Goal: Task Accomplishment & Management: Manage account settings

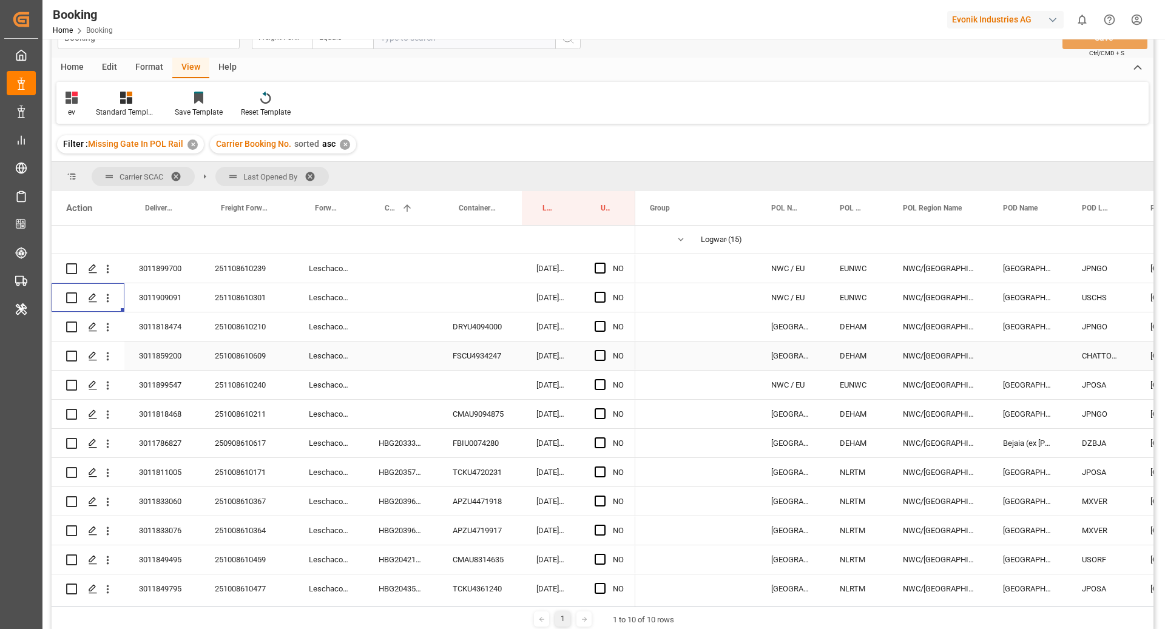
scroll to position [18, 0]
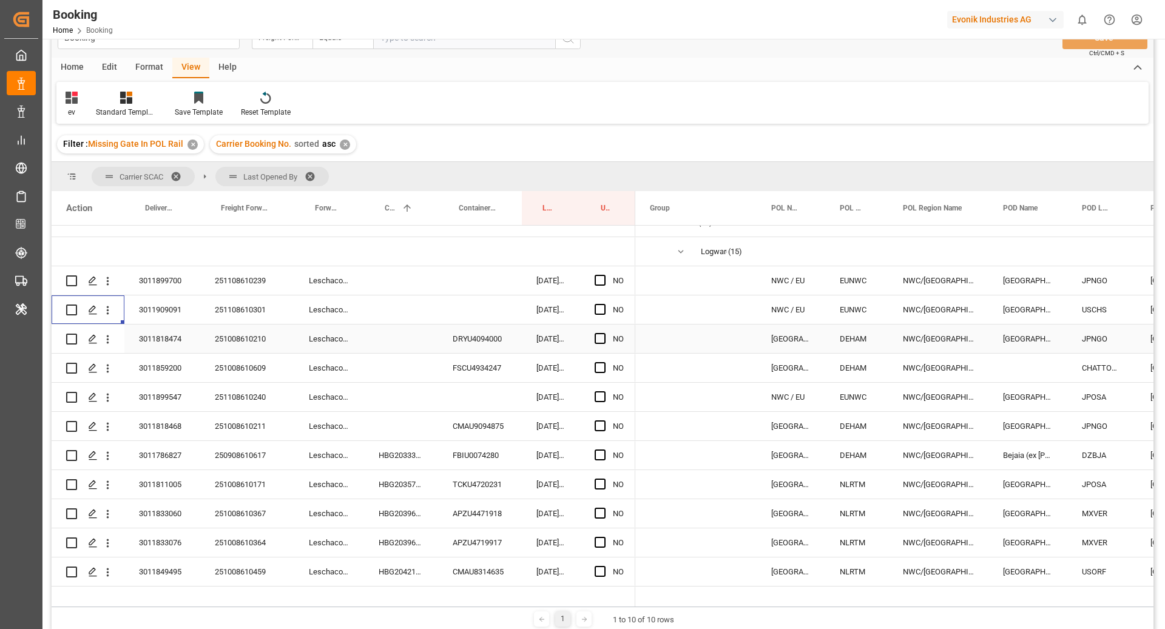
click at [270, 339] on div "251008610210" at bounding box center [247, 339] width 94 height 29
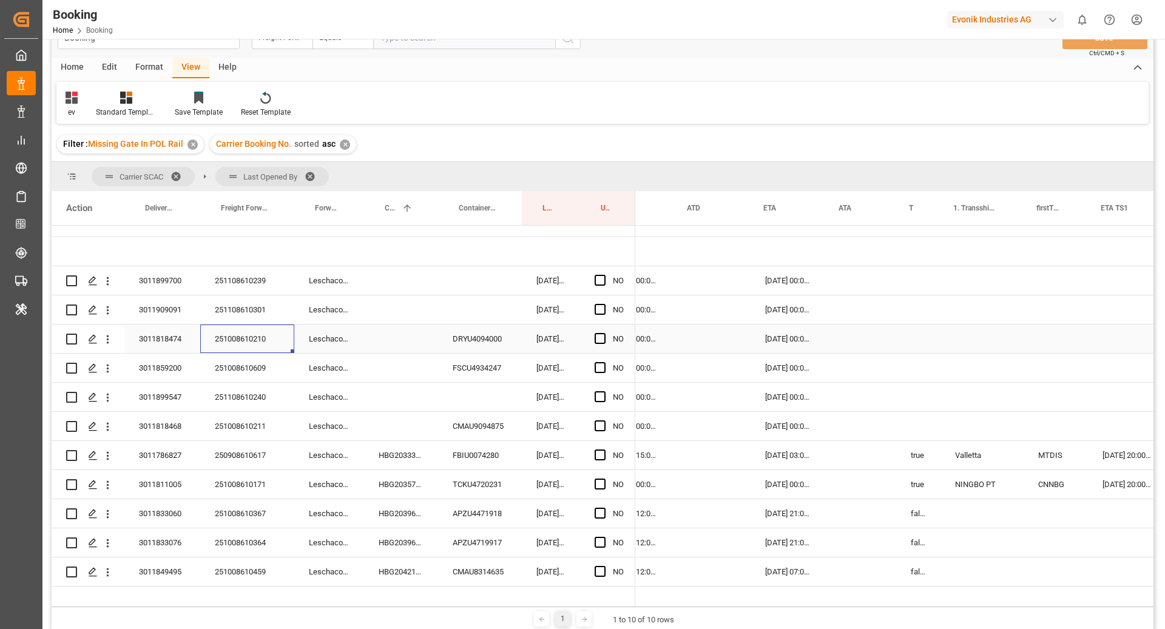
scroll to position [0, 861]
click at [102, 339] on icon "open menu" at bounding box center [107, 339] width 13 height 13
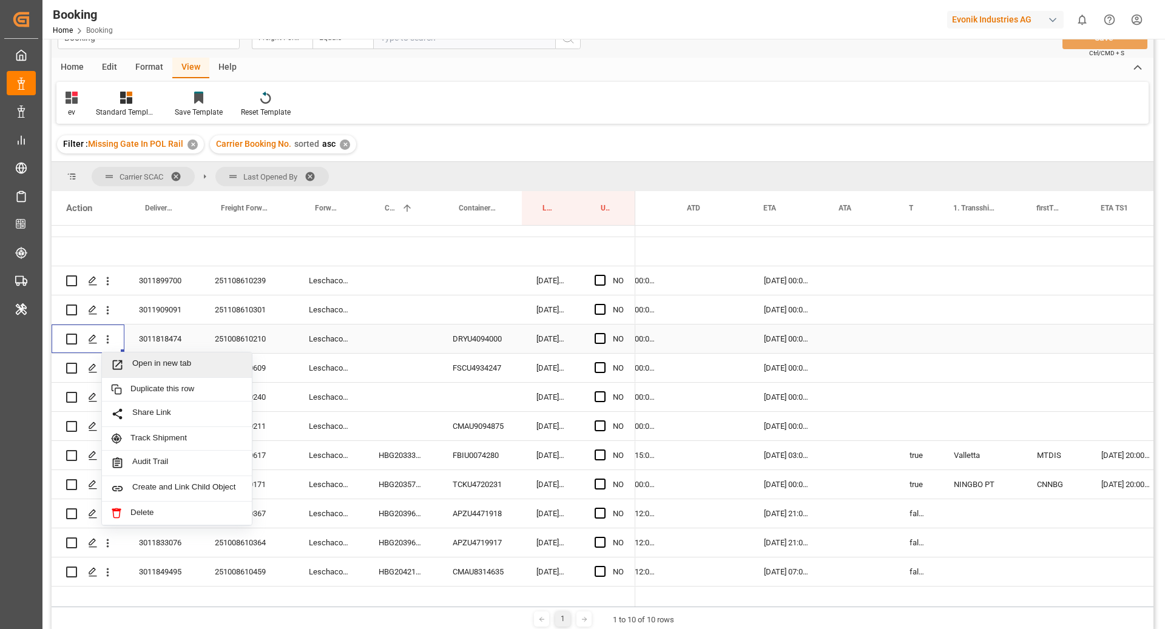
click at [120, 356] on div "Open in new tab" at bounding box center [177, 364] width 150 height 25
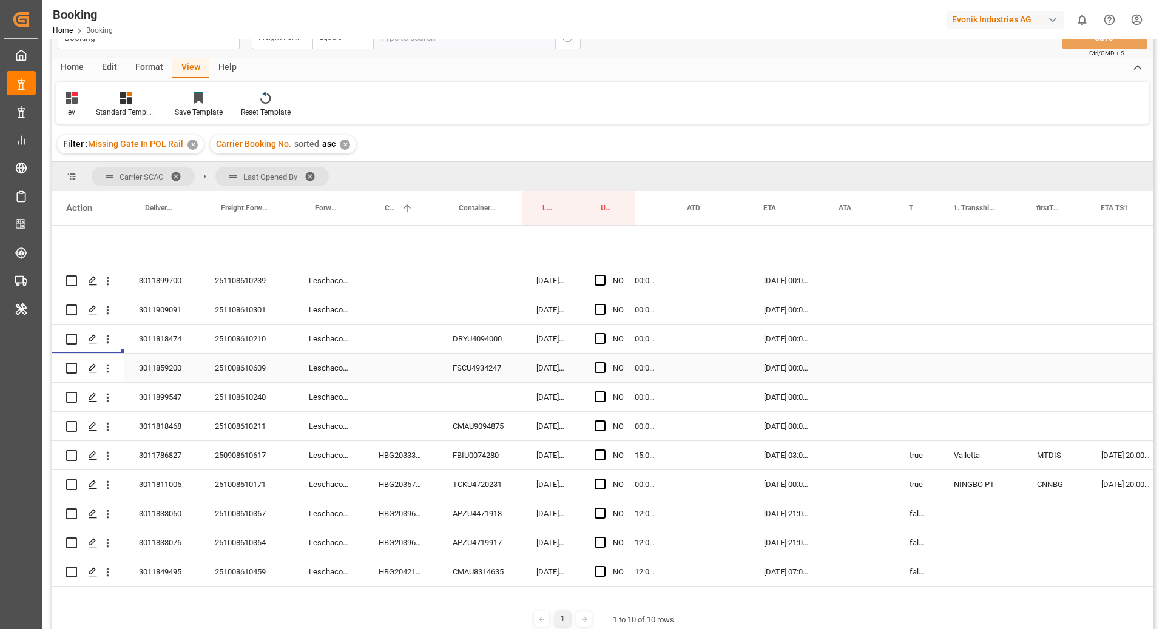
click at [248, 365] on div "251008610609" at bounding box center [247, 368] width 94 height 29
click at [109, 371] on icon "open menu" at bounding box center [107, 368] width 13 height 13
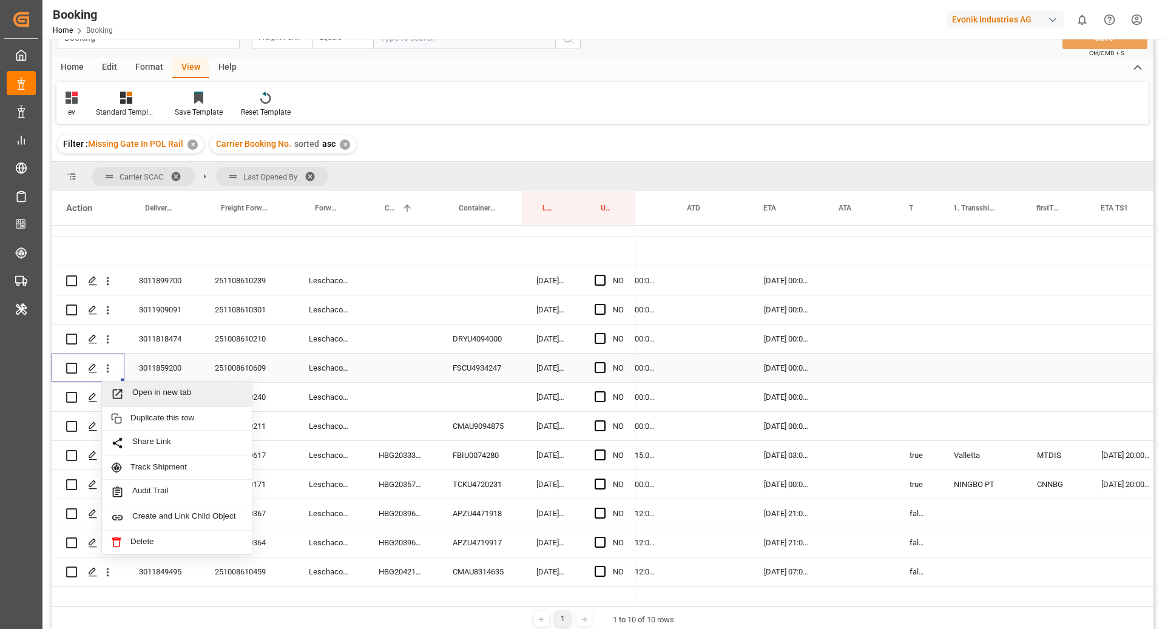
click at [153, 392] on span "Open in new tab" at bounding box center [187, 394] width 110 height 13
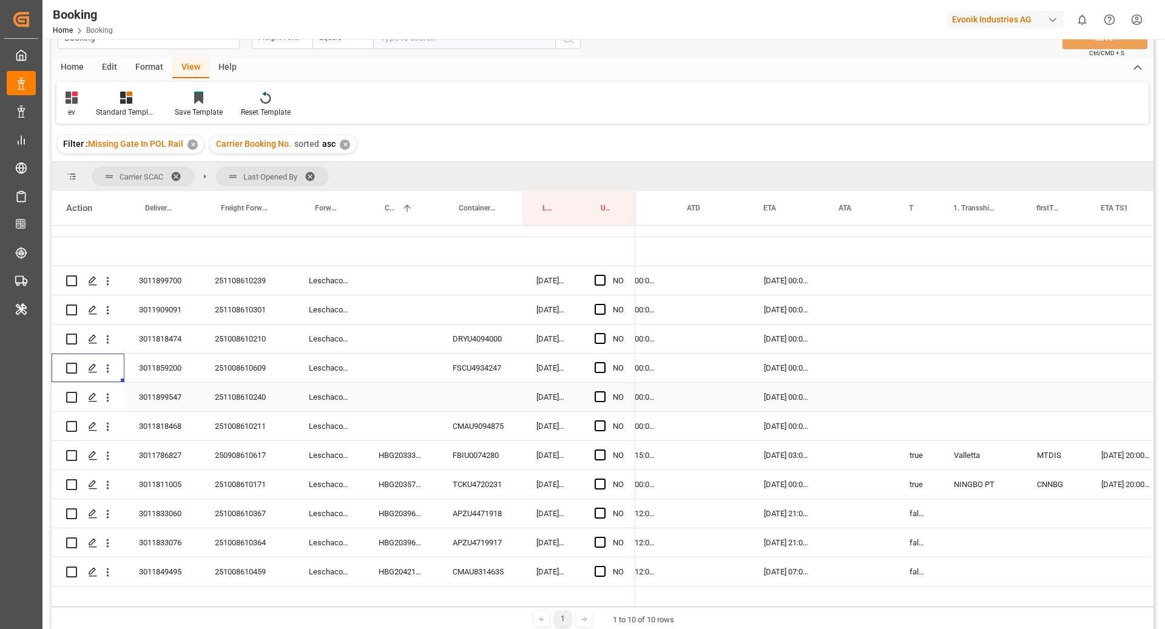
click at [243, 405] on div "251108610240" at bounding box center [247, 397] width 94 height 29
click at [109, 400] on icon "open menu" at bounding box center [107, 397] width 13 height 13
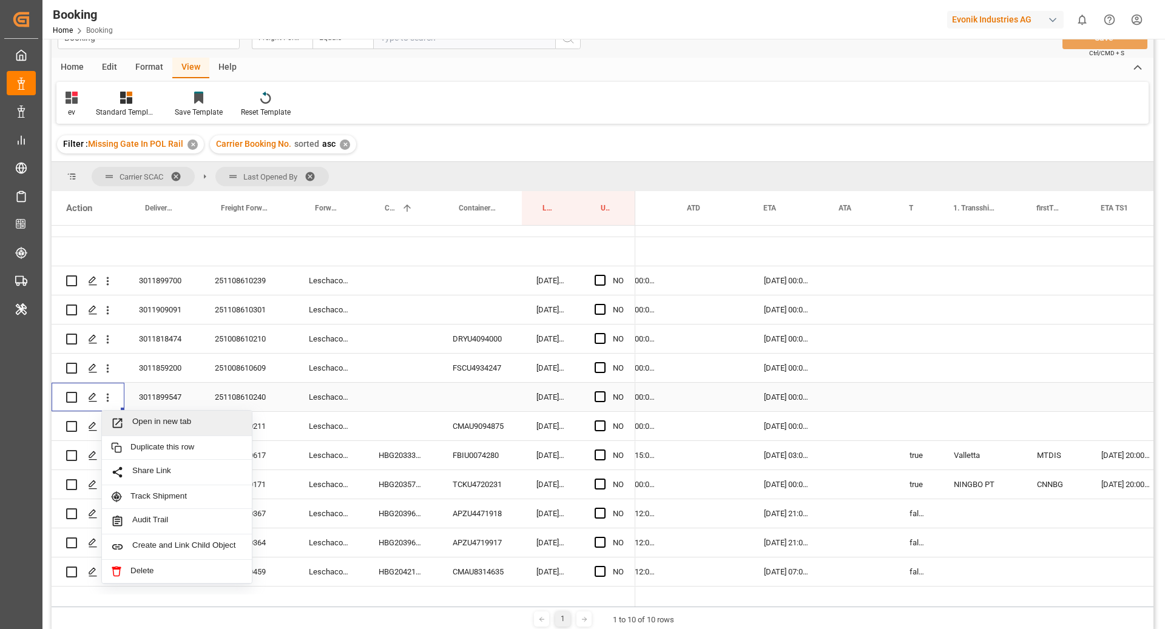
click at [147, 417] on span "Open in new tab" at bounding box center [187, 423] width 110 height 13
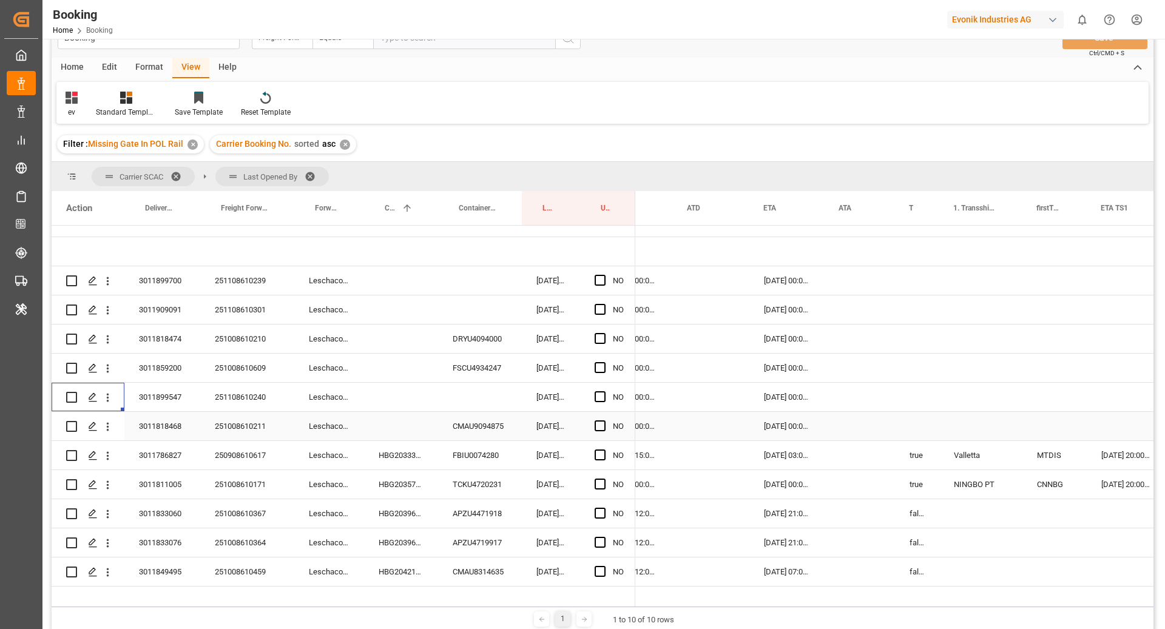
click at [267, 426] on div "251008610211" at bounding box center [247, 426] width 94 height 29
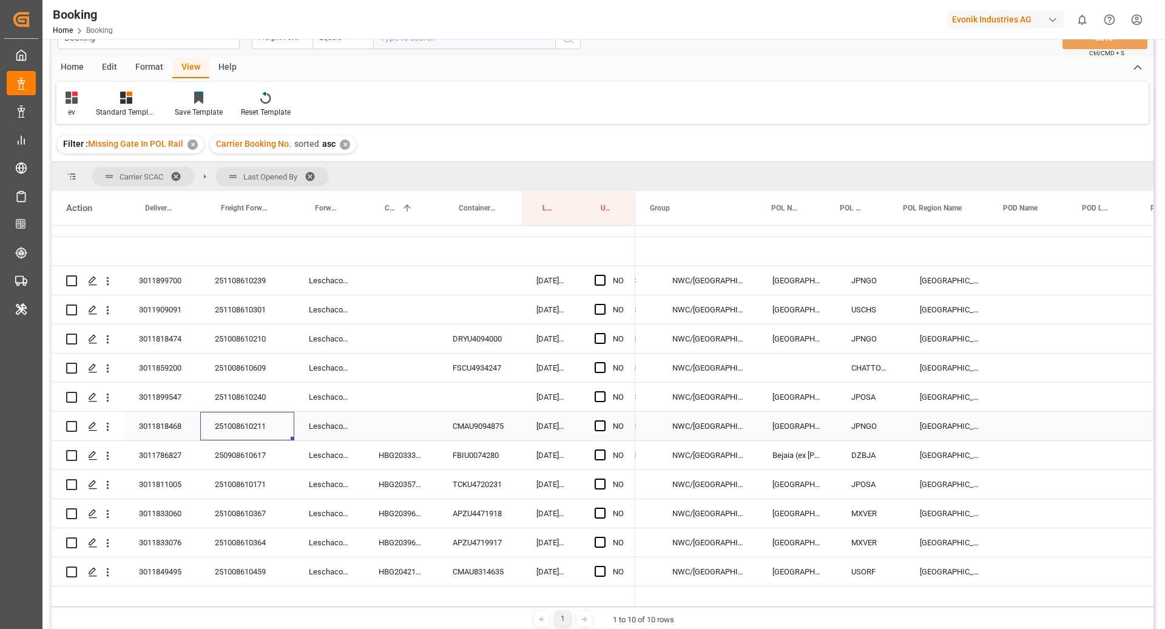
scroll to position [0, 0]
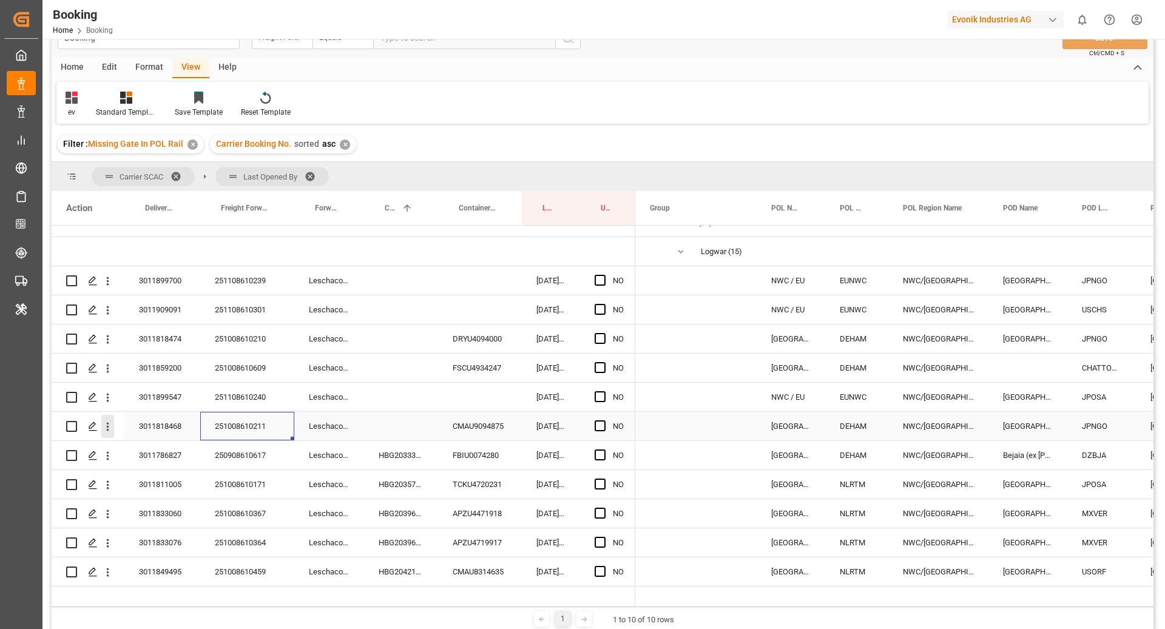
click at [104, 433] on button "open menu" at bounding box center [107, 426] width 13 height 23
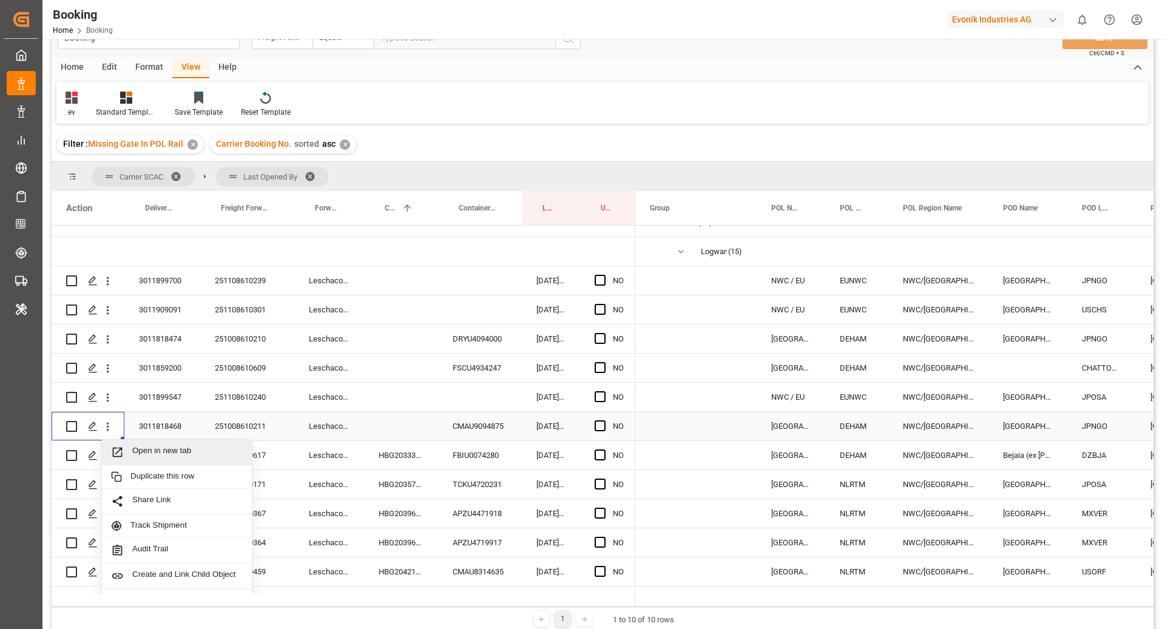
click at [176, 449] on span "Open in new tab" at bounding box center [187, 452] width 110 height 13
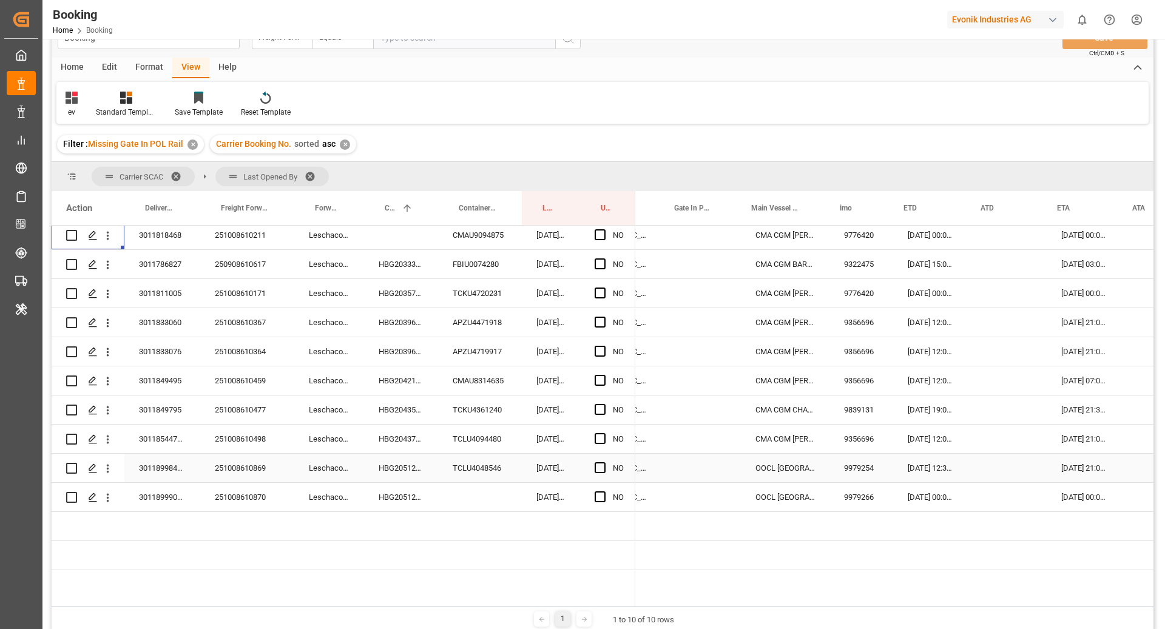
scroll to position [0, 567]
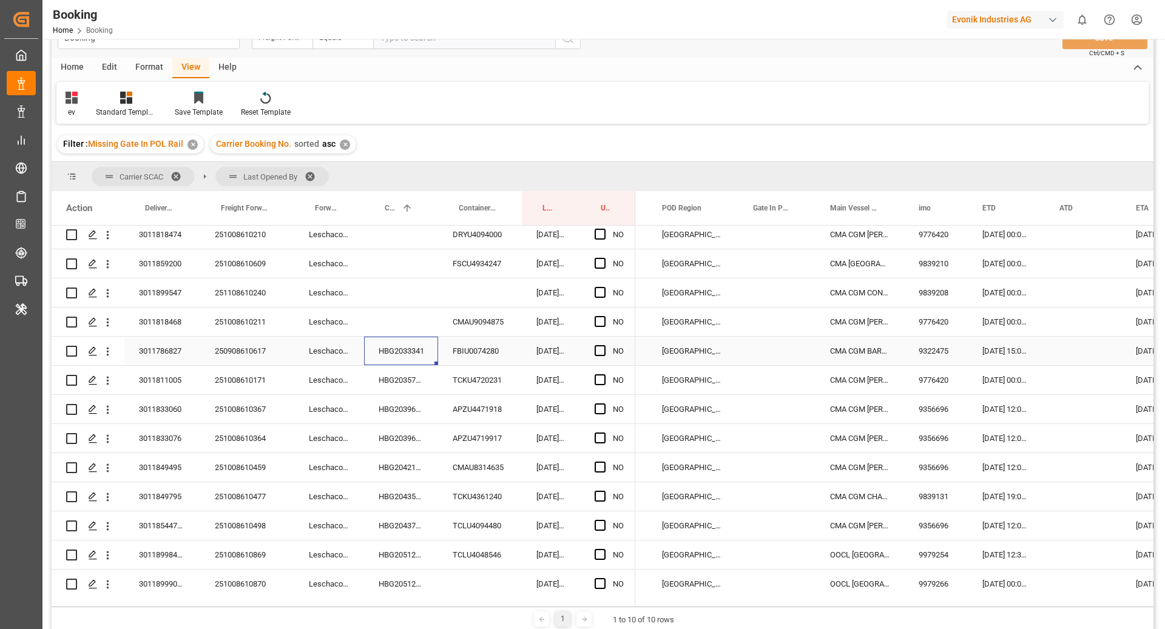
click at [402, 359] on div "HBG2033341" at bounding box center [401, 351] width 74 height 29
click at [600, 354] on span "Press SPACE to select this row." at bounding box center [600, 350] width 11 height 11
click at [604, 345] on input "Press SPACE to select this row." at bounding box center [604, 345] width 0 height 0
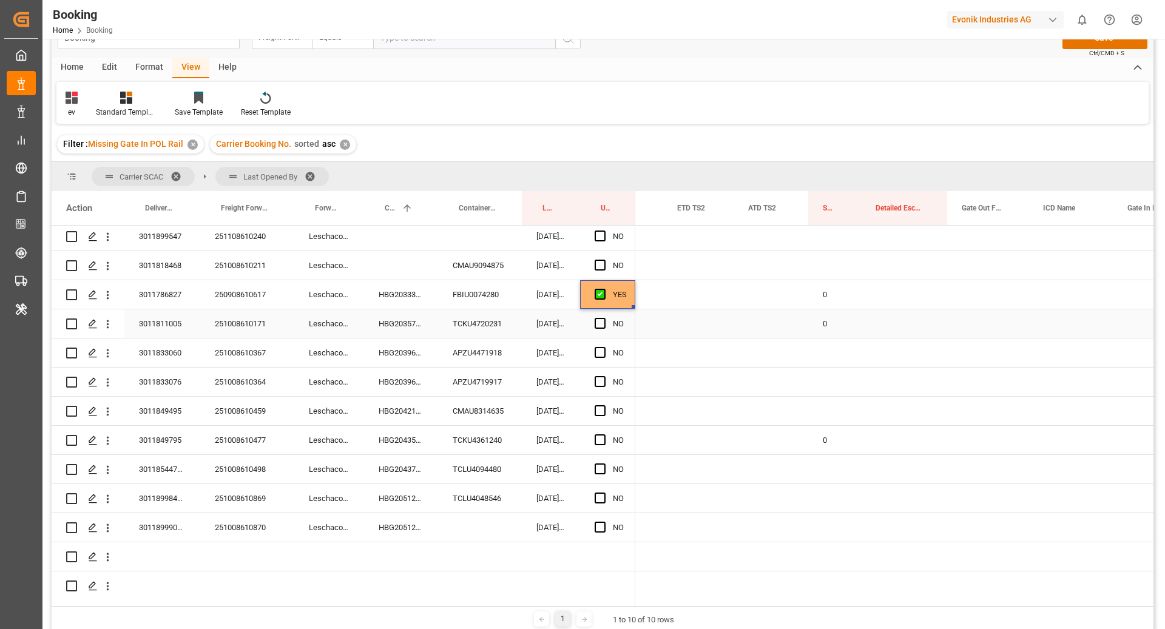
click at [835, 334] on div "0" at bounding box center [834, 323] width 53 height 29
drag, startPoint x: 860, startPoint y: 336, endPoint x: 840, endPoint y: 487, distance: 151.8
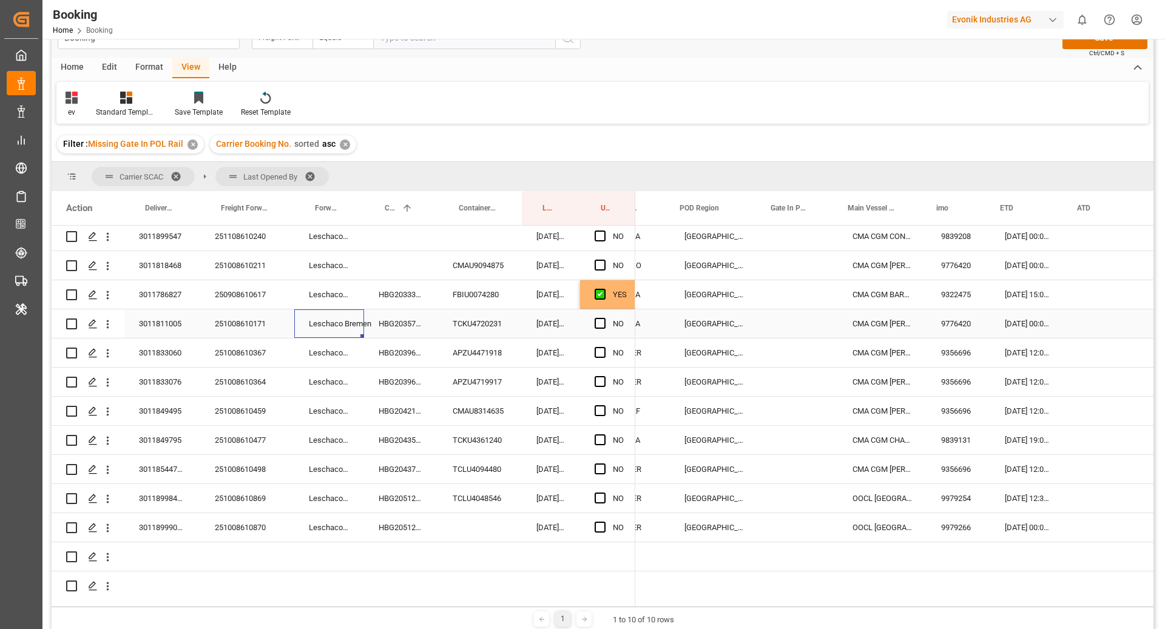
click at [363, 320] on div "Leschaco Bremen" at bounding box center [329, 323] width 70 height 29
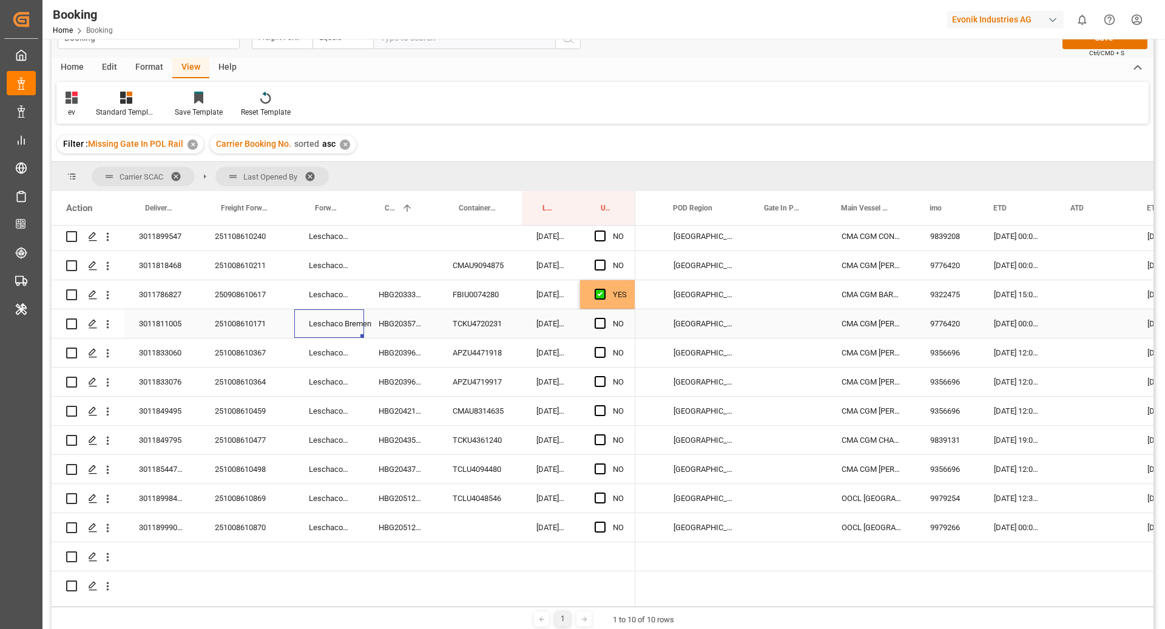
click at [394, 324] on div "HBG2035744" at bounding box center [401, 323] width 74 height 29
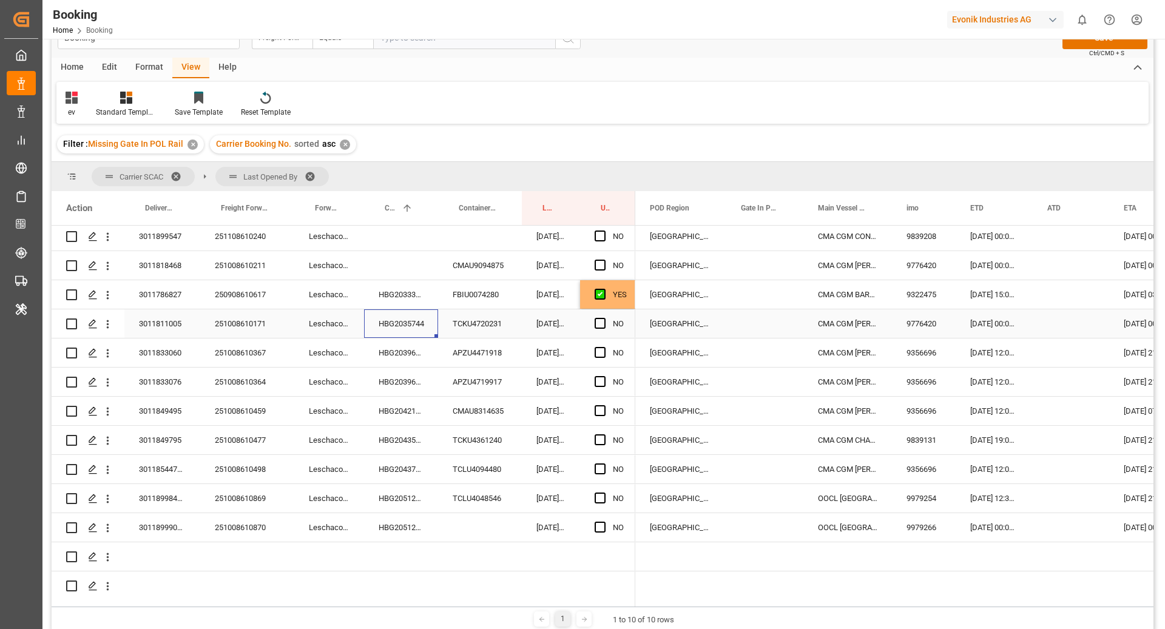
drag, startPoint x: 599, startPoint y: 325, endPoint x: 609, endPoint y: 330, distance: 11.4
click at [599, 325] on span "Press SPACE to select this row." at bounding box center [600, 323] width 11 height 11
click at [604, 318] on input "Press SPACE to select this row." at bounding box center [604, 318] width 0 height 0
drag, startPoint x: 366, startPoint y: 363, endPoint x: 480, endPoint y: 385, distance: 116.2
click at [366, 362] on div "HBG2039647" at bounding box center [401, 353] width 74 height 29
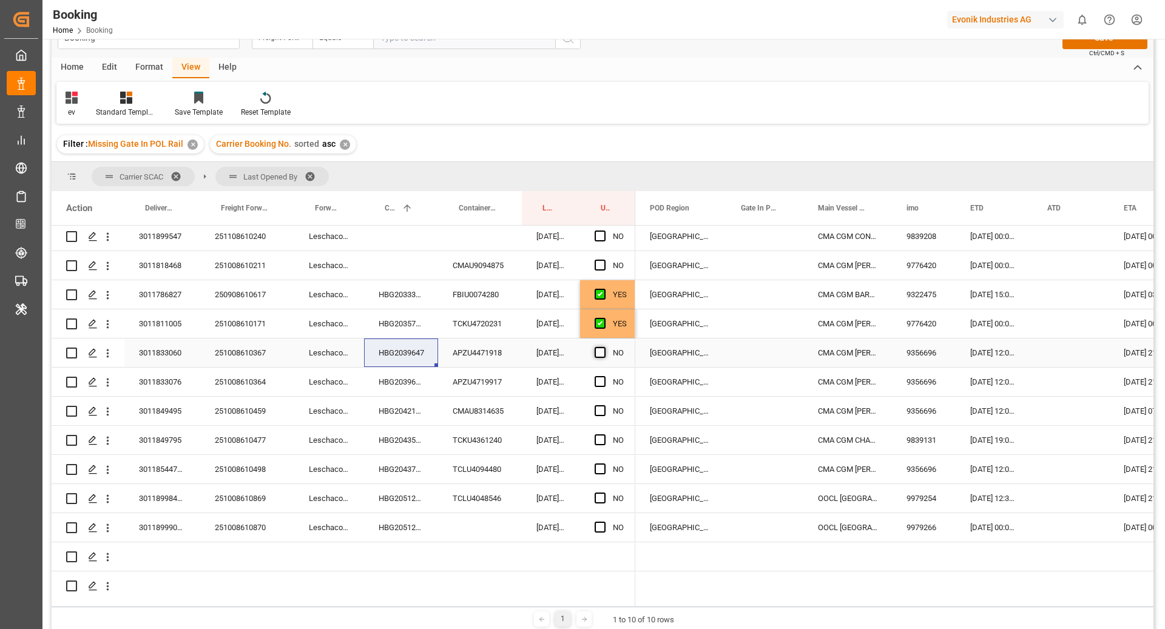
click at [599, 354] on span "Press SPACE to select this row." at bounding box center [600, 352] width 11 height 11
click at [604, 347] on input "Press SPACE to select this row." at bounding box center [604, 347] width 0 height 0
click at [394, 379] on div "HBG2039648" at bounding box center [401, 382] width 74 height 29
click at [604, 382] on span "Press SPACE to select this row." at bounding box center [600, 381] width 11 height 11
click at [604, 376] on input "Press SPACE to select this row." at bounding box center [604, 376] width 0 height 0
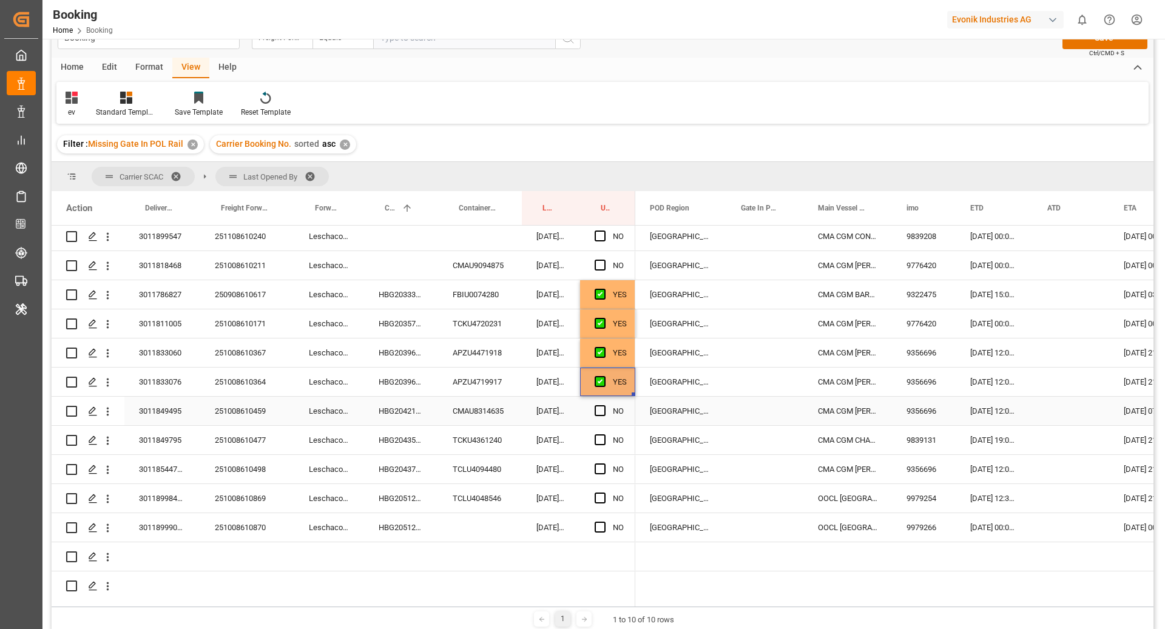
click at [432, 405] on div "HBG2042193" at bounding box center [401, 411] width 74 height 29
click at [599, 413] on span "Press SPACE to select this row." at bounding box center [600, 410] width 11 height 11
click at [604, 405] on input "Press SPACE to select this row." at bounding box center [604, 405] width 0 height 0
click at [387, 447] on div "HBG2043598" at bounding box center [401, 440] width 74 height 29
click at [602, 437] on span "Press SPACE to select this row." at bounding box center [600, 439] width 11 height 11
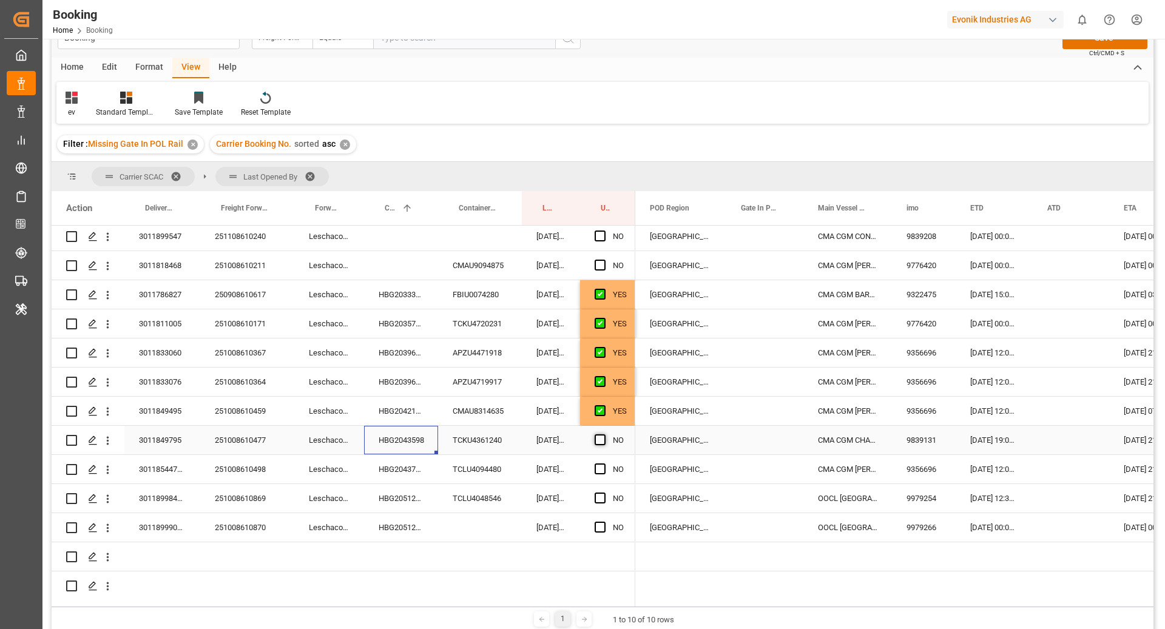
click at [604, 434] on input "Press SPACE to select this row." at bounding box center [604, 434] width 0 height 0
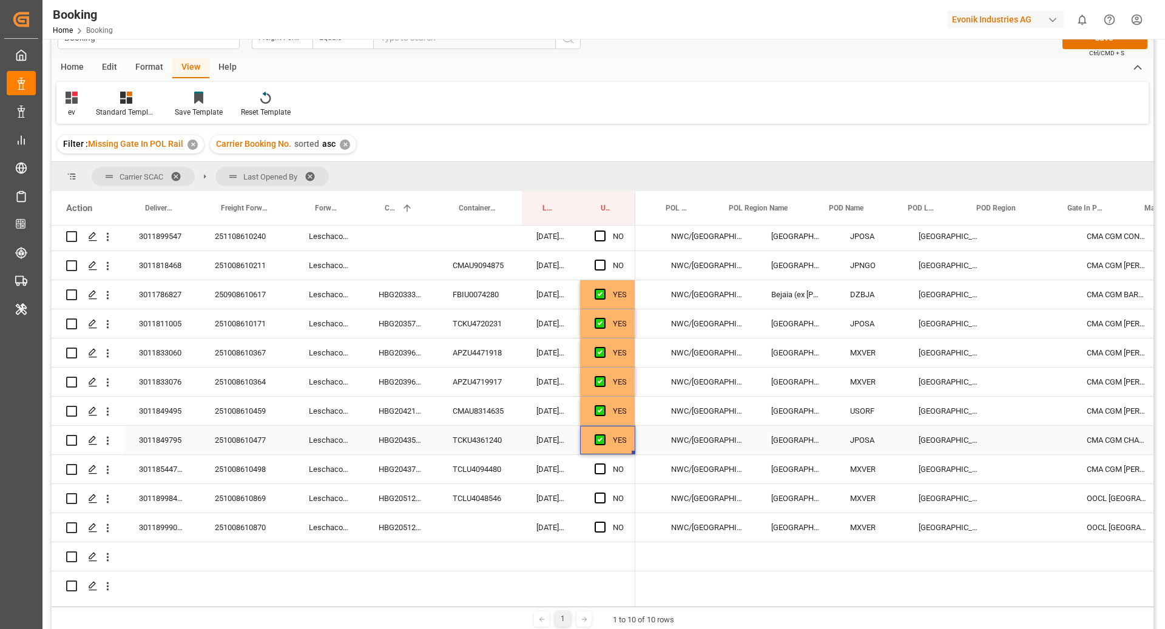
scroll to position [0, 174]
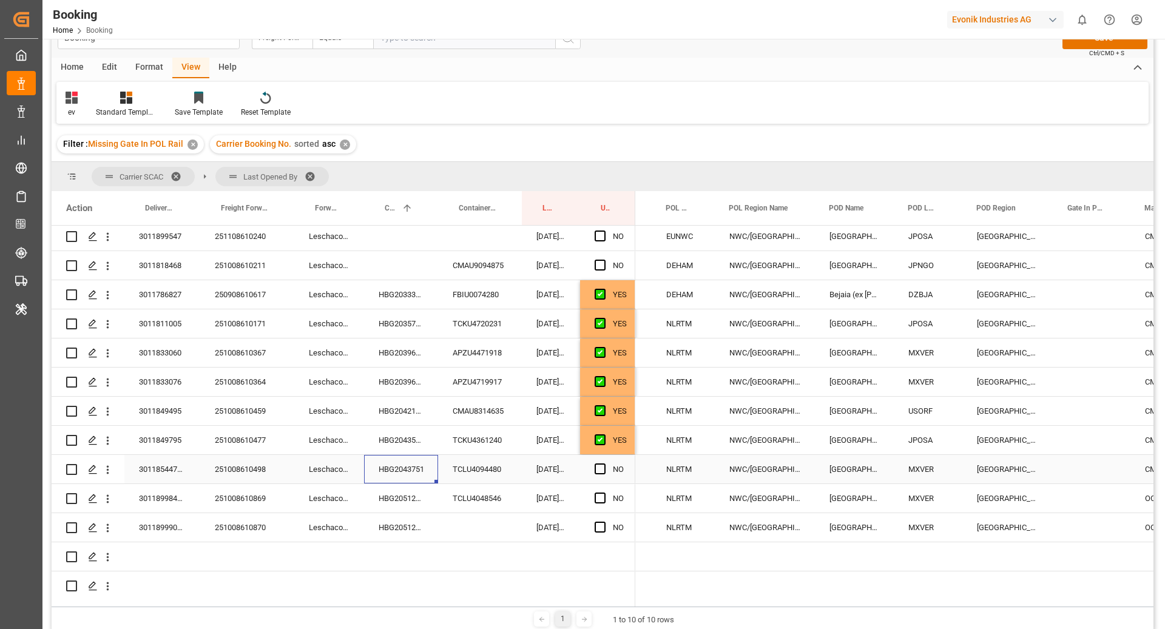
click at [394, 467] on div "HBG2043751" at bounding box center [401, 469] width 74 height 29
drag, startPoint x: 596, startPoint y: 468, endPoint x: 722, endPoint y: 471, distance: 125.6
click at [596, 468] on span "Press SPACE to select this row." at bounding box center [600, 468] width 11 height 11
click at [604, 463] on input "Press SPACE to select this row." at bounding box center [604, 463] width 0 height 0
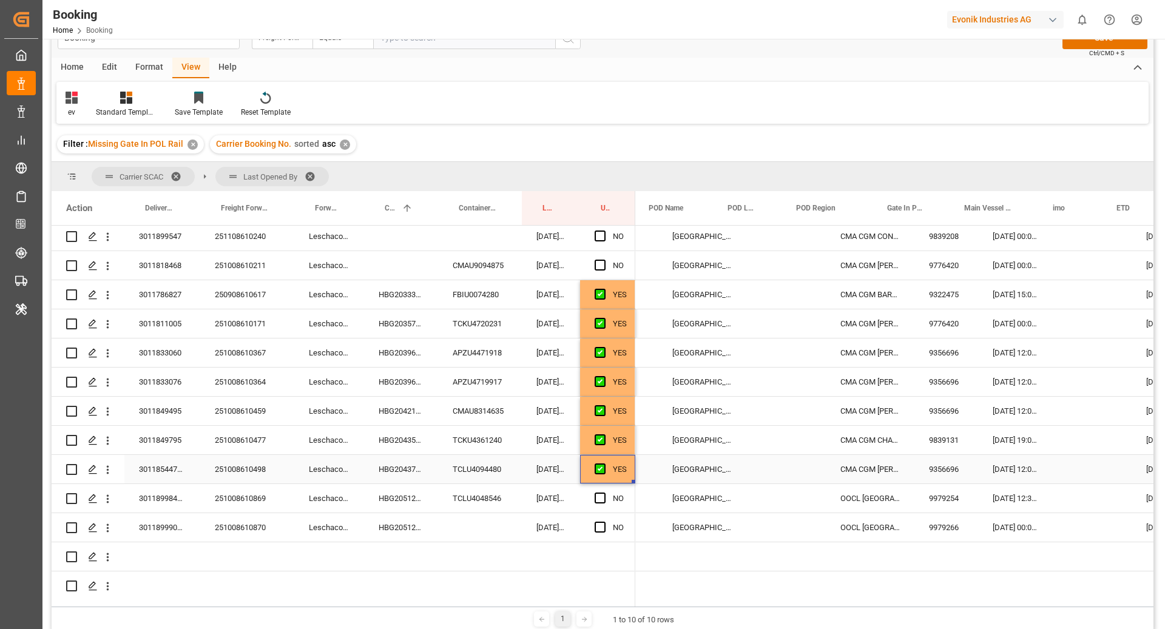
scroll to position [0, 605]
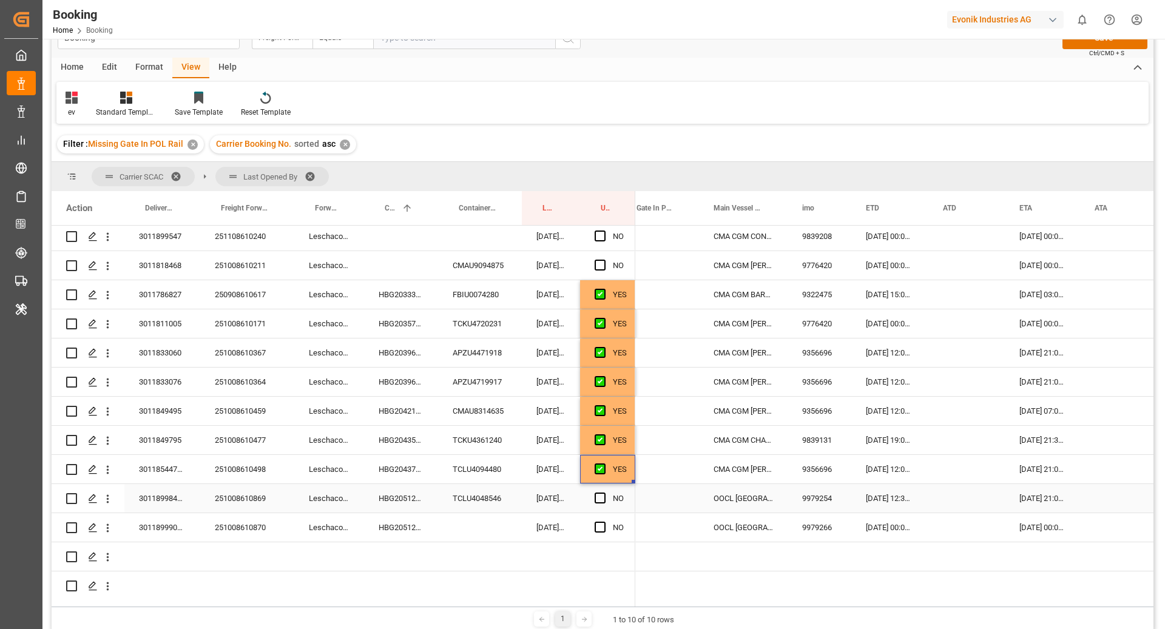
click at [476, 495] on div "TCLU4048546" at bounding box center [480, 498] width 84 height 29
drag, startPoint x: 407, startPoint y: 499, endPoint x: 505, endPoint y: 536, distance: 105.0
click at [407, 499] on div "HBG2051228" at bounding box center [401, 498] width 74 height 29
click at [596, 499] on span "Press SPACE to select this row." at bounding box center [600, 498] width 11 height 11
click at [604, 493] on input "Press SPACE to select this row." at bounding box center [604, 493] width 0 height 0
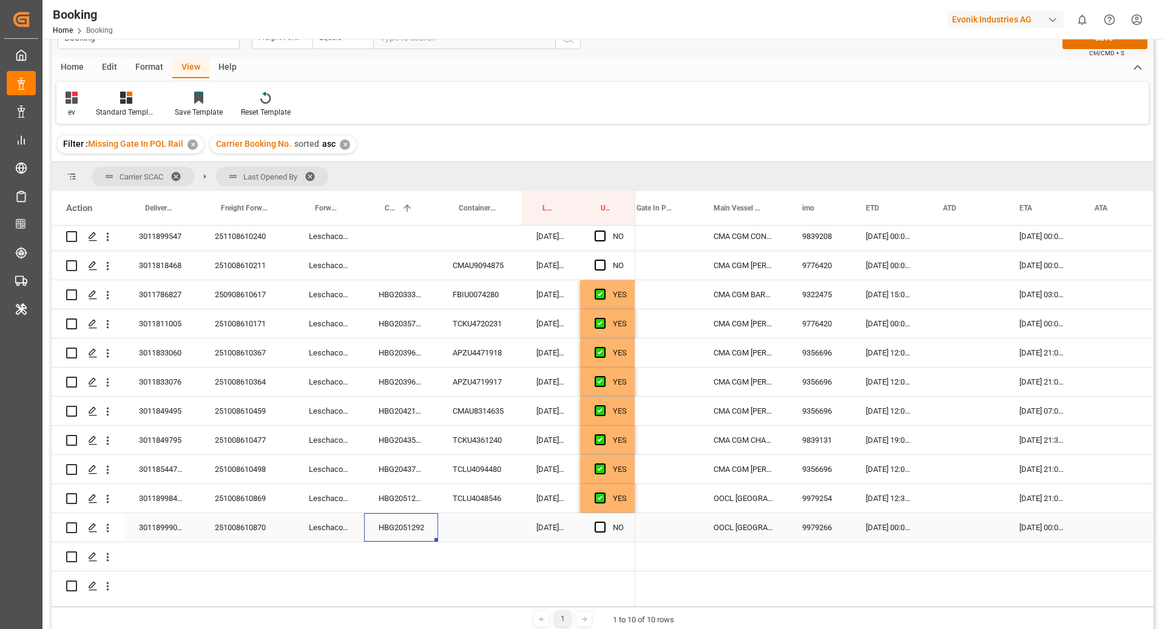
click at [420, 525] on div "HBG2051292" at bounding box center [401, 527] width 74 height 29
drag, startPoint x: 601, startPoint y: 523, endPoint x: 652, endPoint y: 533, distance: 52.6
click at [600, 523] on span "Press SPACE to select this row." at bounding box center [600, 527] width 11 height 11
click at [604, 522] on input "Press SPACE to select this row." at bounding box center [604, 522] width 0 height 0
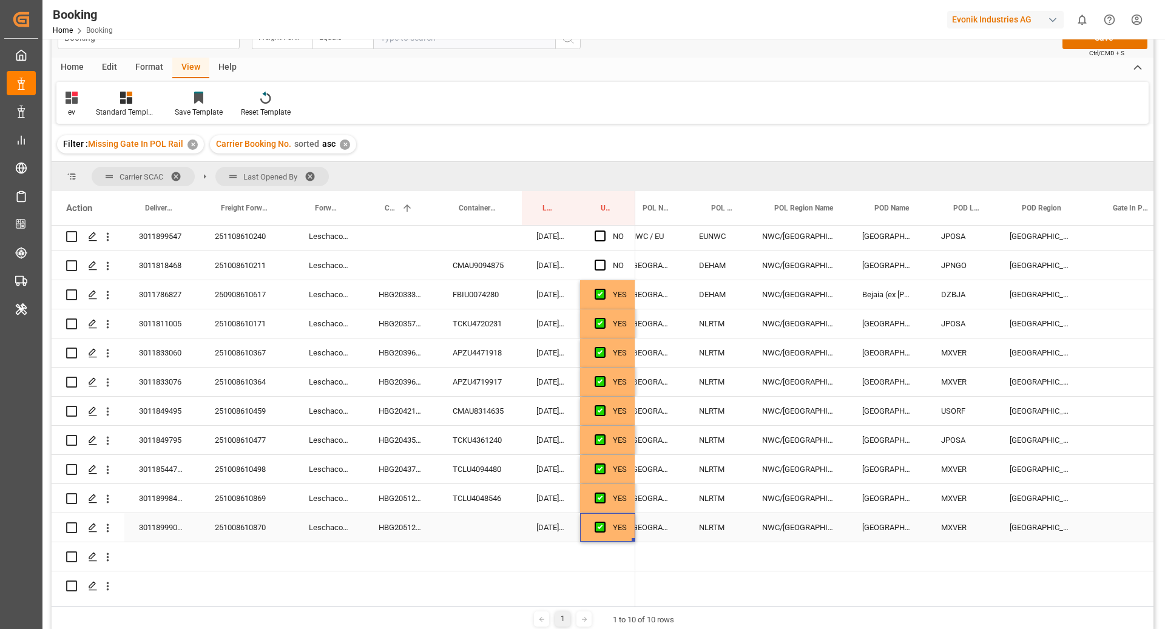
scroll to position [0, 89]
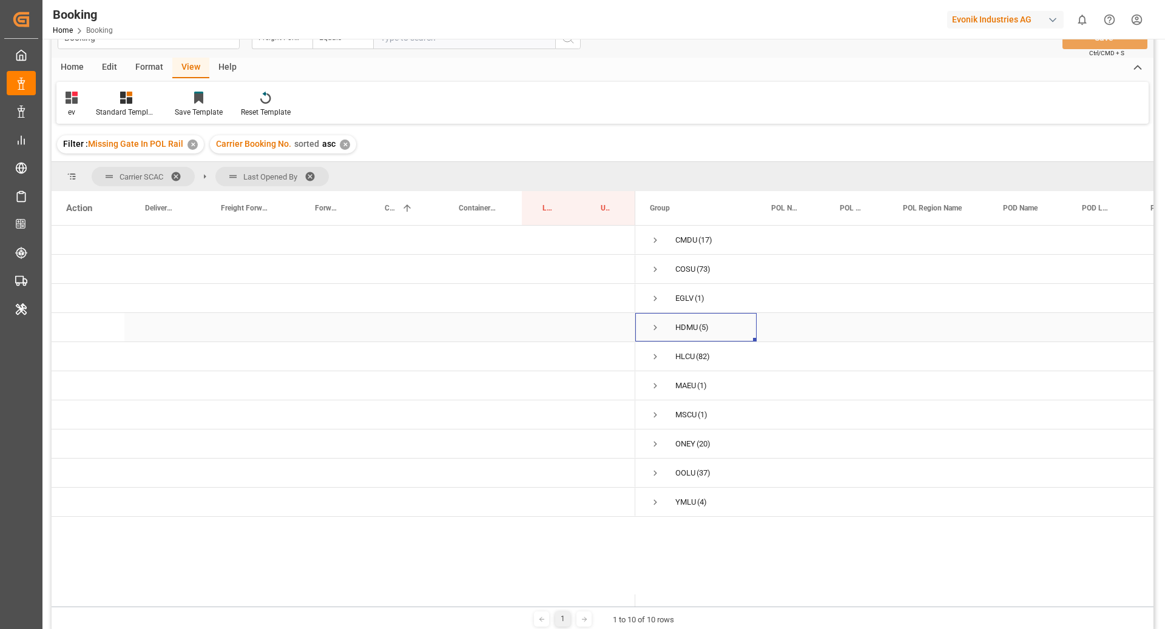
click at [650, 317] on span "Press SPACE to select this row." at bounding box center [655, 328] width 11 height 28
click at [677, 356] on span "Press SPACE to select this row." at bounding box center [680, 356] width 11 height 11
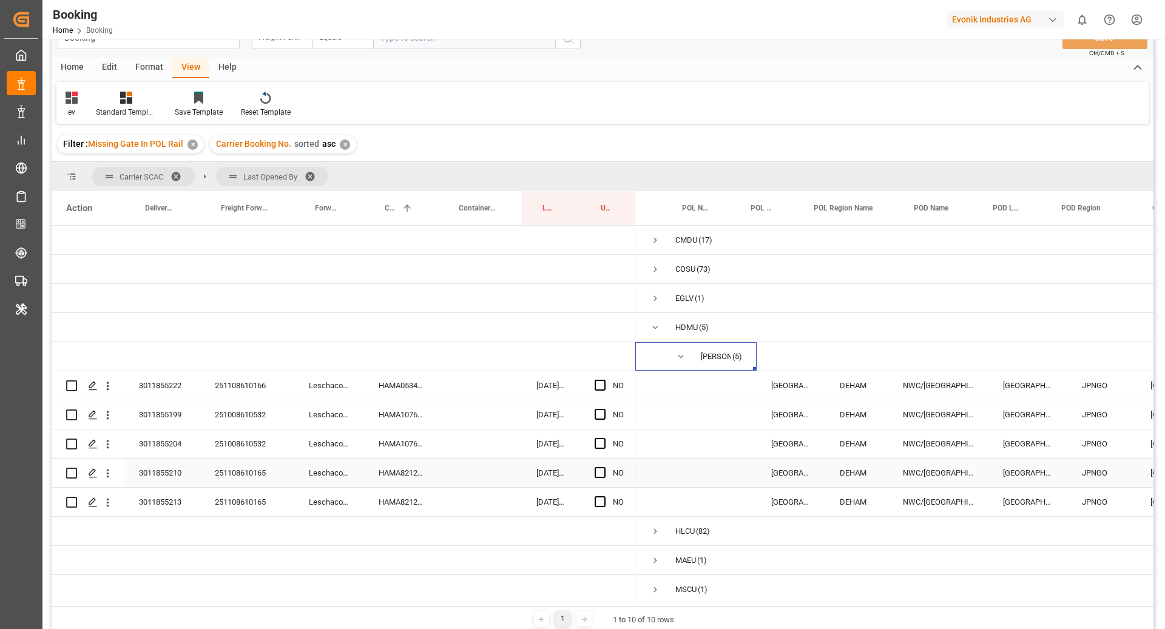
scroll to position [0, 157]
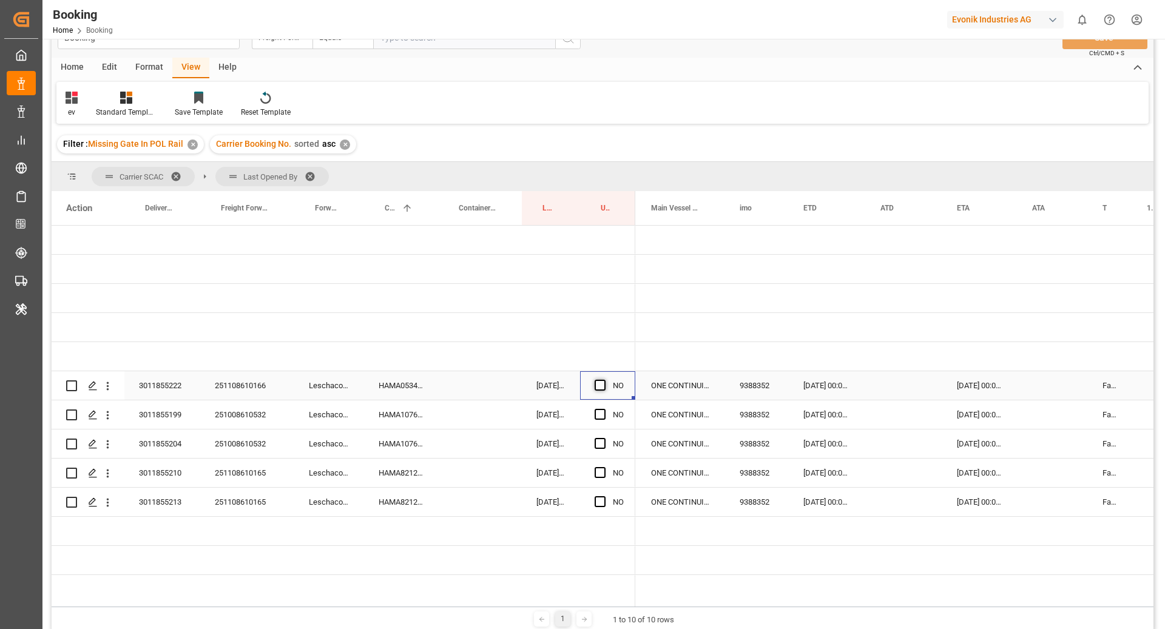
click at [604, 386] on span "Press SPACE to select this row." at bounding box center [600, 385] width 11 height 11
click at [604, 380] on input "Press SPACE to select this row." at bounding box center [604, 380] width 0 height 0
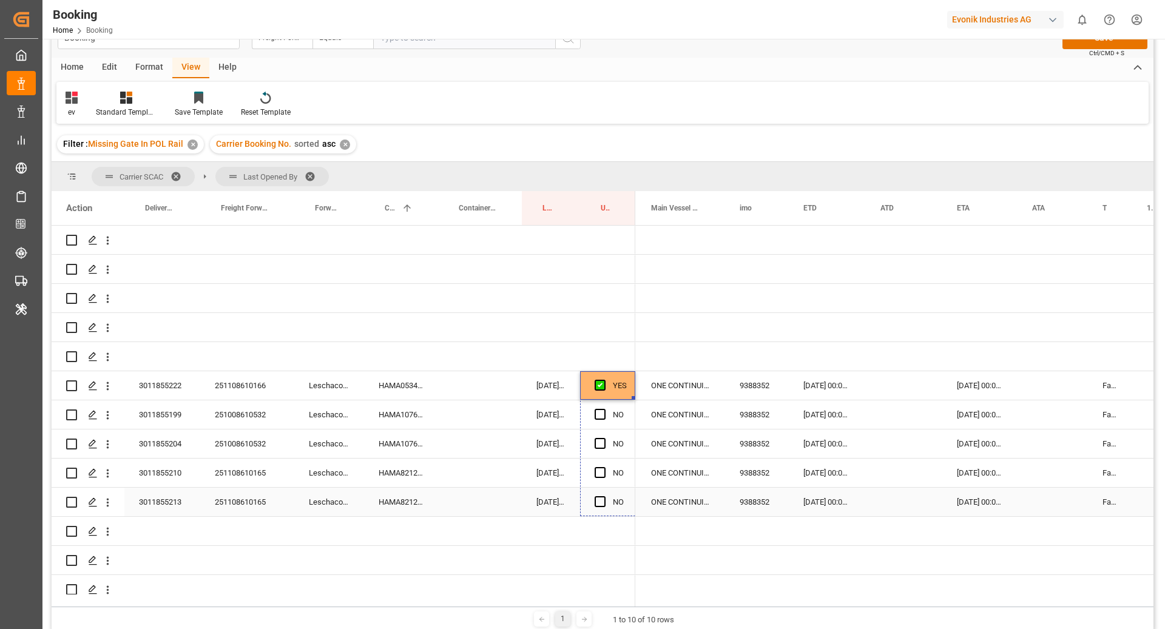
drag, startPoint x: 633, startPoint y: 398, endPoint x: 634, endPoint y: 505, distance: 107.4
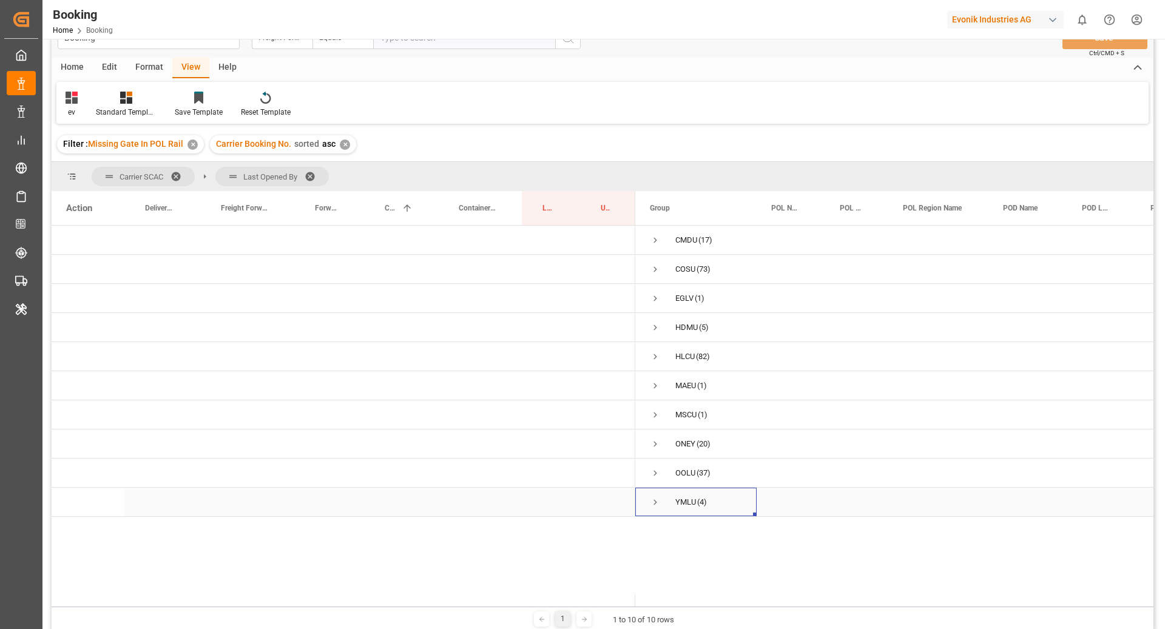
click at [651, 502] on span "Press SPACE to select this row." at bounding box center [655, 502] width 11 height 11
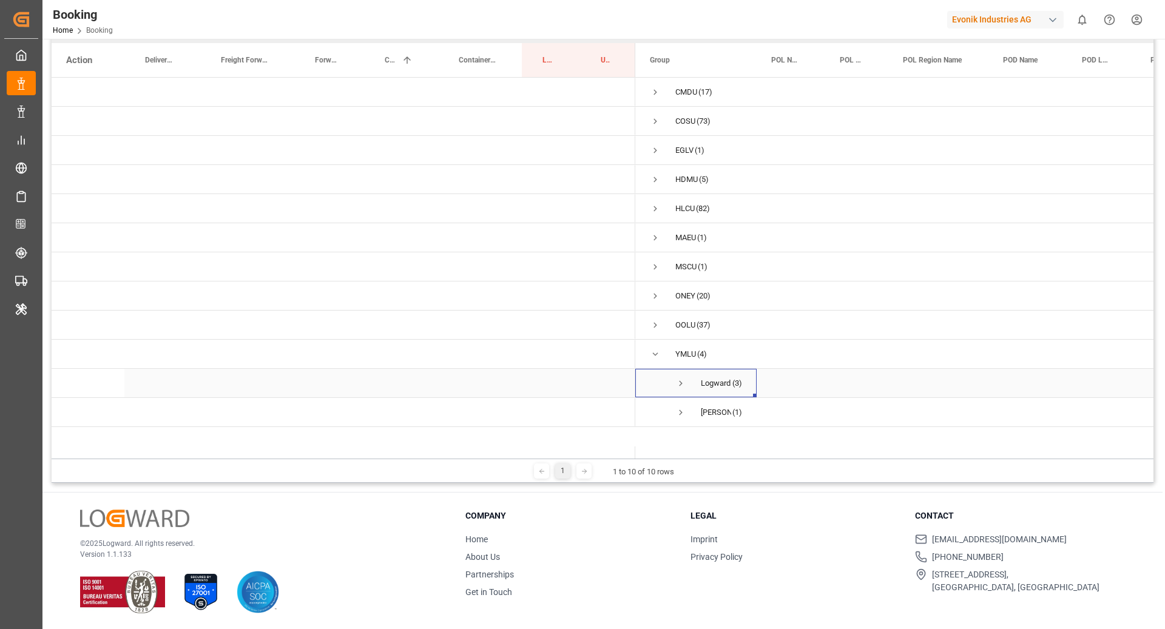
click at [678, 384] on span "Press SPACE to select this row." at bounding box center [680, 383] width 11 height 11
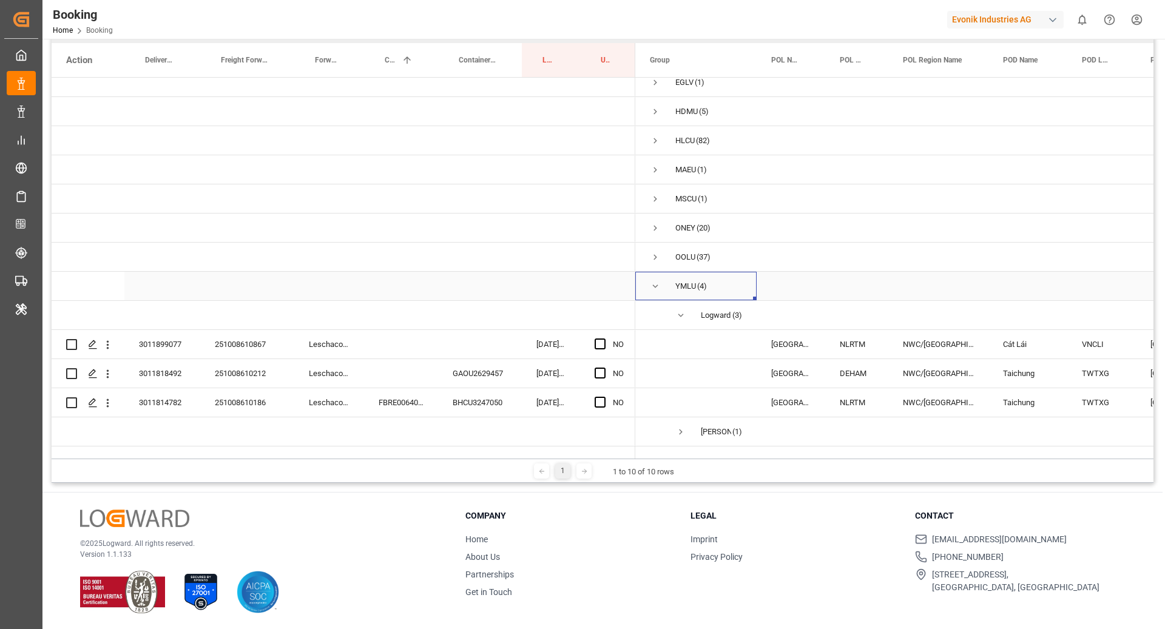
click at [650, 281] on span "Press SPACE to select this row." at bounding box center [655, 286] width 11 height 11
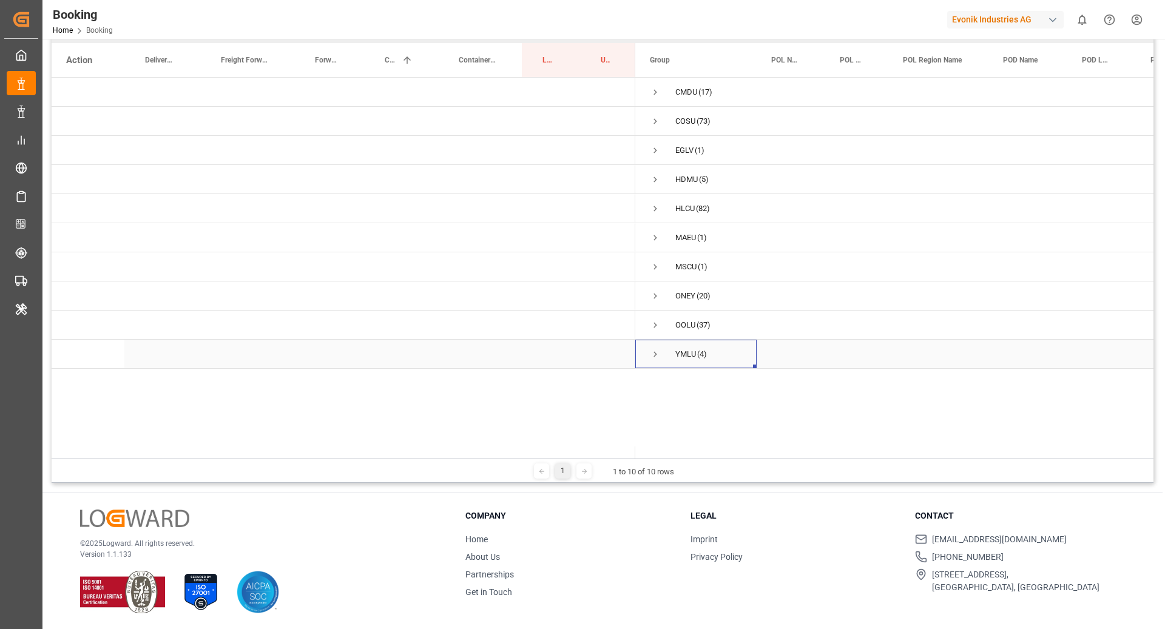
click at [658, 362] on span "Press SPACE to select this row." at bounding box center [655, 354] width 11 height 28
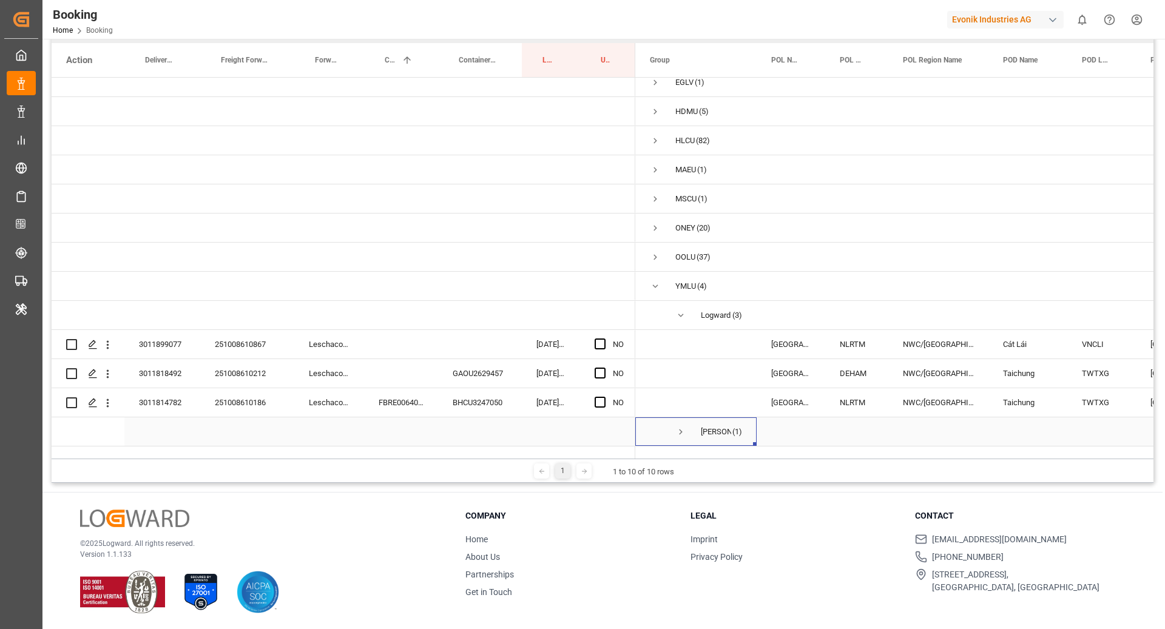
click at [679, 426] on span "Press SPACE to select this row." at bounding box center [680, 431] width 11 height 11
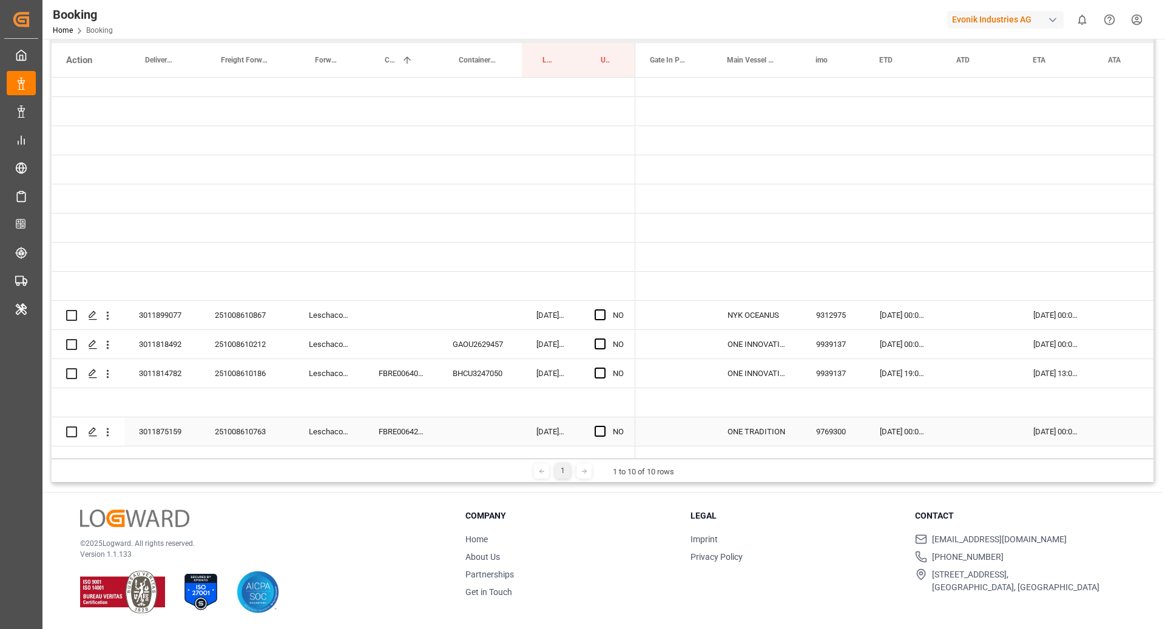
click at [422, 417] on div "FBRE0064299" at bounding box center [401, 431] width 74 height 29
click at [595, 426] on span "Press SPACE to select this row." at bounding box center [600, 431] width 11 height 11
click at [604, 426] on input "Press SPACE to select this row." at bounding box center [604, 426] width 0 height 0
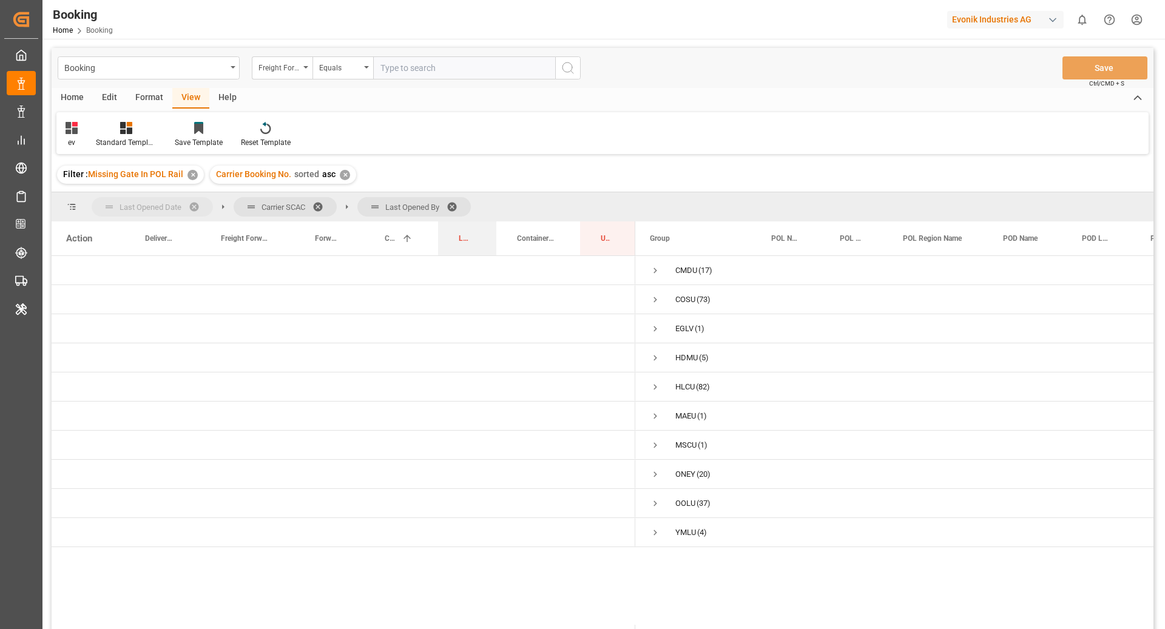
drag, startPoint x: 547, startPoint y: 238, endPoint x: 167, endPoint y: 200, distance: 382.3
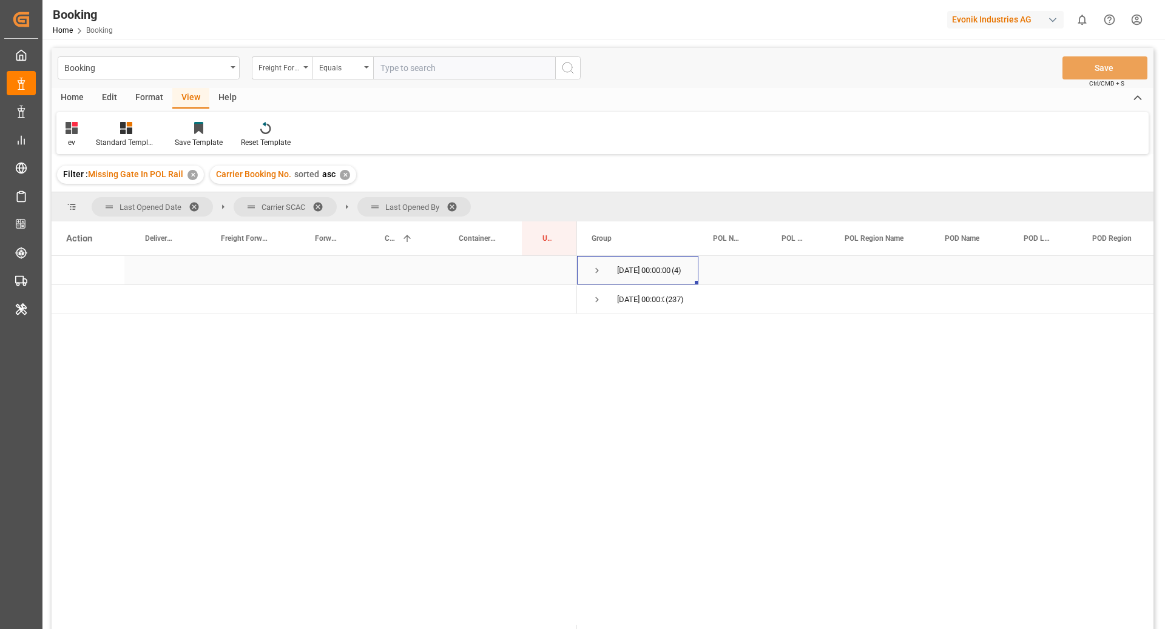
click at [592, 274] on span "Press SPACE to select this row." at bounding box center [596, 270] width 11 height 11
click at [621, 326] on span "Press SPACE to select this row." at bounding box center [622, 328] width 11 height 11
click at [650, 360] on span "Press SPACE to select this row." at bounding box center [647, 357] width 11 height 11
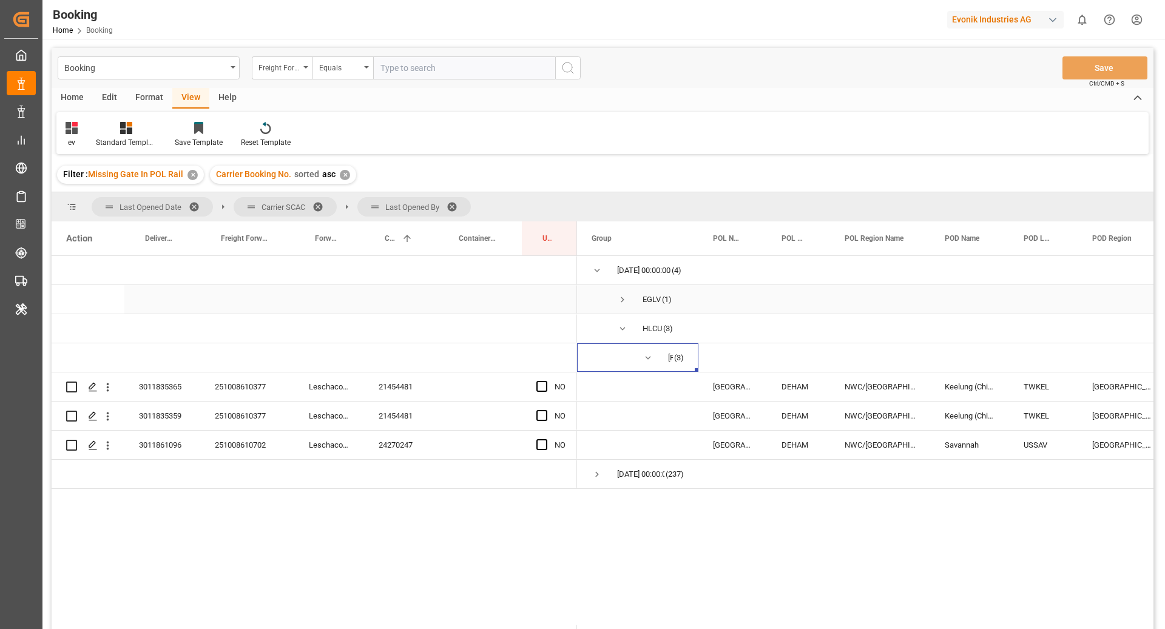
click at [619, 293] on span "Press SPACE to select this row." at bounding box center [622, 300] width 11 height 28
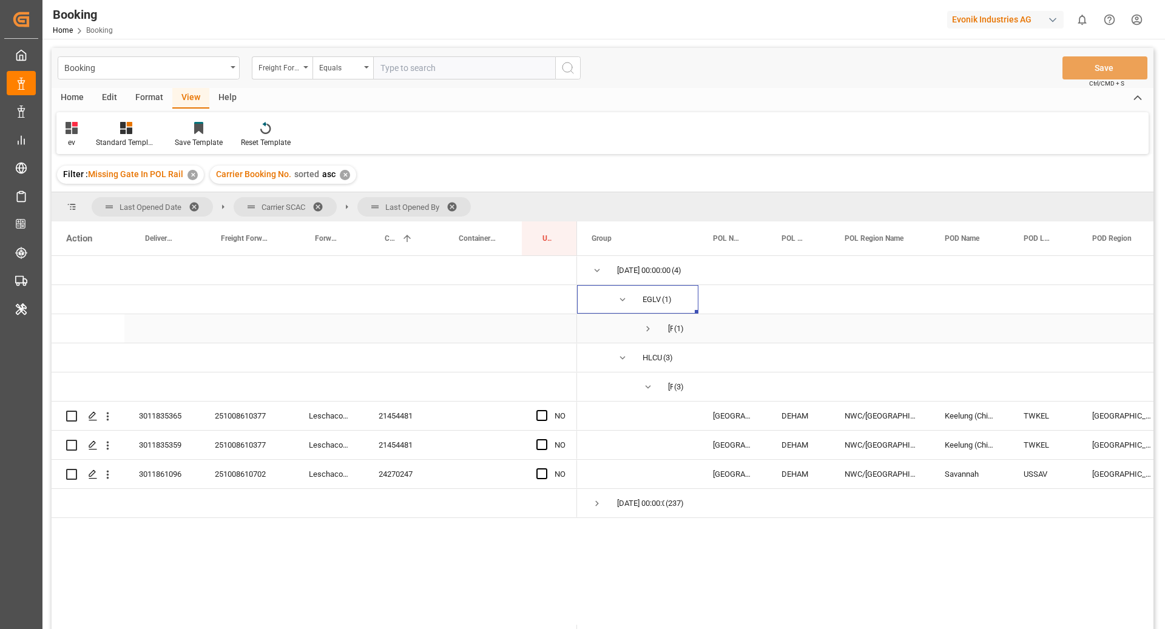
click at [648, 328] on span "Press SPACE to select this row." at bounding box center [647, 328] width 11 height 11
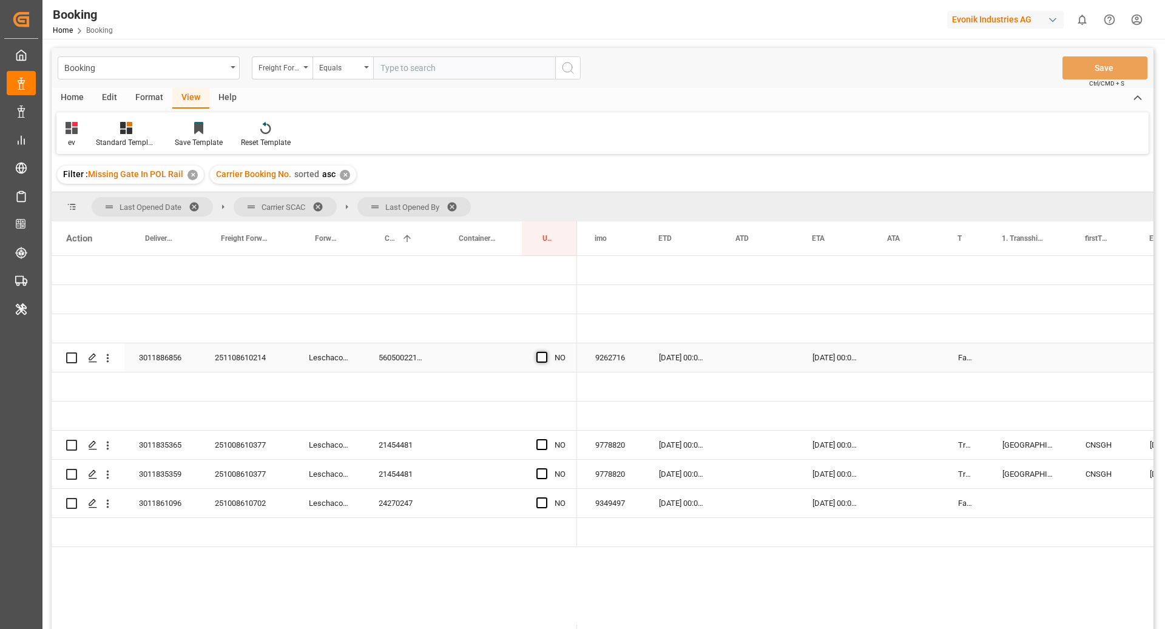
click at [537, 361] on span "Press SPACE to select this row." at bounding box center [541, 357] width 11 height 11
click at [545, 352] on input "Press SPACE to select this row." at bounding box center [545, 352] width 0 height 0
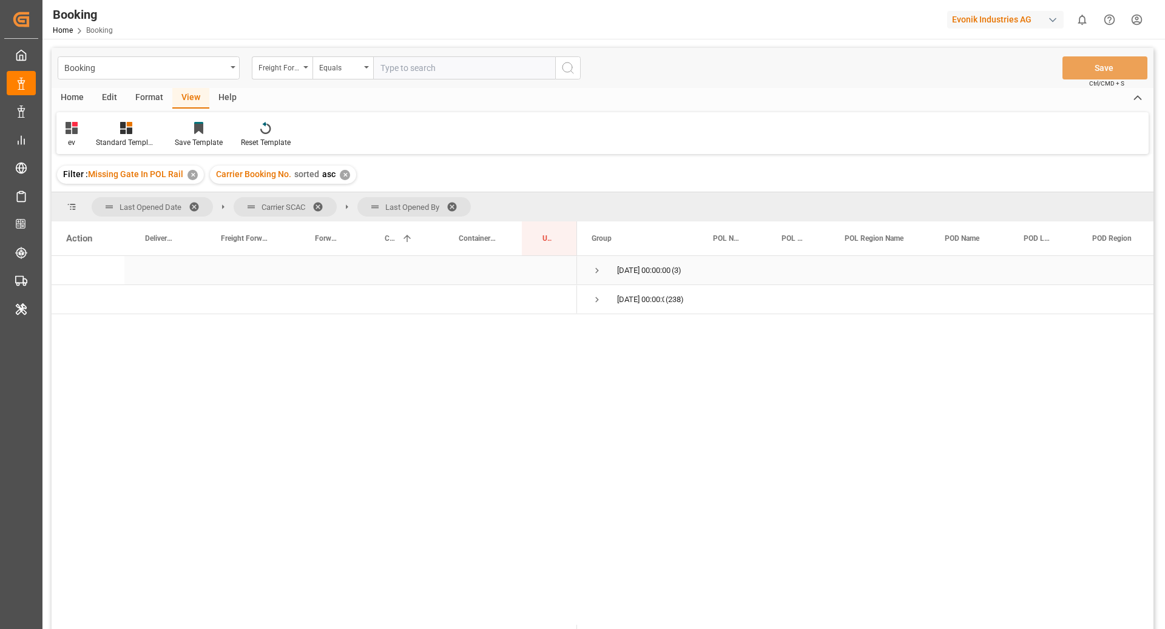
click at [595, 271] on span "Press SPACE to select this row." at bounding box center [596, 270] width 11 height 11
click at [616, 301] on span "HLCU (3)" at bounding box center [637, 299] width 92 height 27
click at [622, 303] on span "Press SPACE to select this row." at bounding box center [622, 299] width 11 height 11
click at [644, 327] on span "Press SPACE to select this row." at bounding box center [647, 328] width 11 height 11
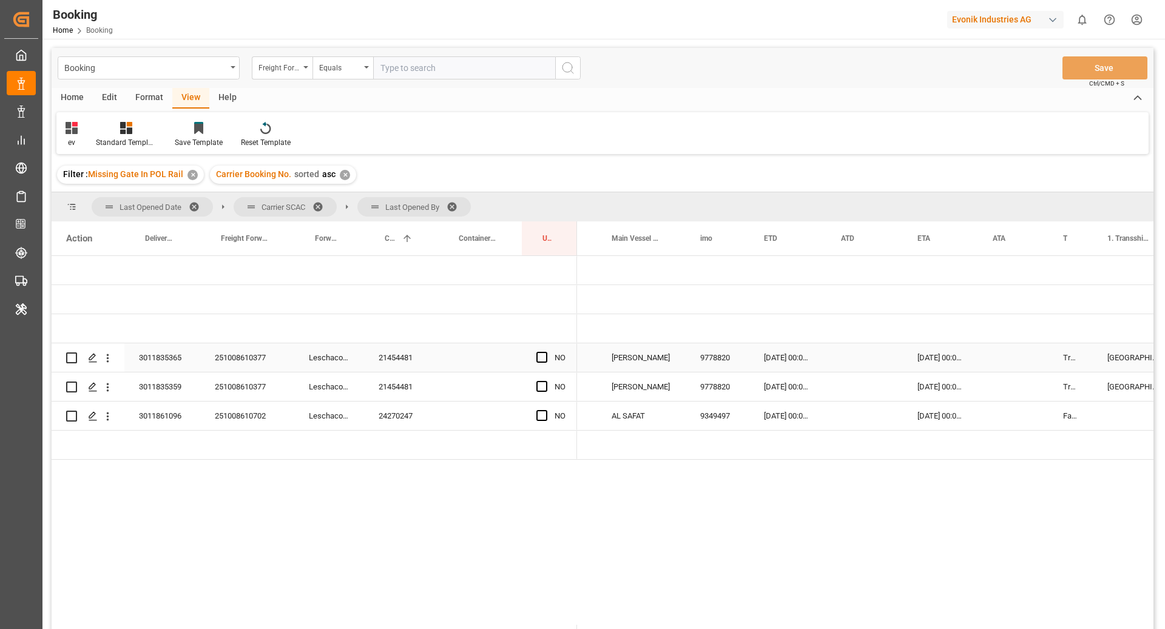
click at [377, 362] on div "21454481" at bounding box center [401, 357] width 74 height 29
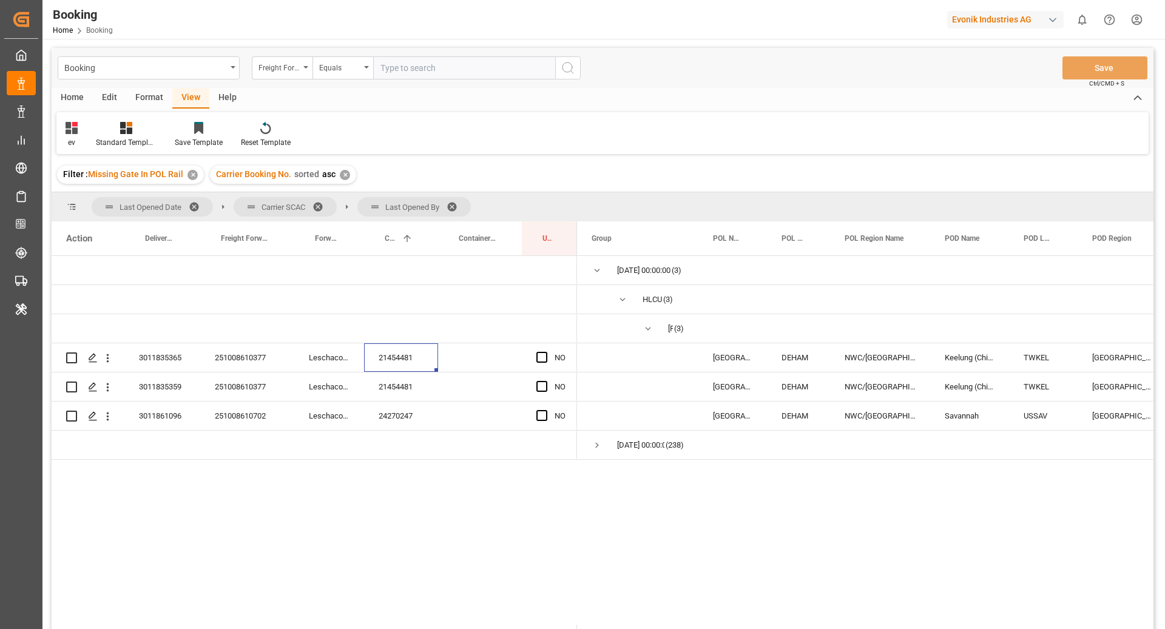
click at [140, 96] on div "Format" at bounding box center [149, 98] width 46 height 21
click at [79, 143] on div "Filter Rows" at bounding box center [84, 142] width 36 height 11
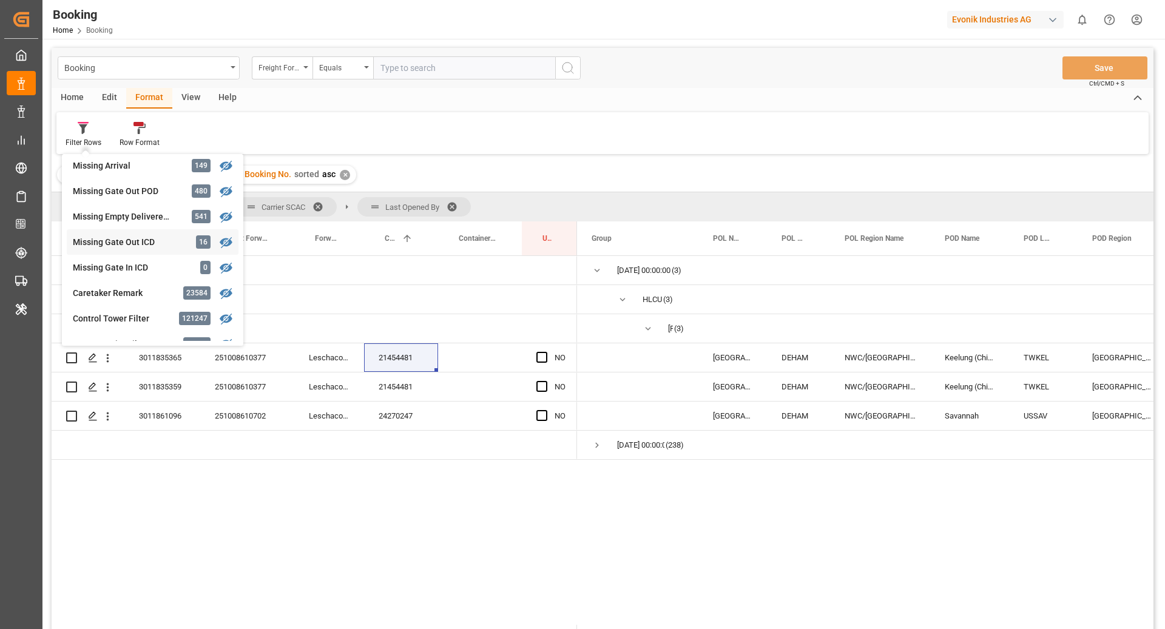
scroll to position [490, 0]
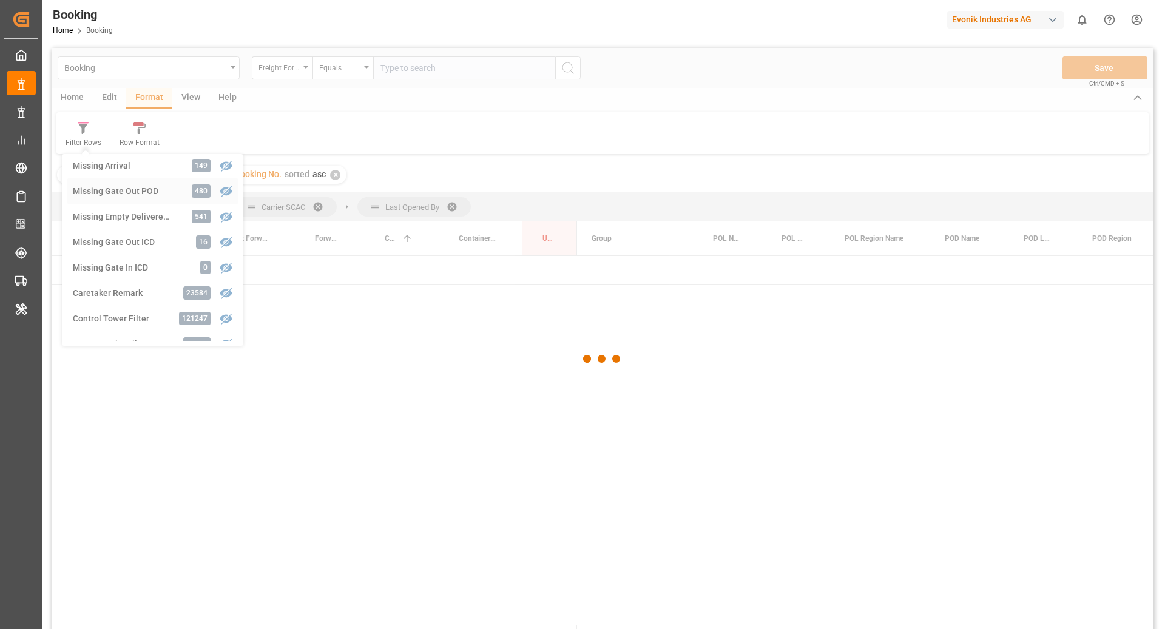
click at [120, 197] on div "Booking Freight Forwarder's Reference No. Equals Save Ctrl/CMD + S Home Edit Fo…" at bounding box center [603, 354] width 1102 height 613
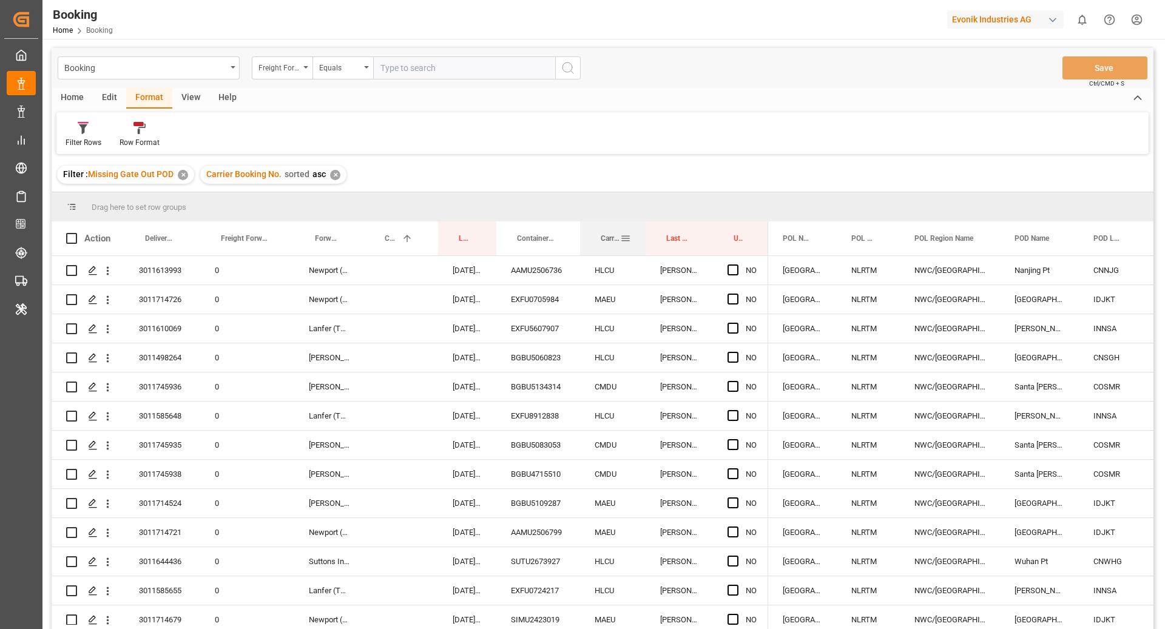
drag, startPoint x: 608, startPoint y: 234, endPoint x: 605, endPoint y: 211, distance: 23.3
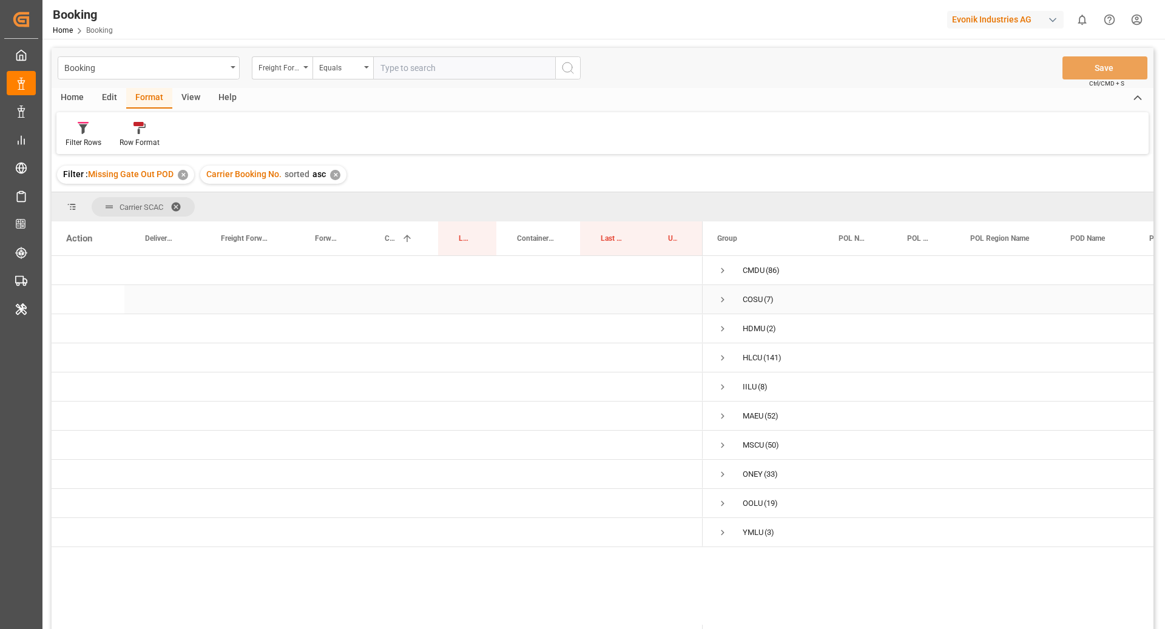
click at [724, 299] on span "Press SPACE to select this row." at bounding box center [722, 299] width 11 height 11
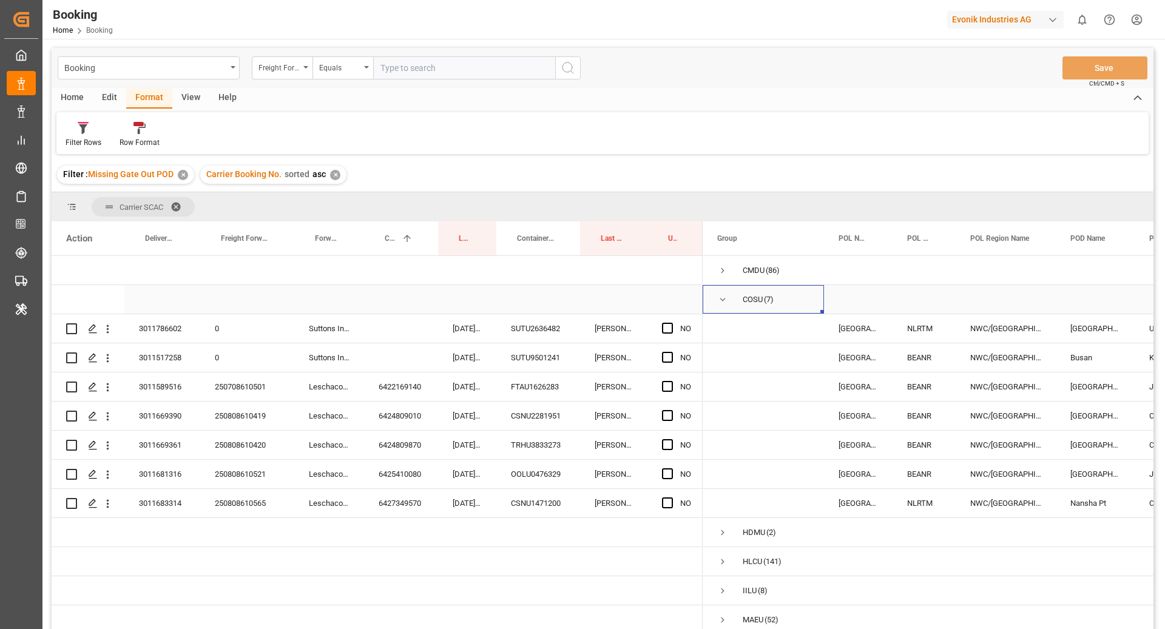
click at [719, 302] on span "Press SPACE to select this row." at bounding box center [722, 299] width 11 height 11
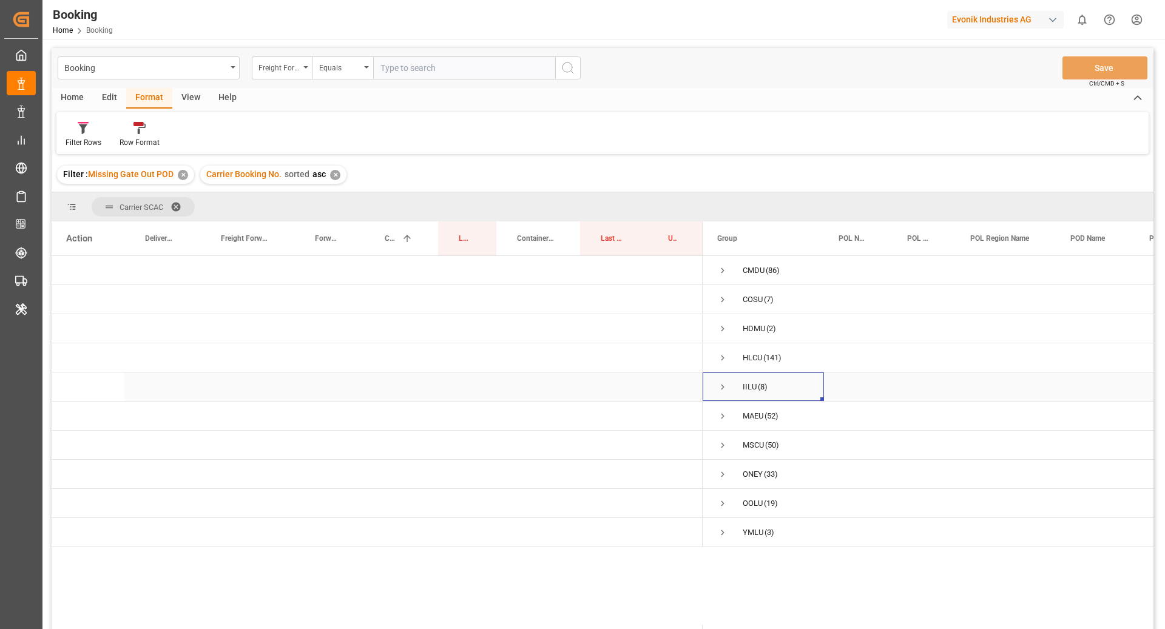
click at [724, 387] on span "Press SPACE to select this row." at bounding box center [722, 387] width 11 height 11
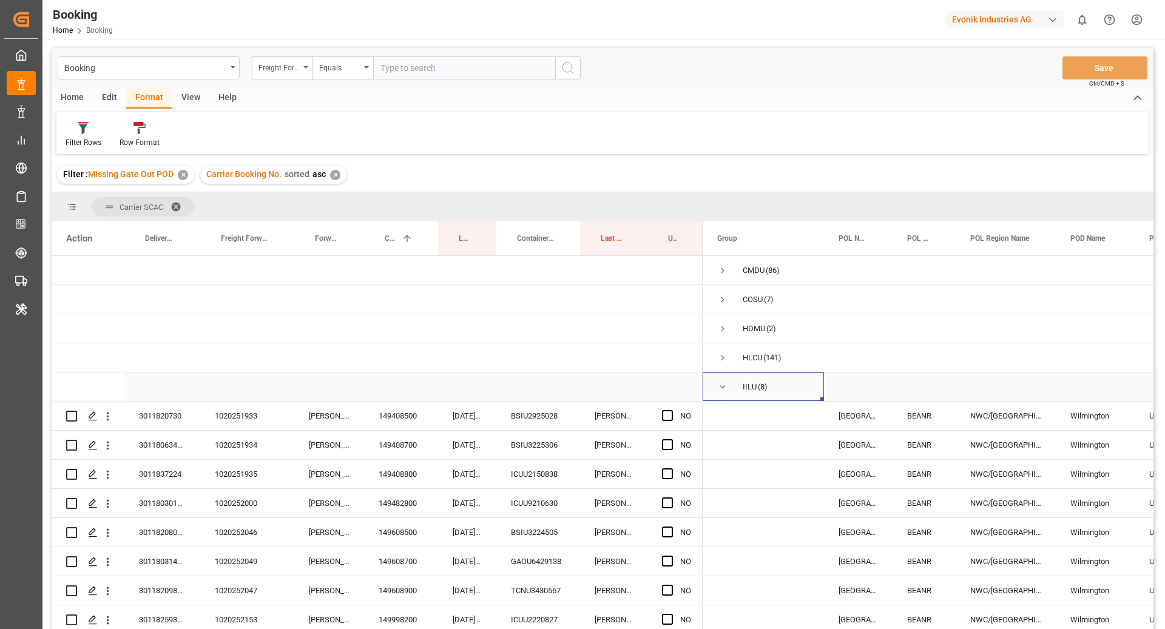
click at [726, 389] on span "Press SPACE to select this row." at bounding box center [722, 387] width 11 height 11
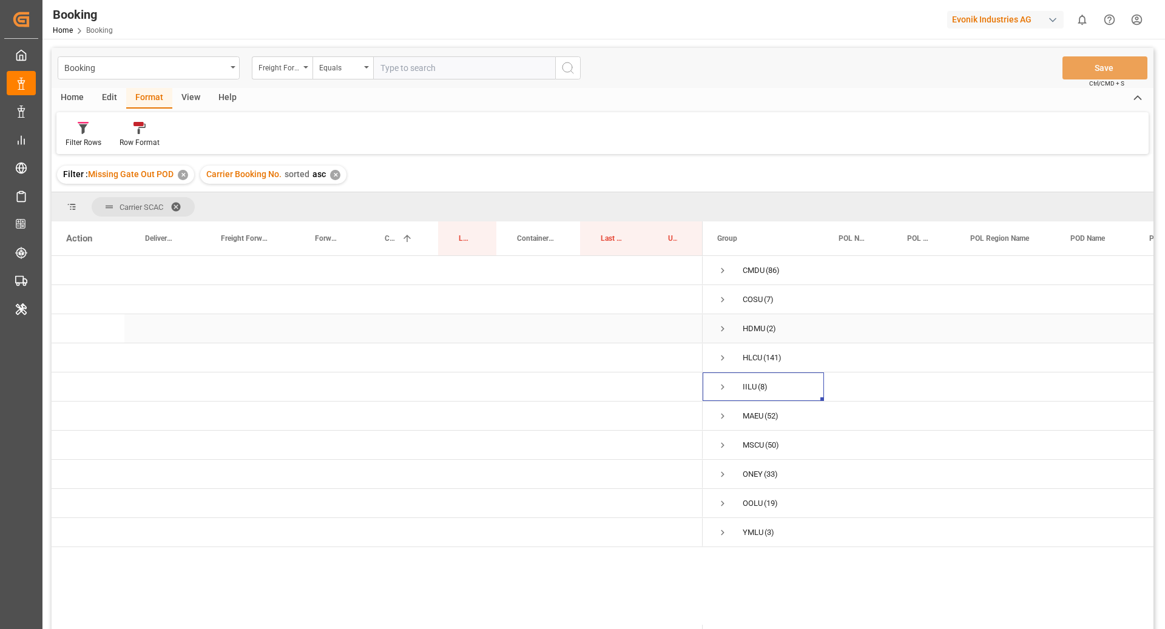
click at [725, 329] on span "Press SPACE to select this row." at bounding box center [722, 328] width 11 height 11
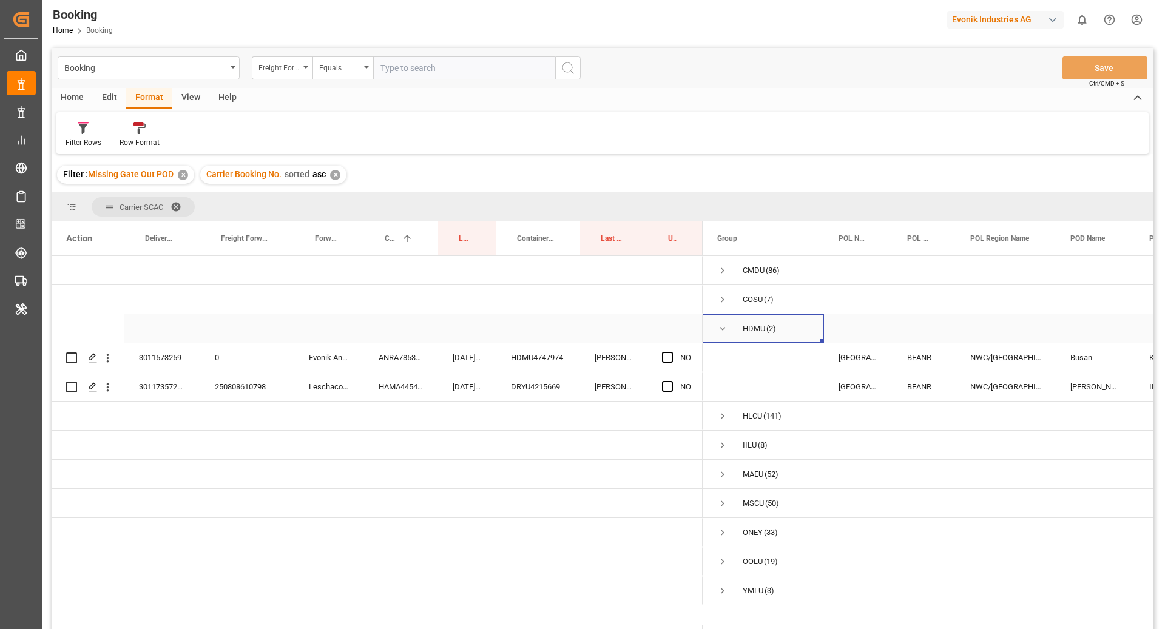
click at [722, 331] on span "Press SPACE to select this row." at bounding box center [722, 328] width 11 height 11
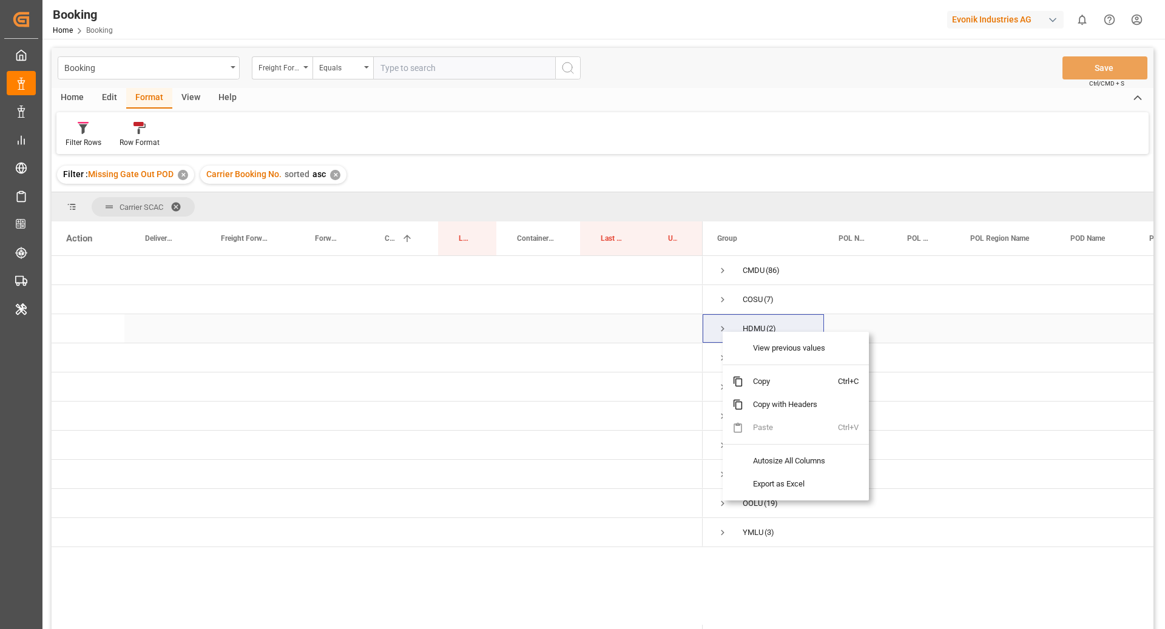
click at [508, 329] on div "Press SPACE to select this row." at bounding box center [538, 328] width 84 height 29
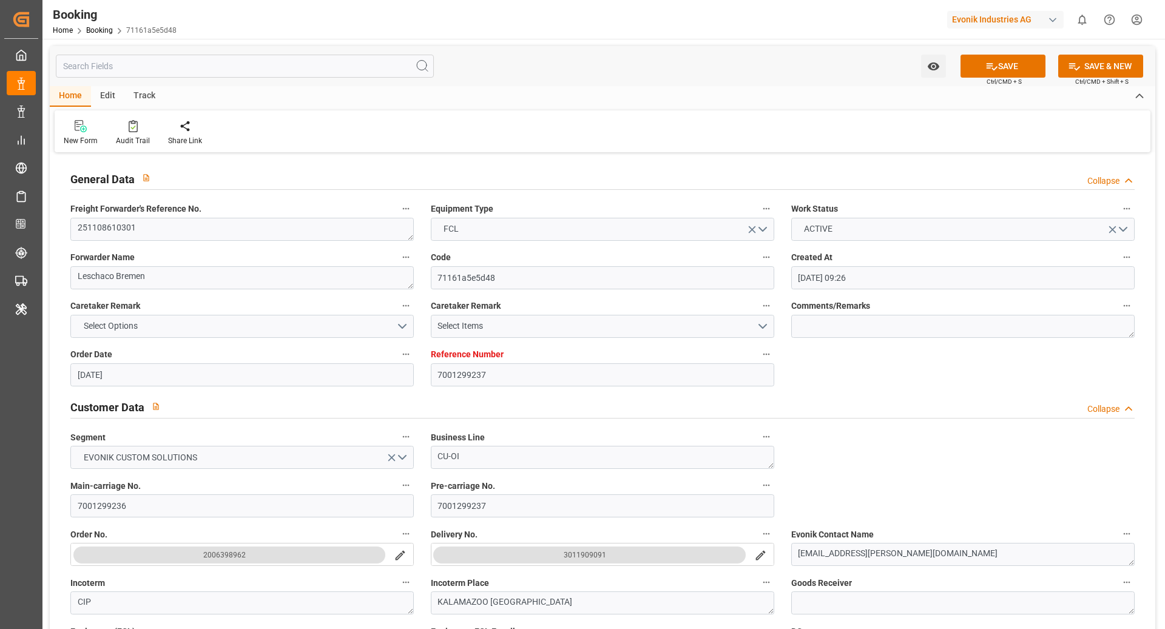
scroll to position [809, 0]
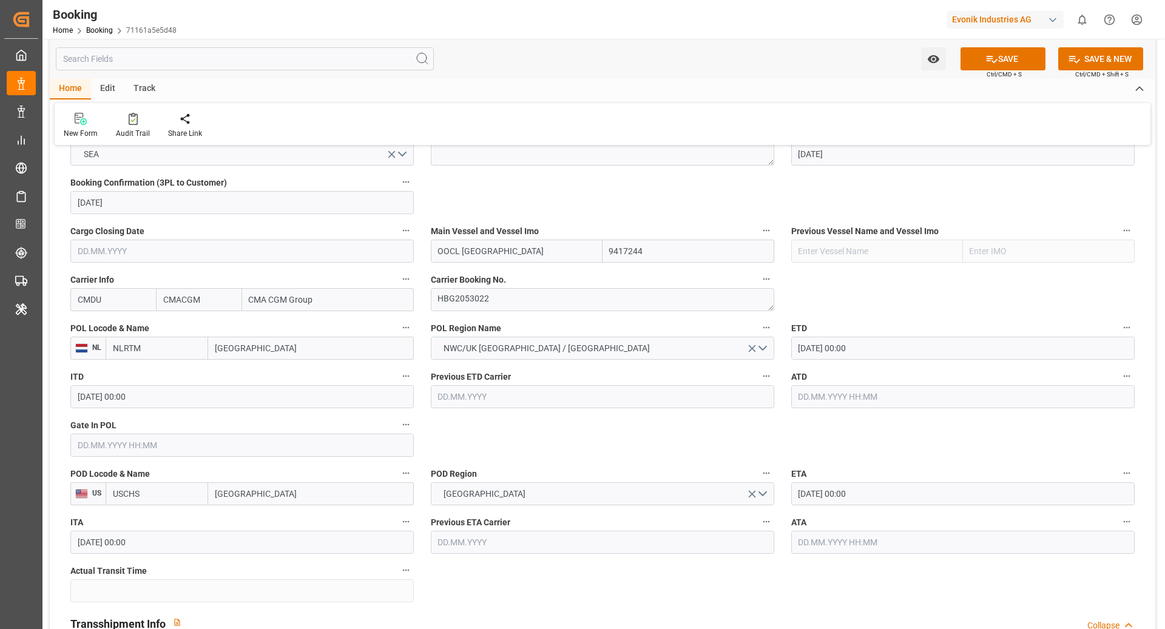
click at [263, 505] on div "POD Locode & Name US USCHS Charleston" at bounding box center [242, 485] width 360 height 49
click at [267, 494] on input "[GEOGRAPHIC_DATA]" at bounding box center [311, 493] width 206 height 23
click at [268, 494] on input "[GEOGRAPHIC_DATA]" at bounding box center [311, 493] width 206 height 23
type input "NORFOLK"
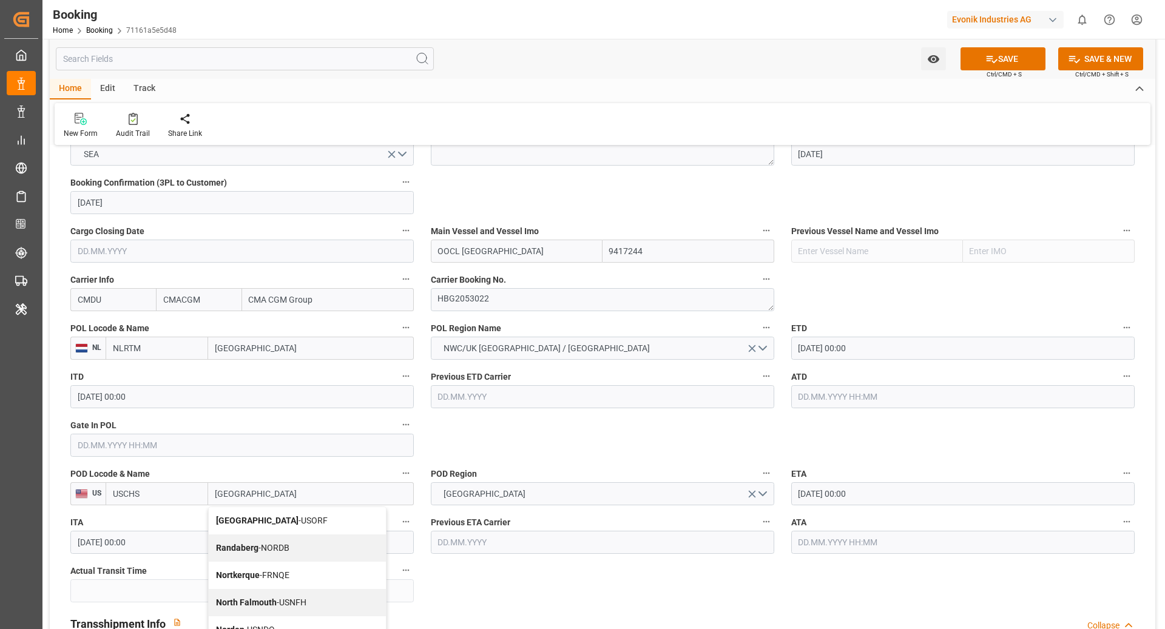
click at [261, 525] on div "Norfolk - USORF" at bounding box center [297, 520] width 177 height 27
type input "USORF"
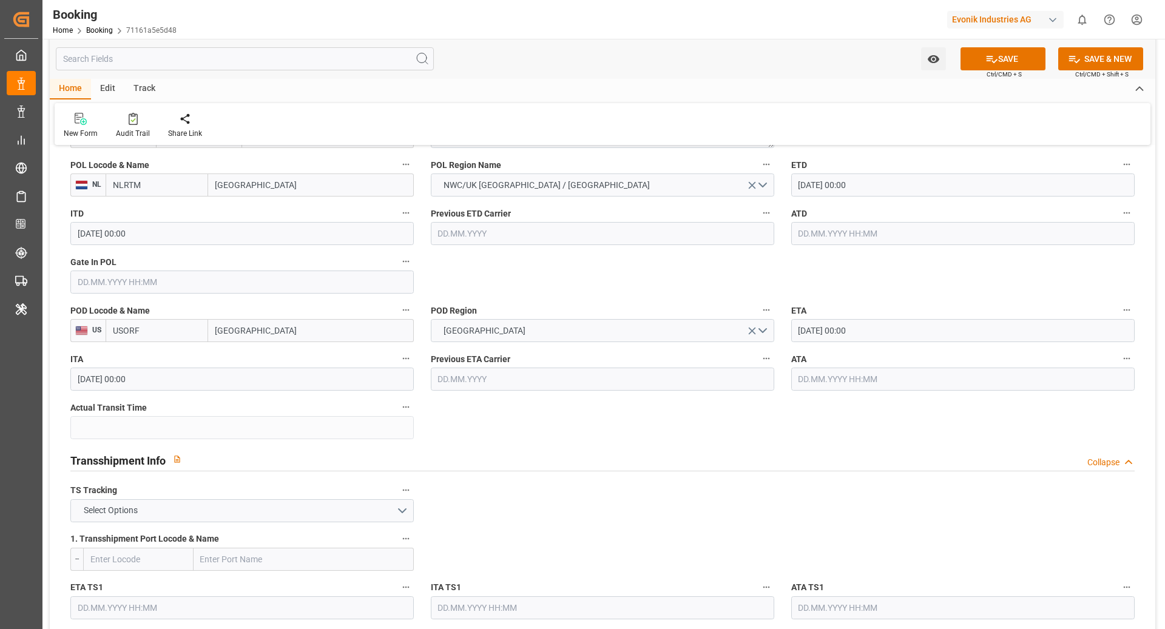
scroll to position [986, 0]
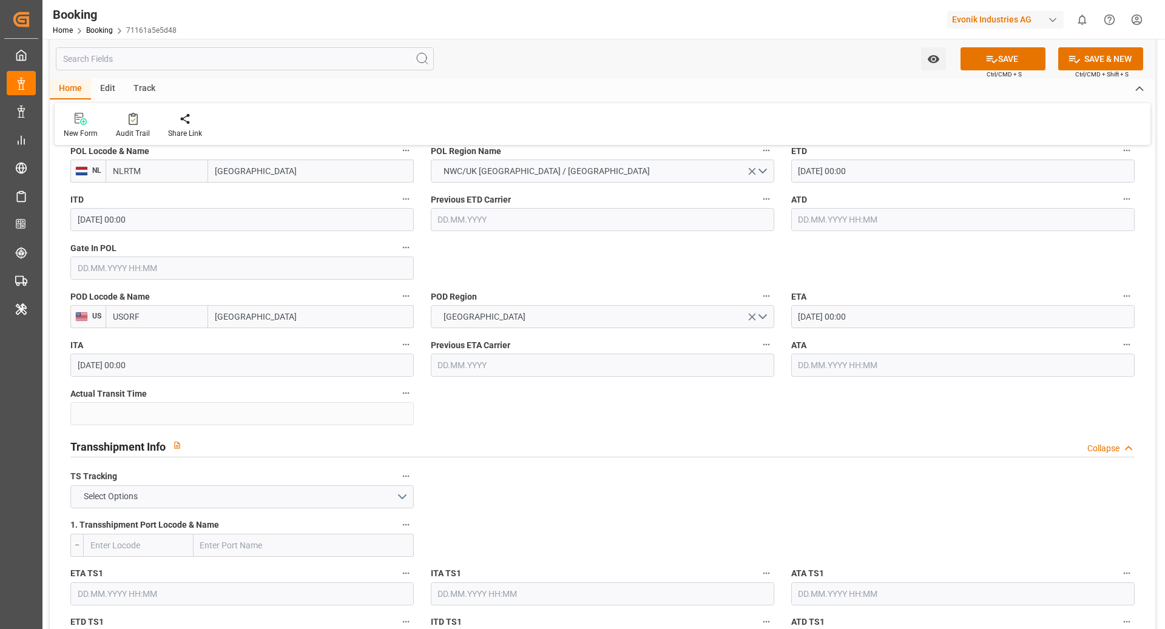
type input "[GEOGRAPHIC_DATA]"
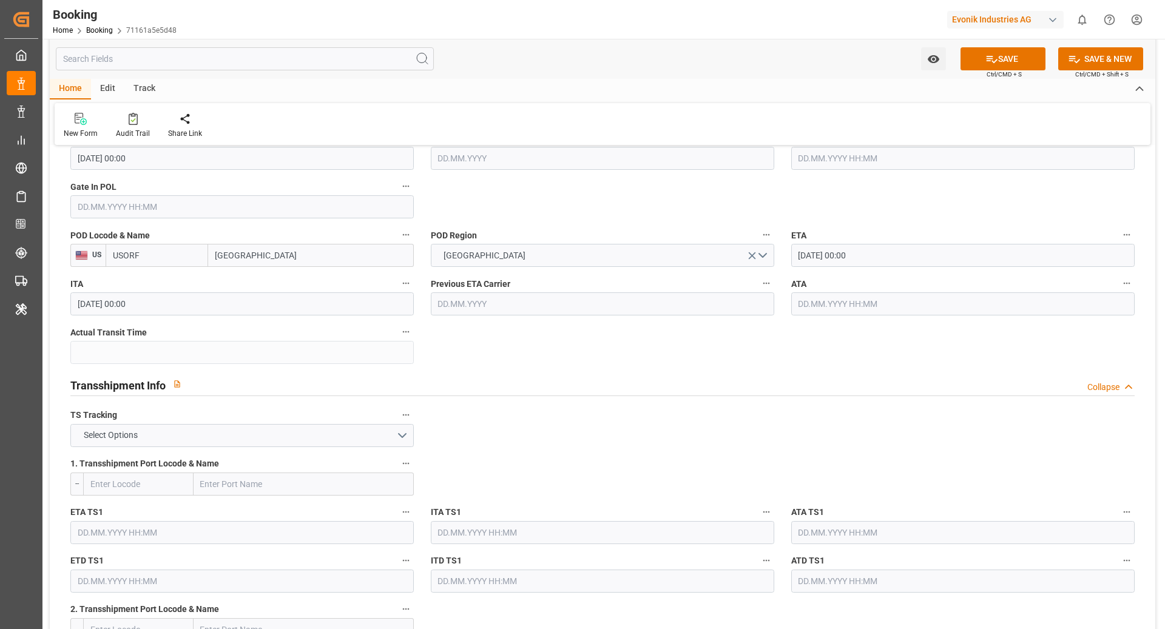
scroll to position [1048, 0]
click at [372, 431] on button "Select Options" at bounding box center [241, 434] width 343 height 23
click at [318, 461] on div "FALSE" at bounding box center [242, 462] width 342 height 25
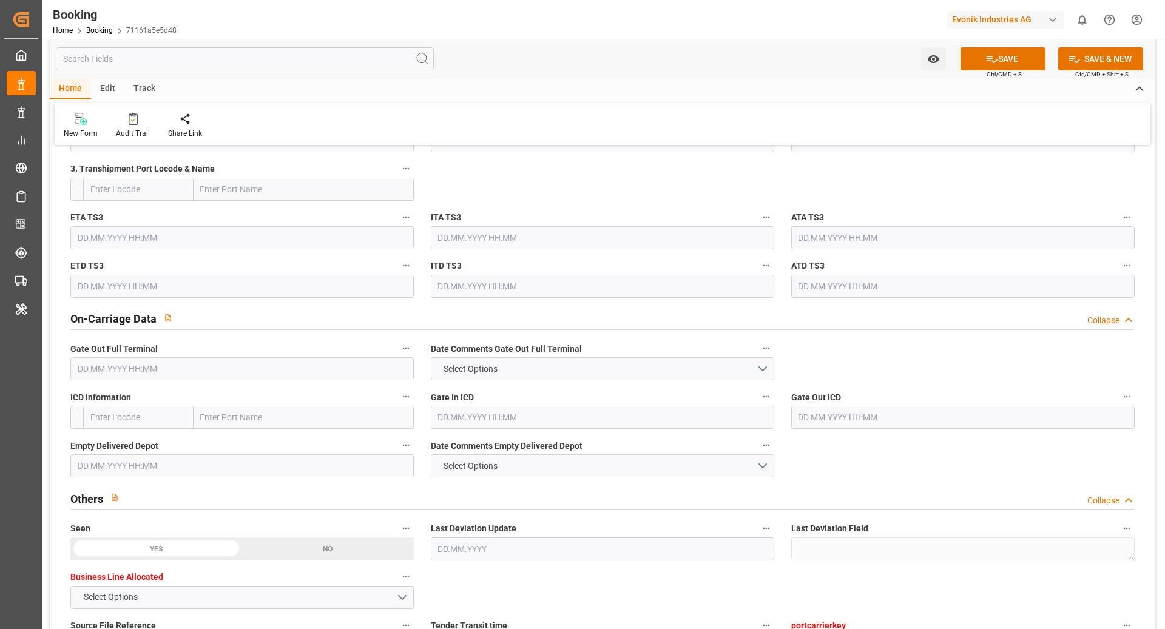
scroll to position [1634, 0]
click at [235, 414] on input "text" at bounding box center [304, 416] width 220 height 23
paste input "KALAMAZOO"
type input "KALAMAZOO"
click at [269, 445] on span "Kalamazoo - USAZO" at bounding box center [237, 443] width 73 height 10
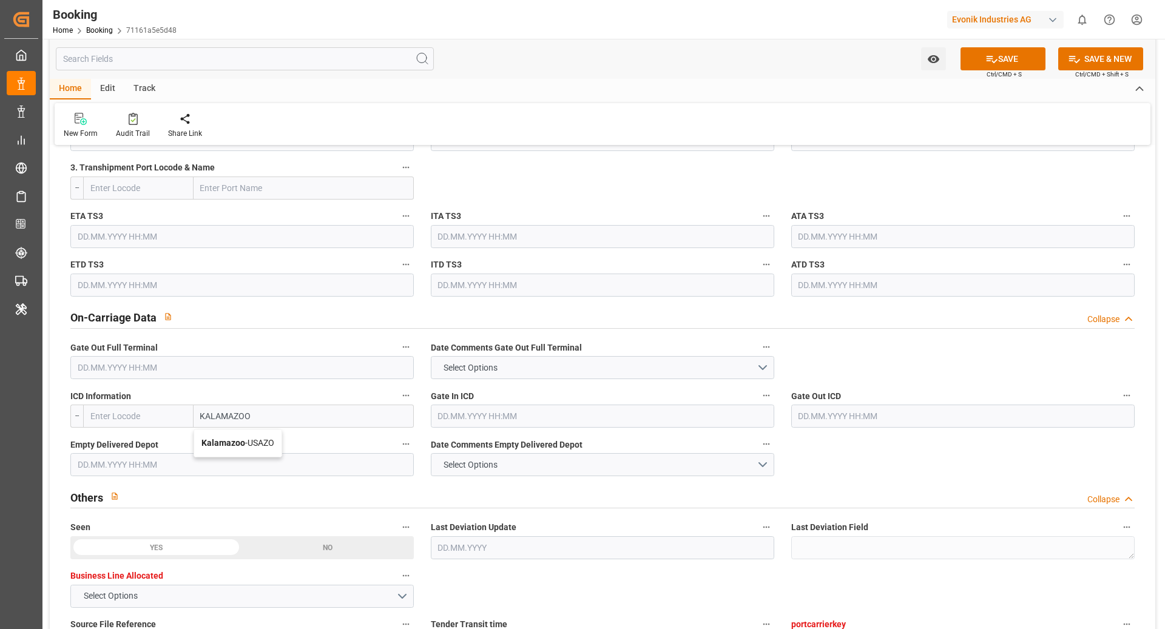
type input "USAZO"
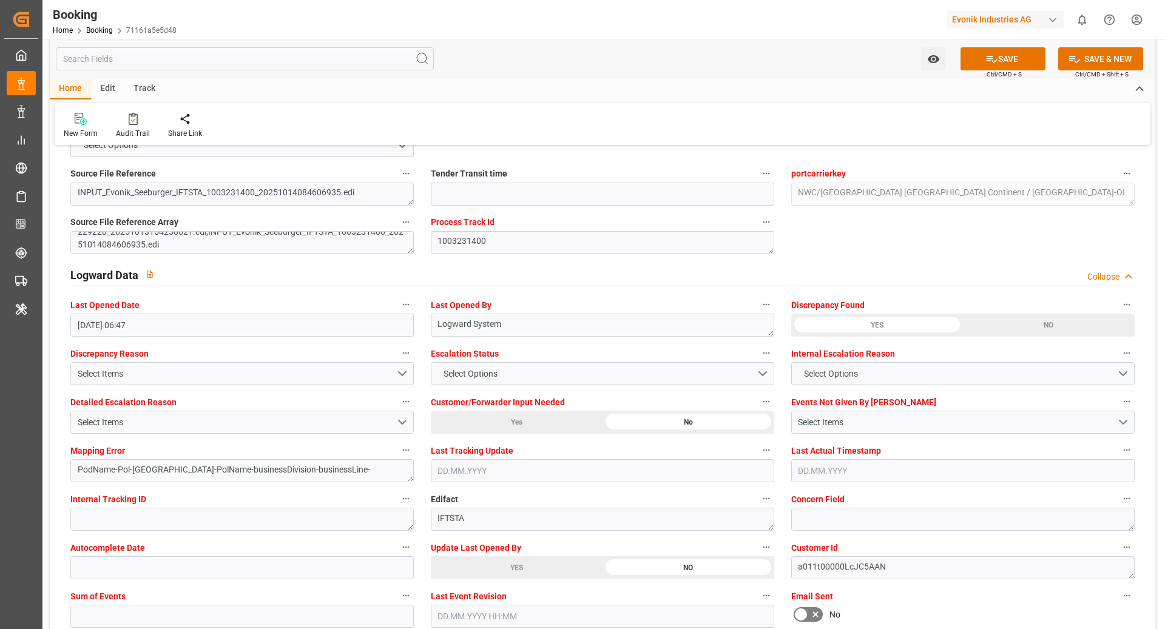
scroll to position [2080, 0]
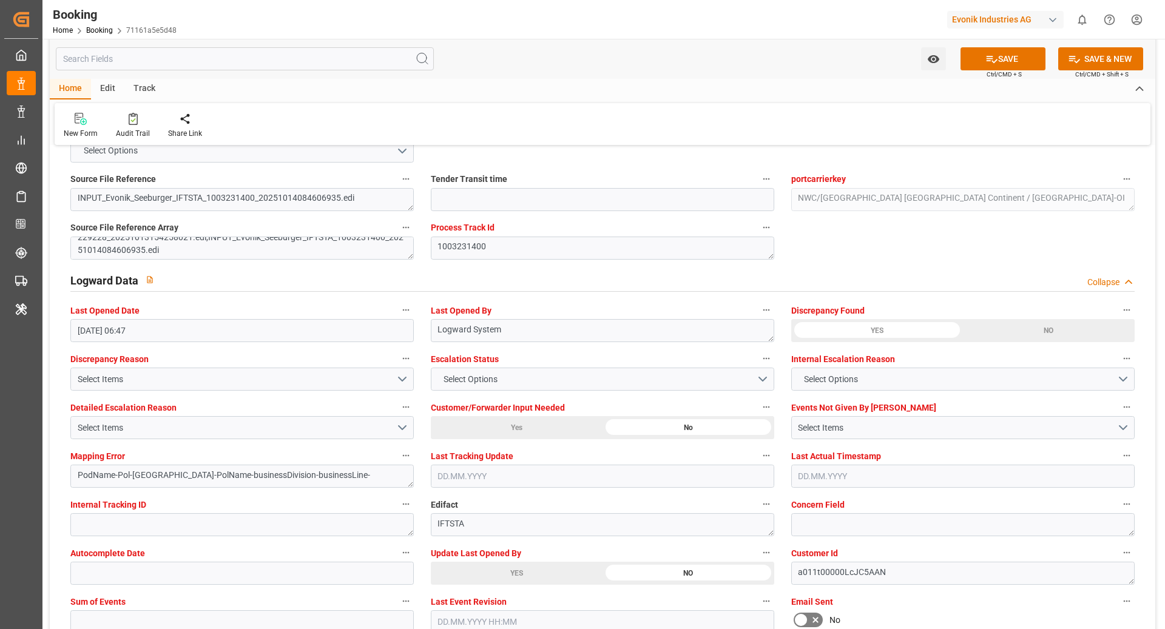
type input "Kalamazoo"
click at [154, 624] on input "text" at bounding box center [241, 621] width 343 height 23
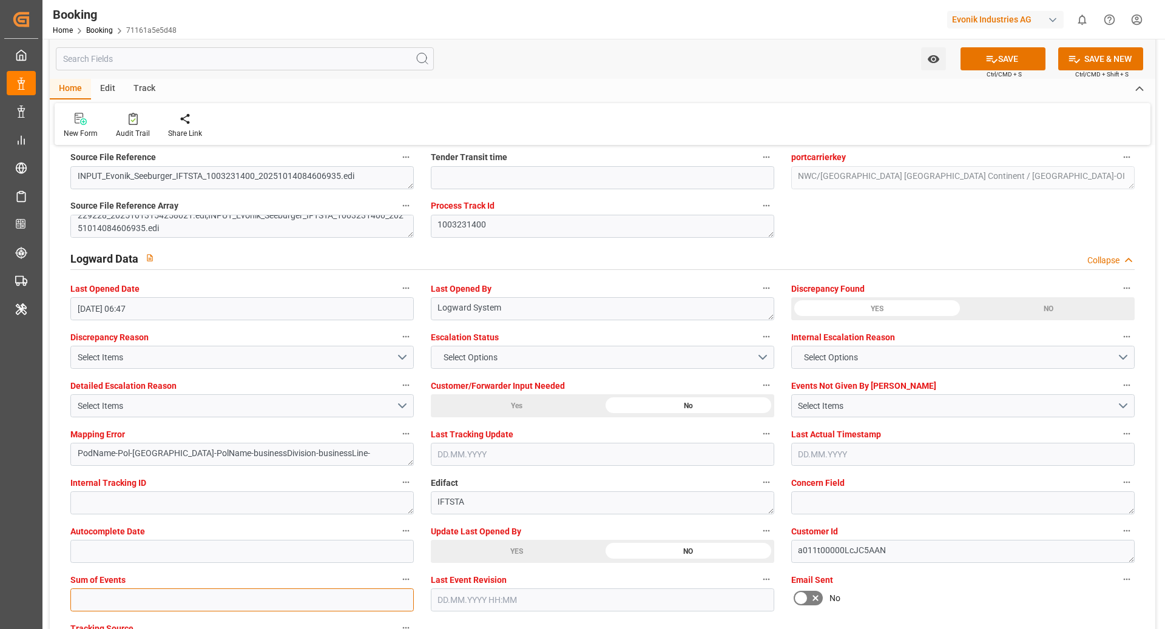
scroll to position [2103, 0]
type input "0"
click at [985, 56] on icon at bounding box center [991, 59] width 13 height 13
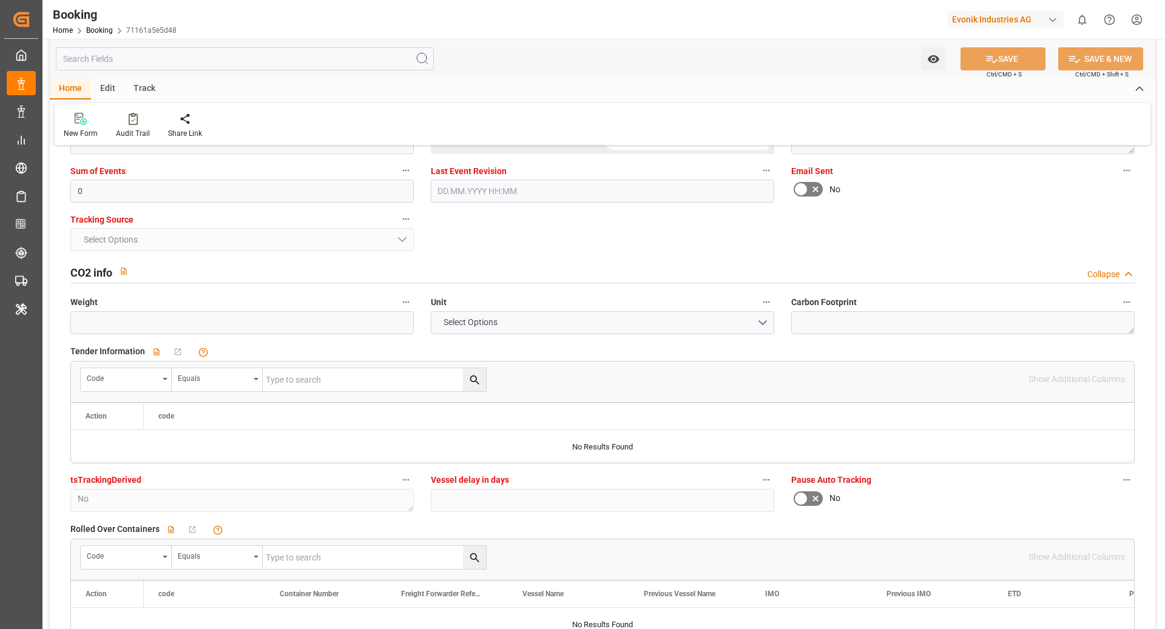
scroll to position [2573, 0]
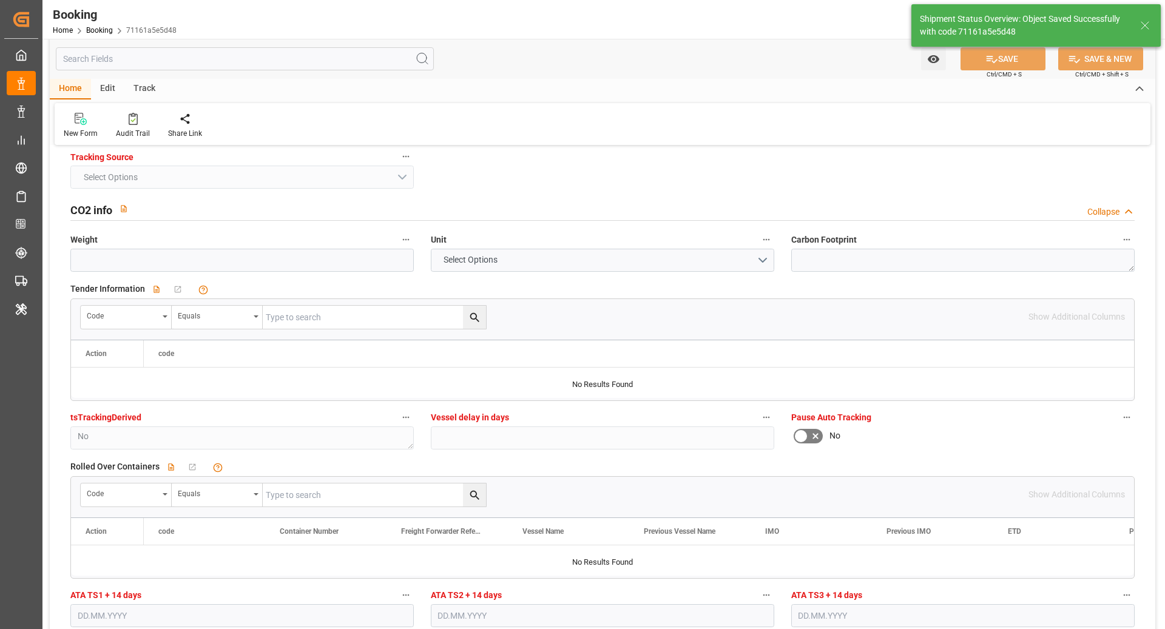
type input "14.10.2025 11:02"
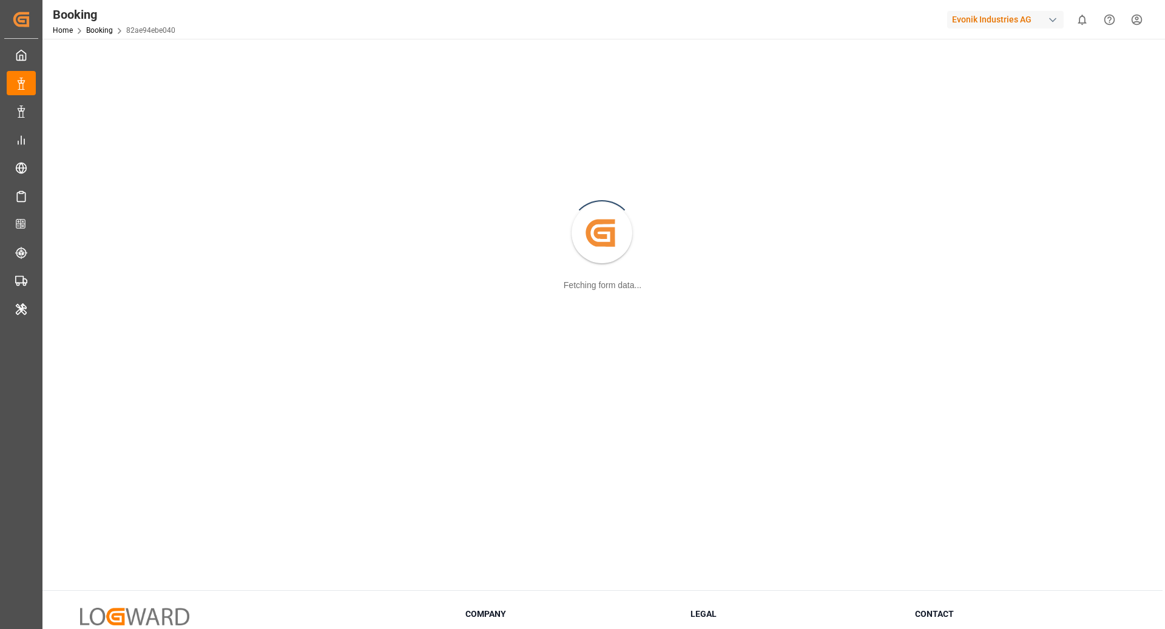
scroll to position [39, 0]
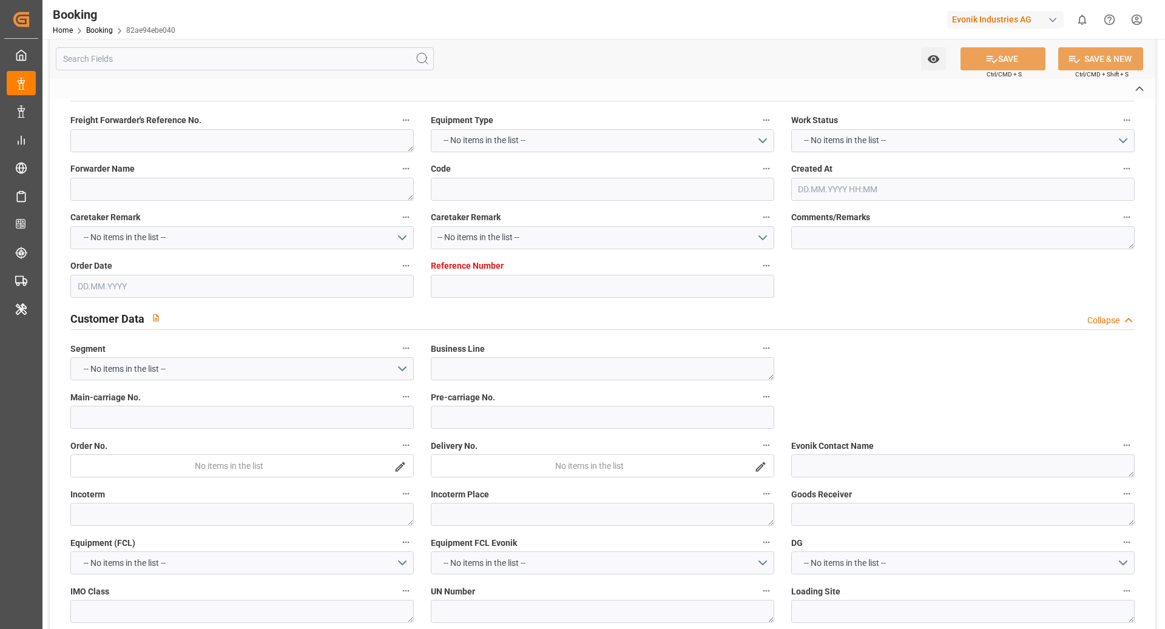
type textarea "251008610210"
type textarea "Leschaco Bremen"
type input "82ae94ebe040"
type input "4006723043"
type textarea "AT-SE"
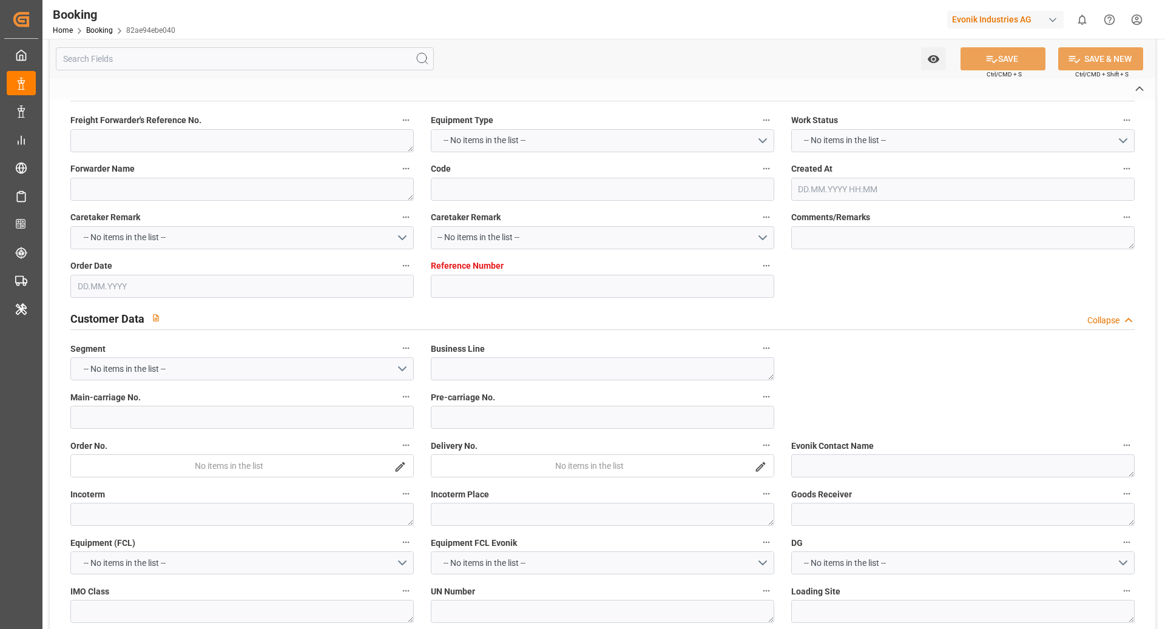
type input "4006723038"
type textarea "CIF"
type textarea "Nagoya,Japan"
type textarea "Evonik Plant 0000503293"
type textarea "Hombourg"
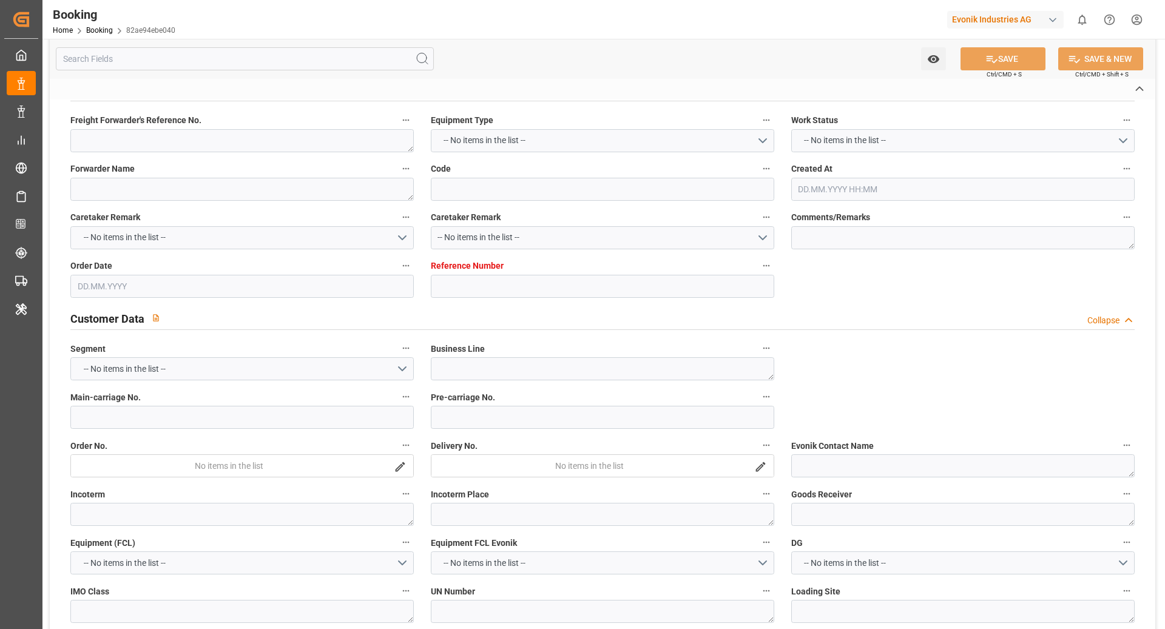
type textarea "DRYU4094000"
type input "CMA CGM [PERSON_NAME]"
type input "CMDU"
type input "[GEOGRAPHIC_DATA]"
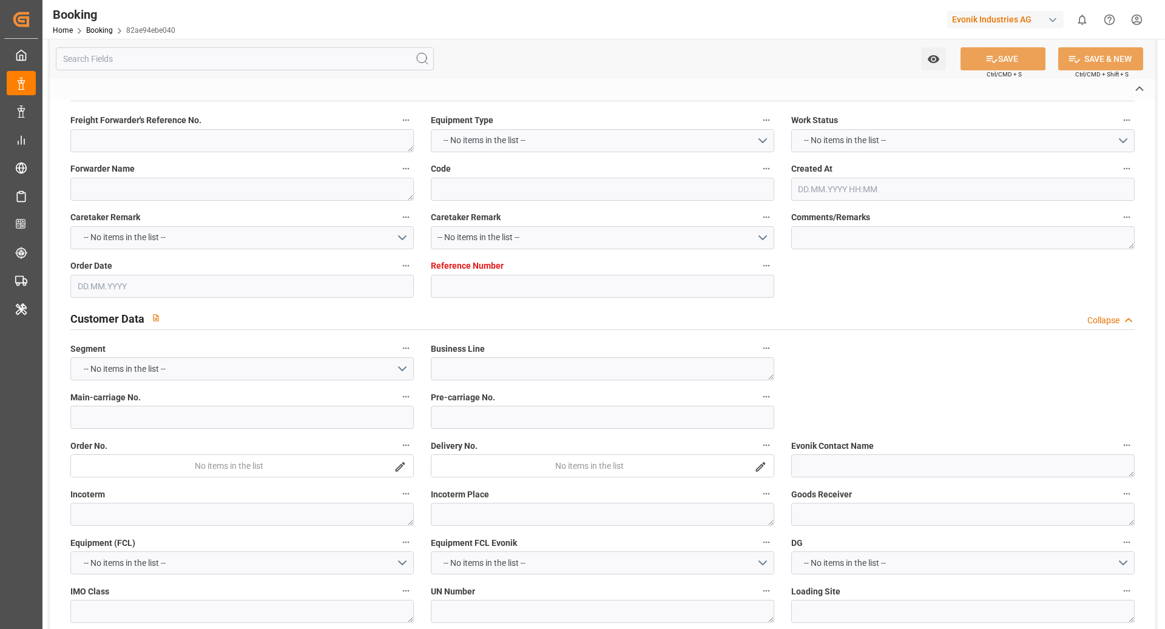
type input "[GEOGRAPHIC_DATA], [GEOGRAPHIC_DATA]"
type textarea "INPUT_Evonik_Seeburger_LoadTenderOcean_1003231091_20251014073244279.xml"
type textarea "NWC/UK North West Continent / UK_JPNGO_CMDU_AT-SE"
type textarea "INPUT_Evonik_Seeburger_LoadTenderOcean_1003154445_20250917131114669.xml,INPUT_E…"
type textarea "1003231091"
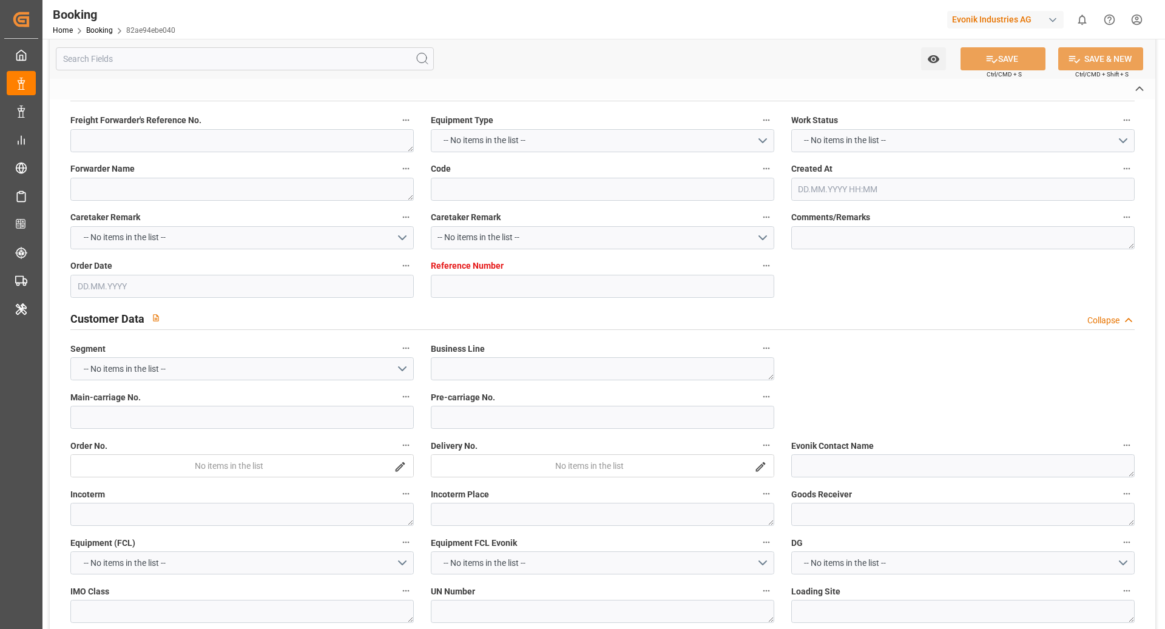
type textarea "Logward System"
type textarea "businessDivision-businessLine-businessLineCode-"
type textarea "IFTSTA"
type textarea "a011t00000LcJC5AAN"
type textarea "No"
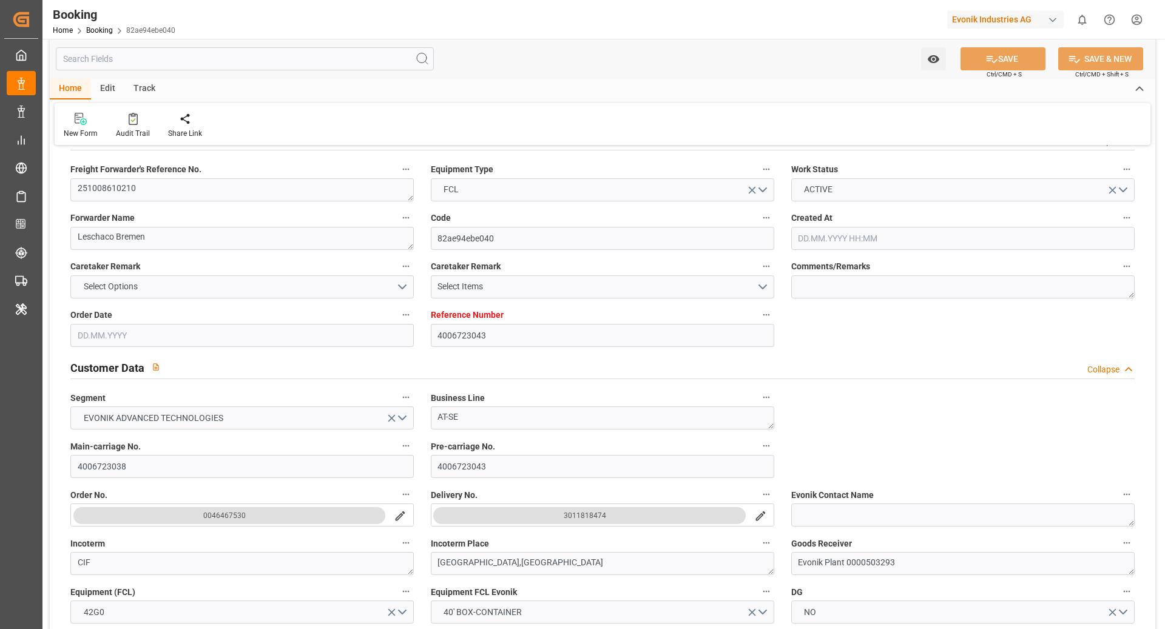
type input "4006723043"
type input "9776420"
type input "CMACGM"
type input "CMA CGM Group"
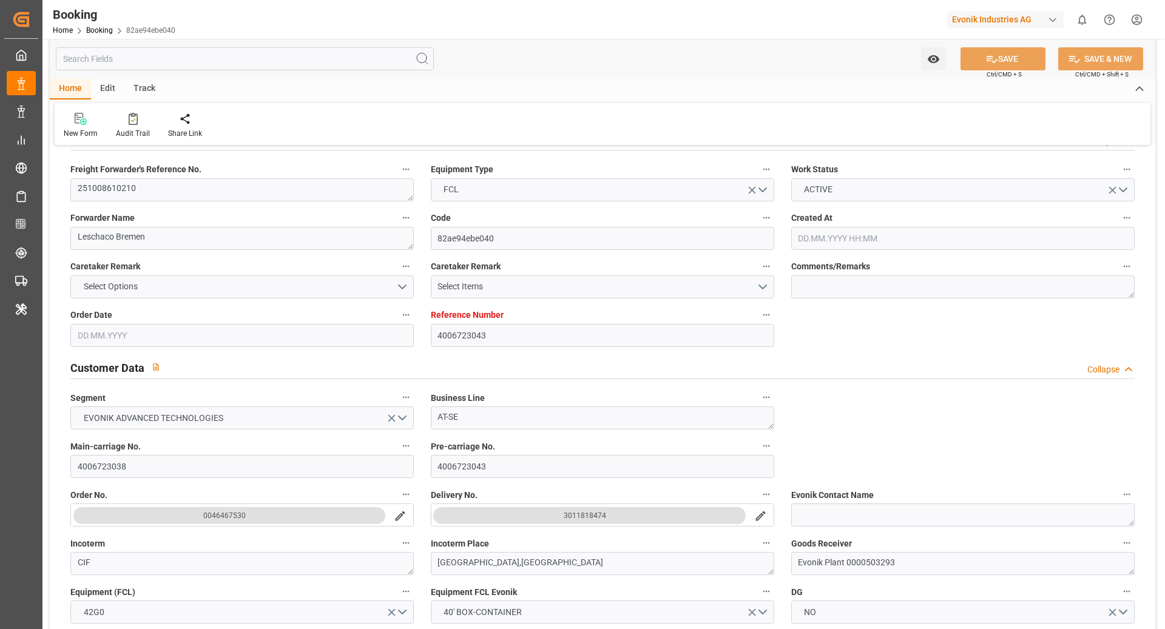
type input "DEHAM"
type input "JPNGO"
type input "17.09.2025 11:14"
type input "17.09.2025"
type input "10.12.2025"
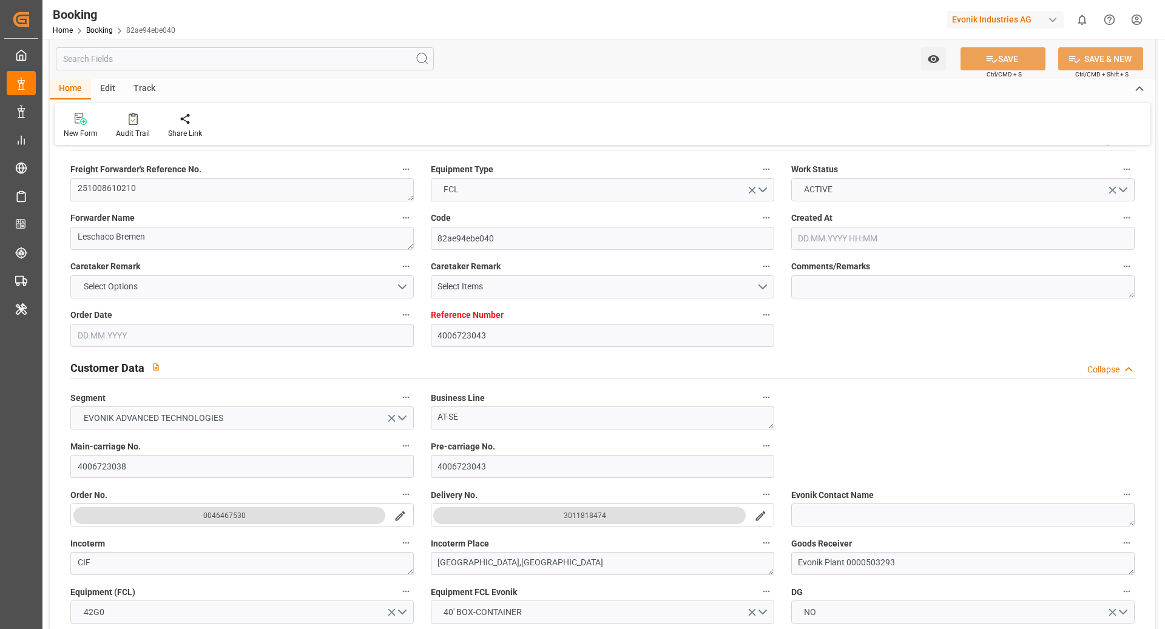
type input "10.10.2025"
type input "10.10.2025 00:00"
type input "14.10.2025"
type input "19.10.2025 00:00"
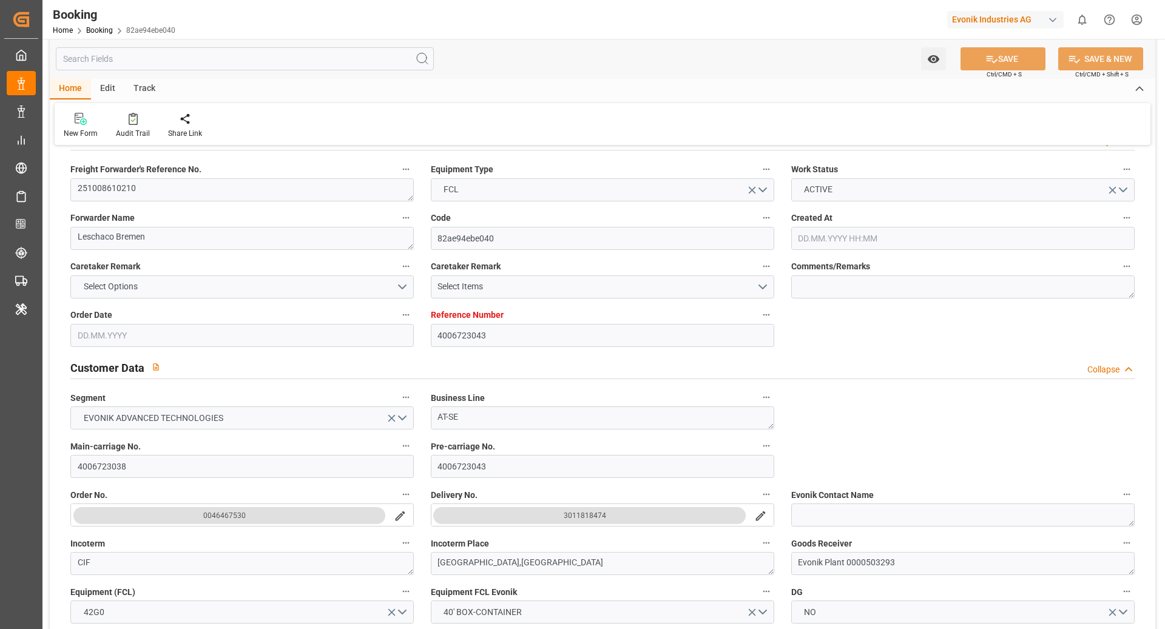
type input "11.12.2025 00:00"
type input "14.10.2025 05:35"
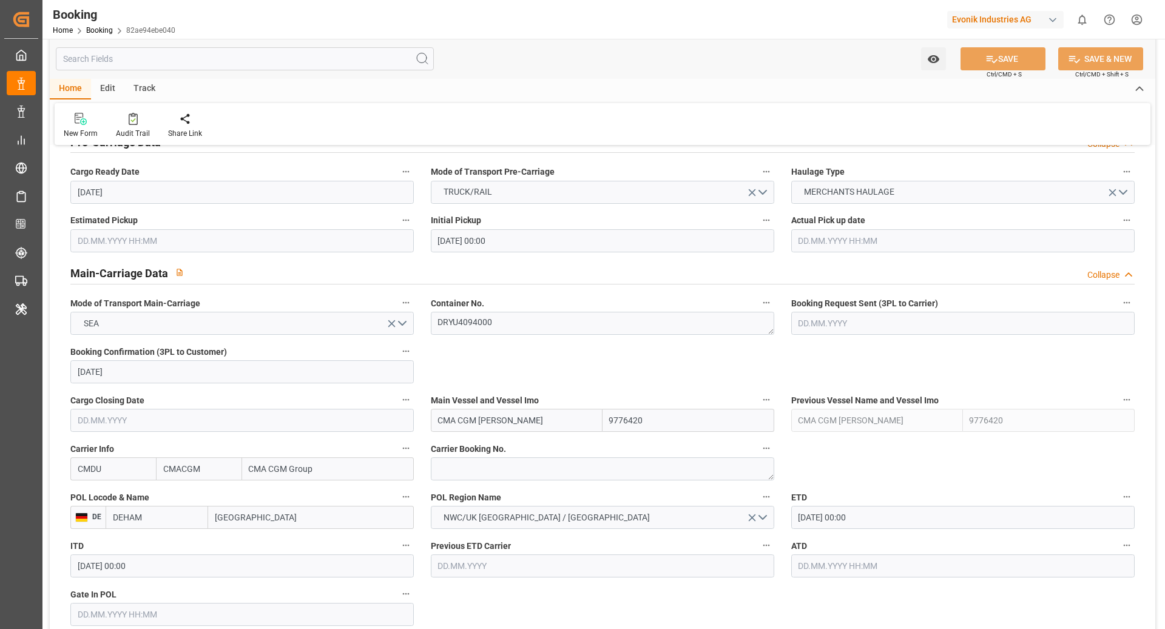
scroll to position [650, 0]
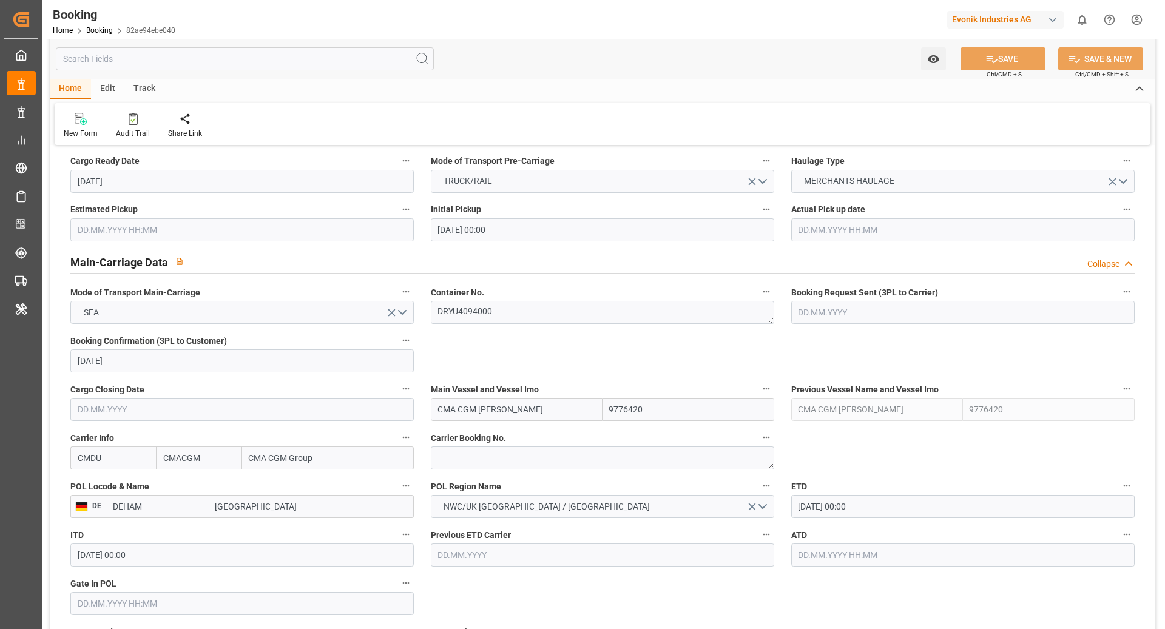
click at [554, 445] on label "Carrier Booking No." at bounding box center [602, 438] width 343 height 17
click at [758, 445] on button "Carrier Booking No." at bounding box center [766, 438] width 16 height 16
click at [505, 457] on div at bounding box center [582, 314] width 1165 height 629
click at [476, 455] on textarea at bounding box center [602, 457] width 343 height 23
paste textarea "HBG2037211"
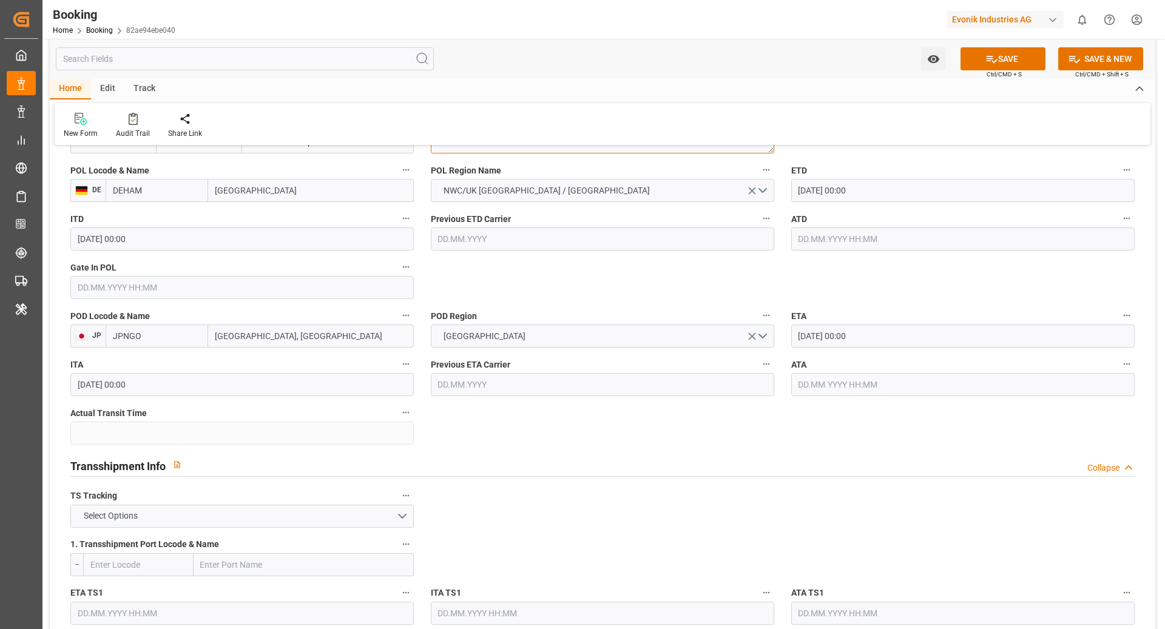
scroll to position [966, 0]
type textarea "HBG2037211"
click at [335, 280] on input "text" at bounding box center [241, 288] width 343 height 23
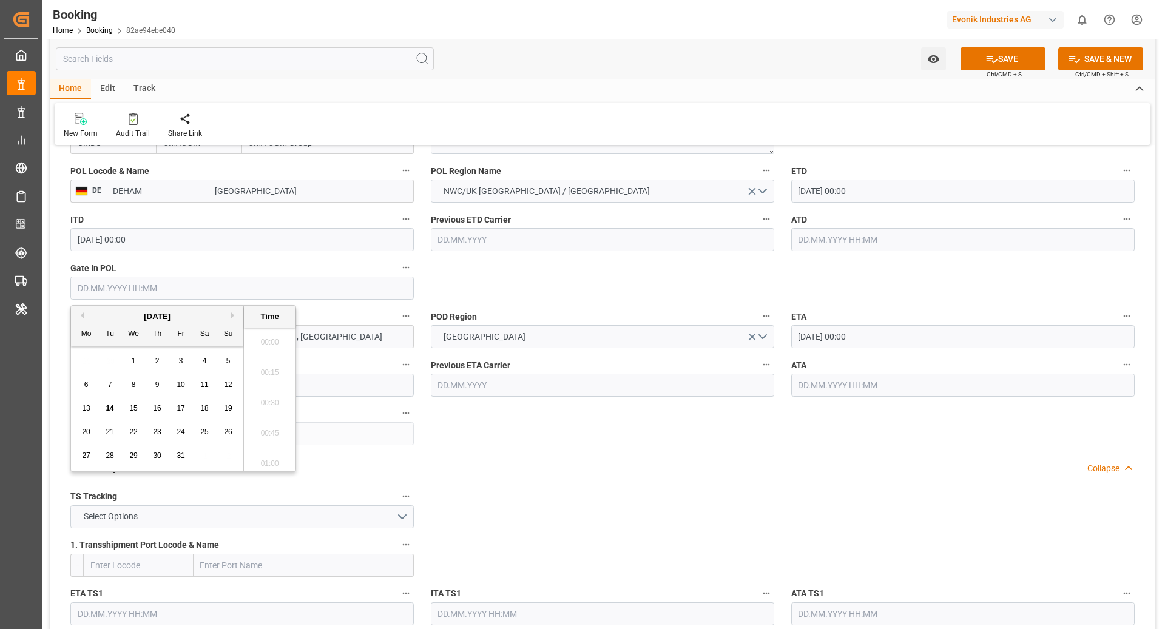
scroll to position [1945, 0]
click at [93, 411] on div "13" at bounding box center [86, 409] width 15 height 15
type input "13.10.2025 00:00"
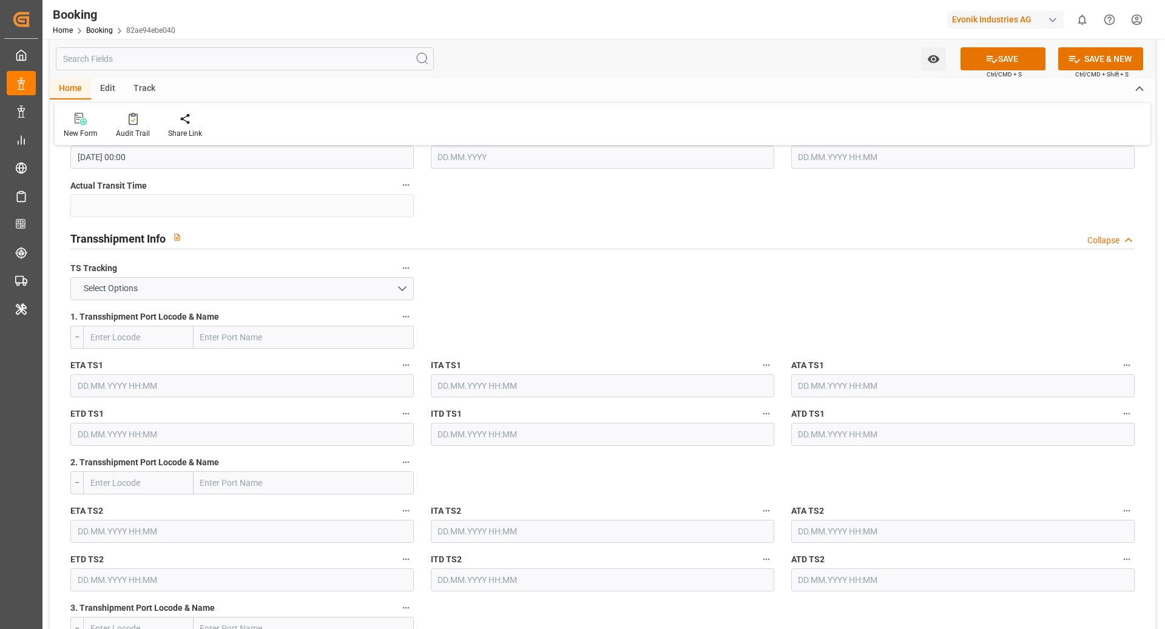
scroll to position [1195, 0]
click at [365, 290] on button "Select Options" at bounding box center [241, 288] width 343 height 23
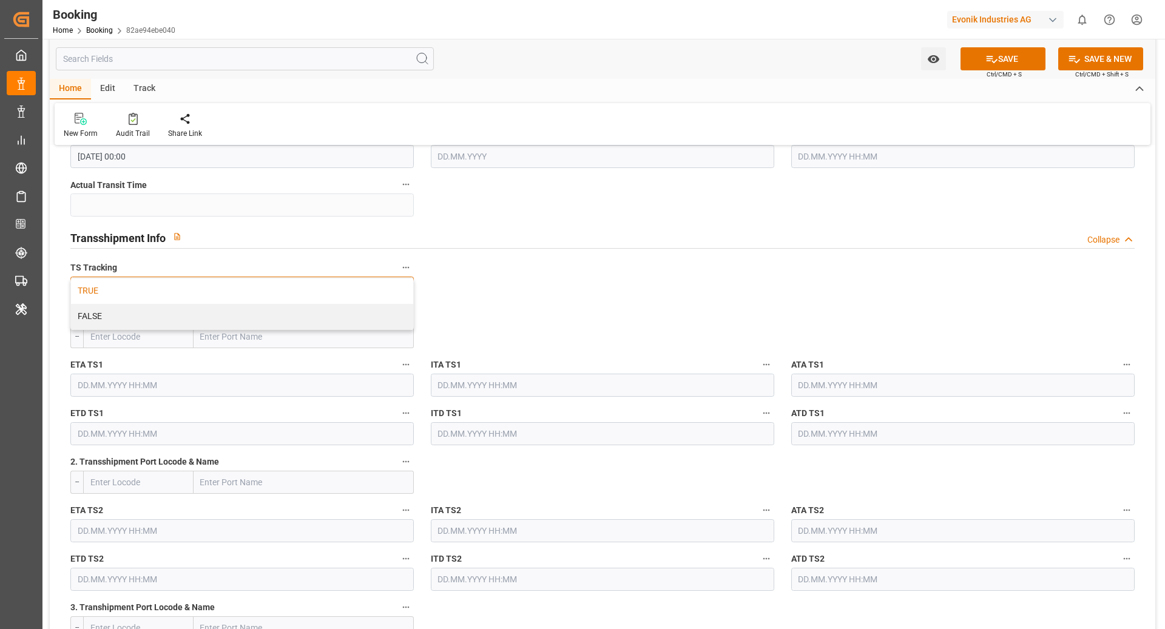
click at [274, 294] on div "TRUE" at bounding box center [242, 290] width 342 height 25
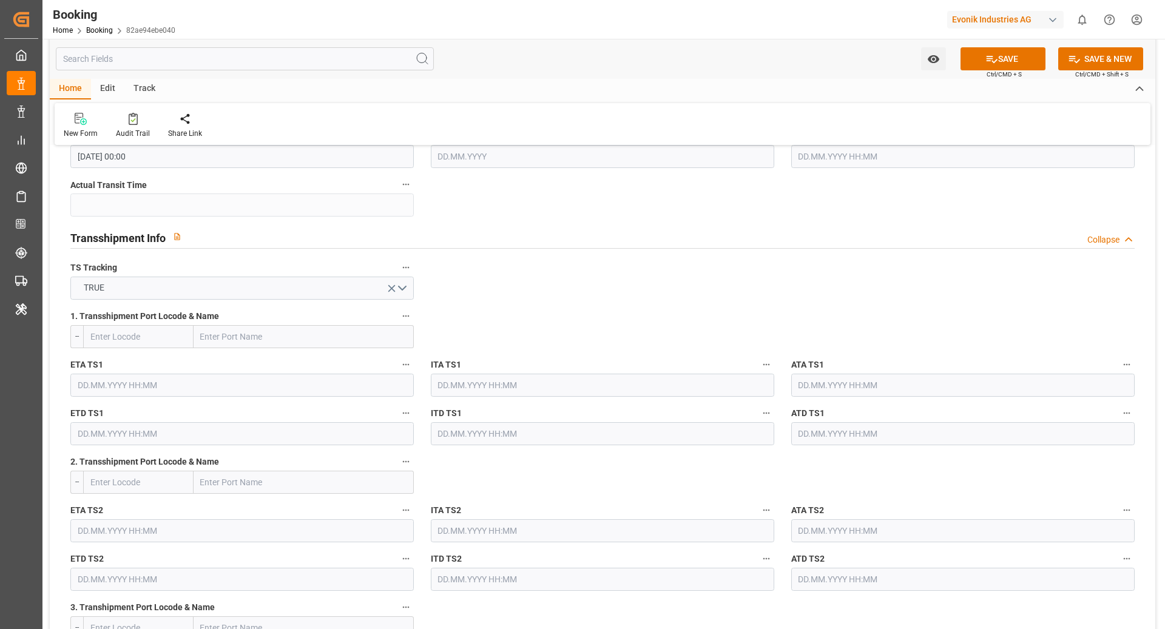
click at [240, 335] on input "text" at bounding box center [304, 336] width 220 height 23
type input "PORT KLANG"
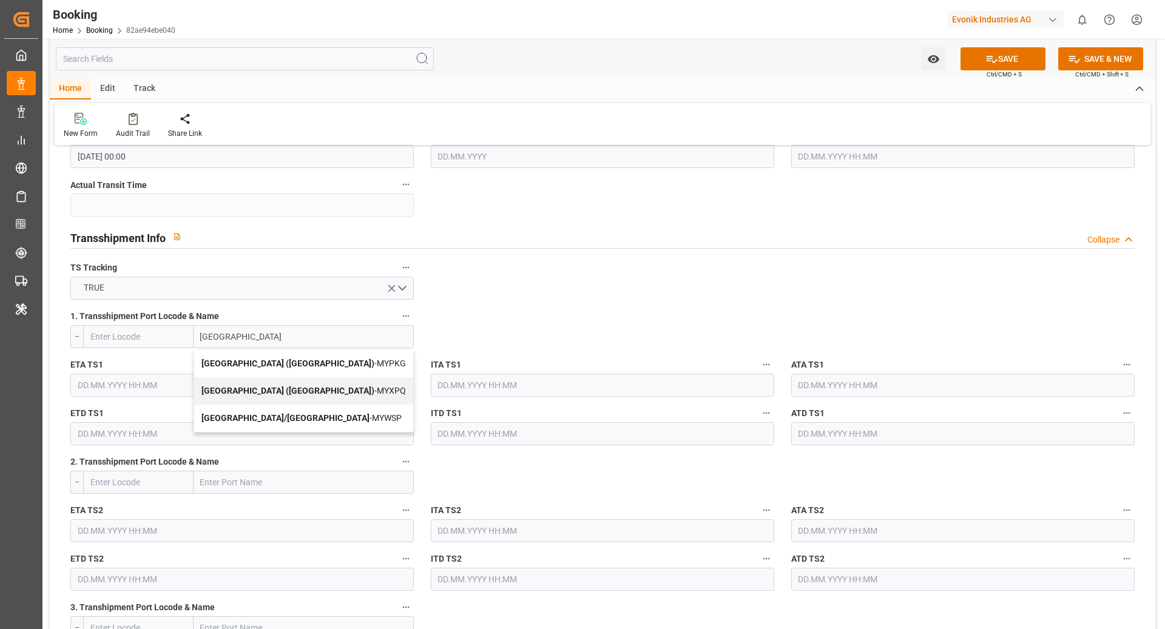
click at [261, 356] on div "Port Klang (Pelabuhan Klang) - MYPKG" at bounding box center [303, 363] width 219 height 27
type input "MYPKG"
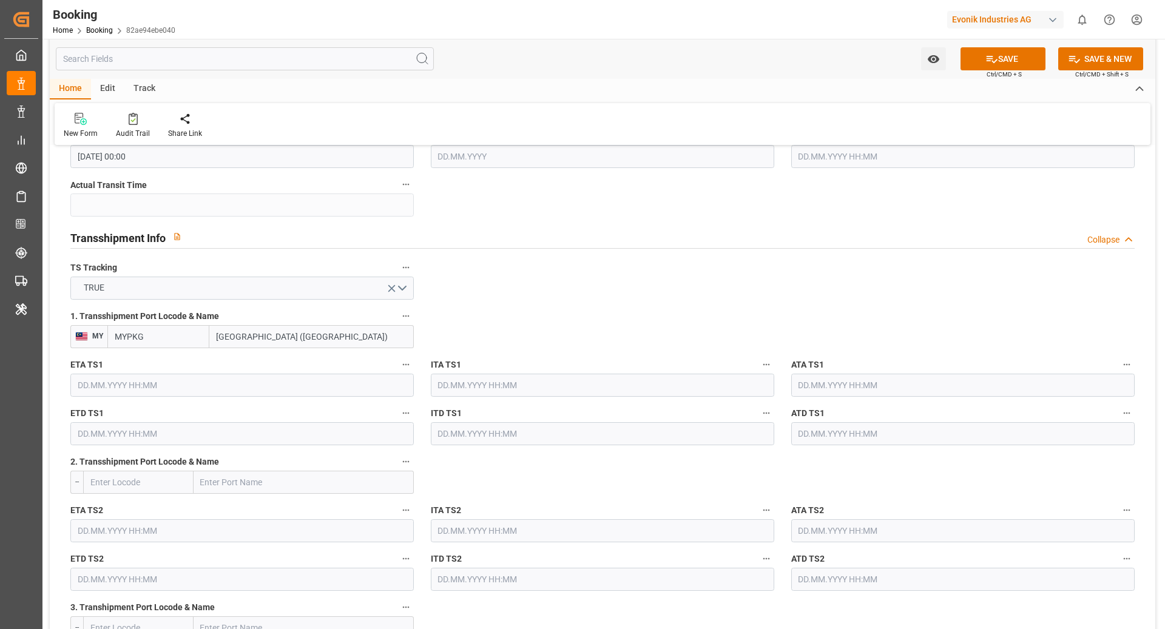
type input "Port Klang (Pelabuhan Klang)"
click at [264, 388] on input "text" at bounding box center [241, 385] width 343 height 23
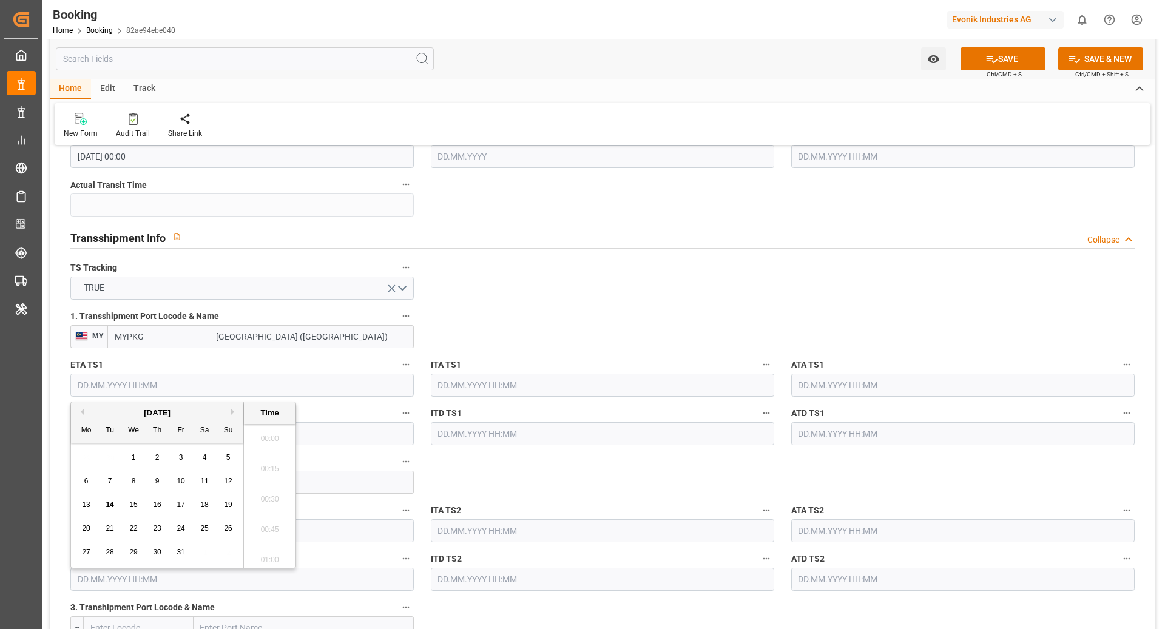
scroll to position [1945, 0]
click at [229, 409] on div "October 2025" at bounding box center [157, 413] width 172 height 12
click at [234, 413] on button "Next Month" at bounding box center [234, 411] width 7 height 7
click at [227, 527] on span "23" at bounding box center [228, 528] width 8 height 8
type input "23.11.2025 00:00"
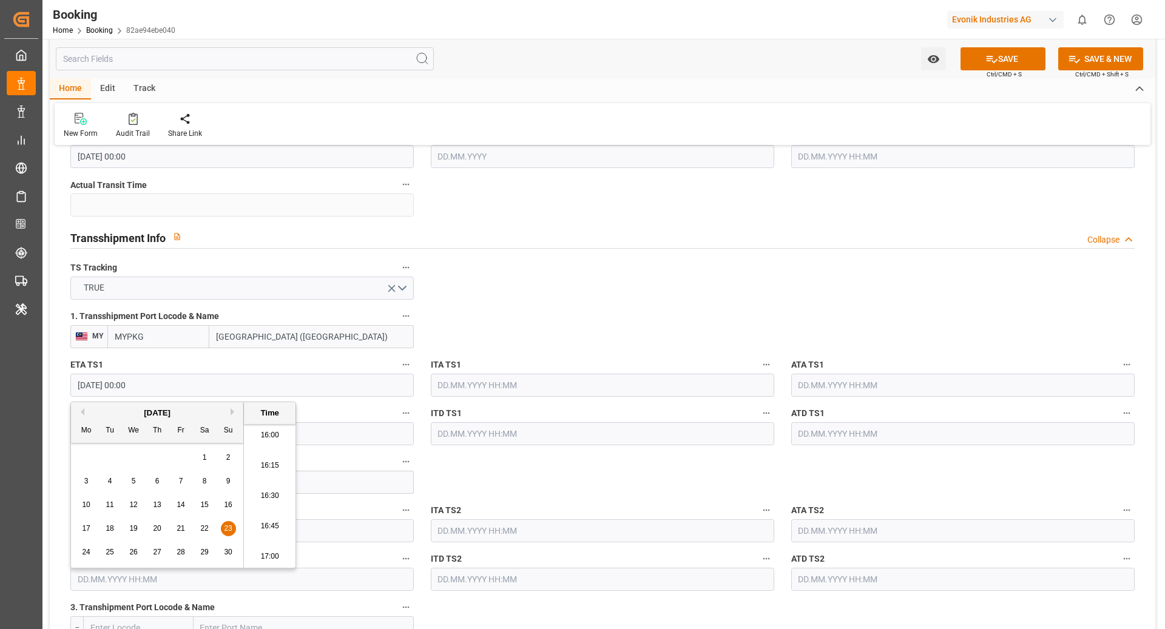
click at [339, 431] on input "text" at bounding box center [241, 433] width 343 height 23
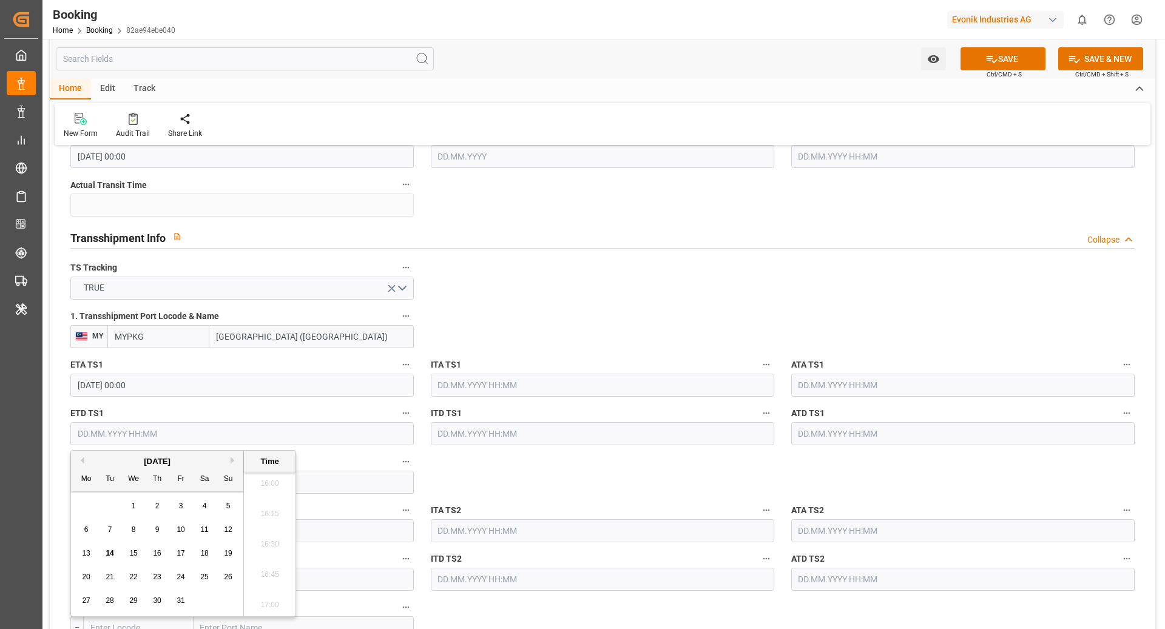
click at [232, 460] on button "Next Month" at bounding box center [234, 460] width 7 height 7
click at [135, 604] on span "26" at bounding box center [133, 600] width 8 height 8
type input "26.11.2025 00:00"
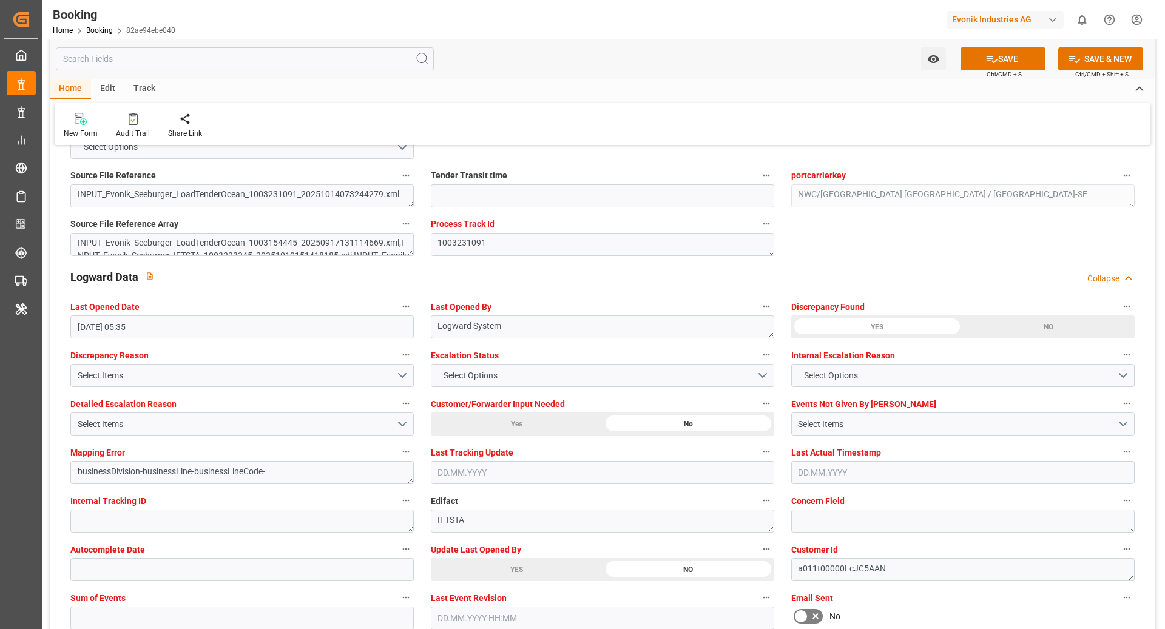
scroll to position [2139, 0]
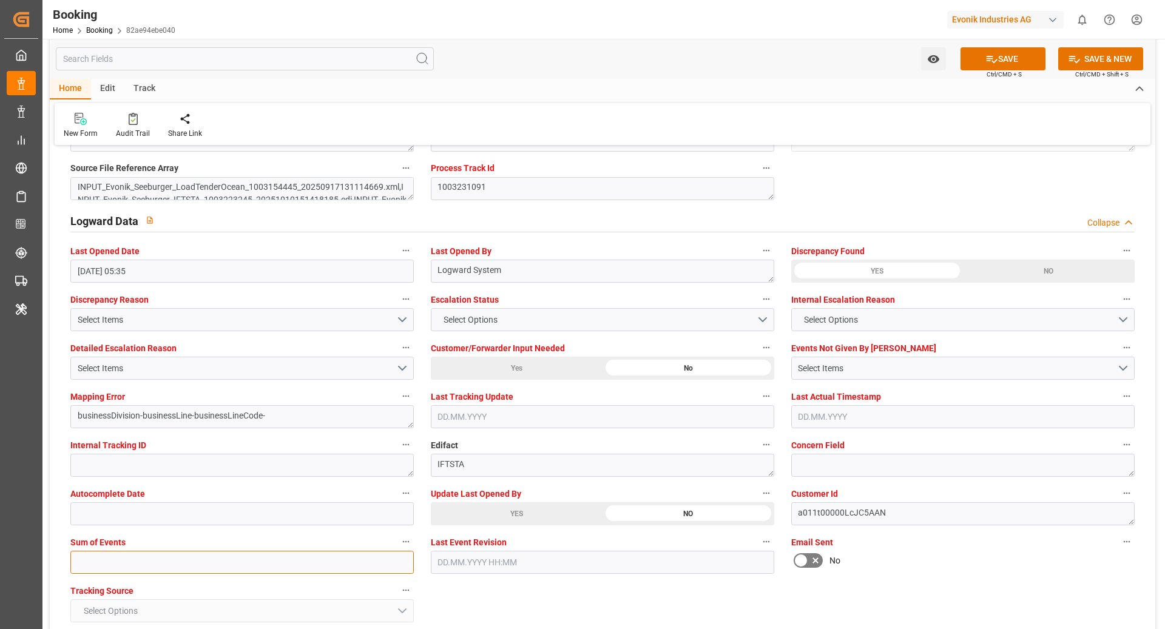
click at [344, 562] on input "text" at bounding box center [241, 562] width 343 height 23
type input "0"
click at [978, 49] on button "SAVE" at bounding box center [1002, 58] width 85 height 23
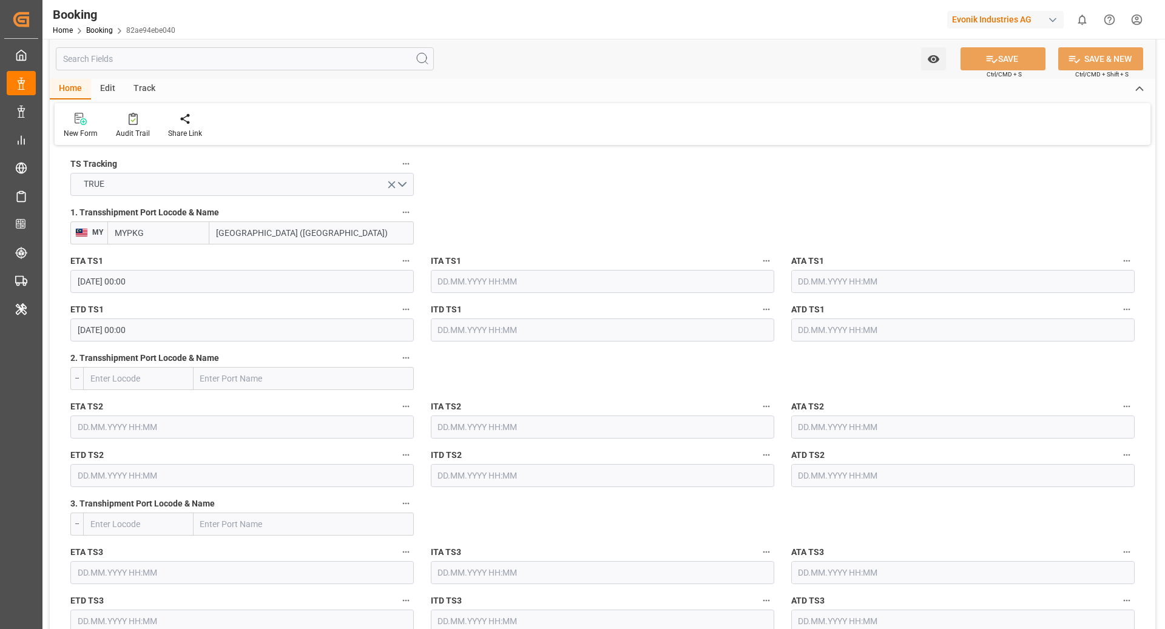
scroll to position [1280, 0]
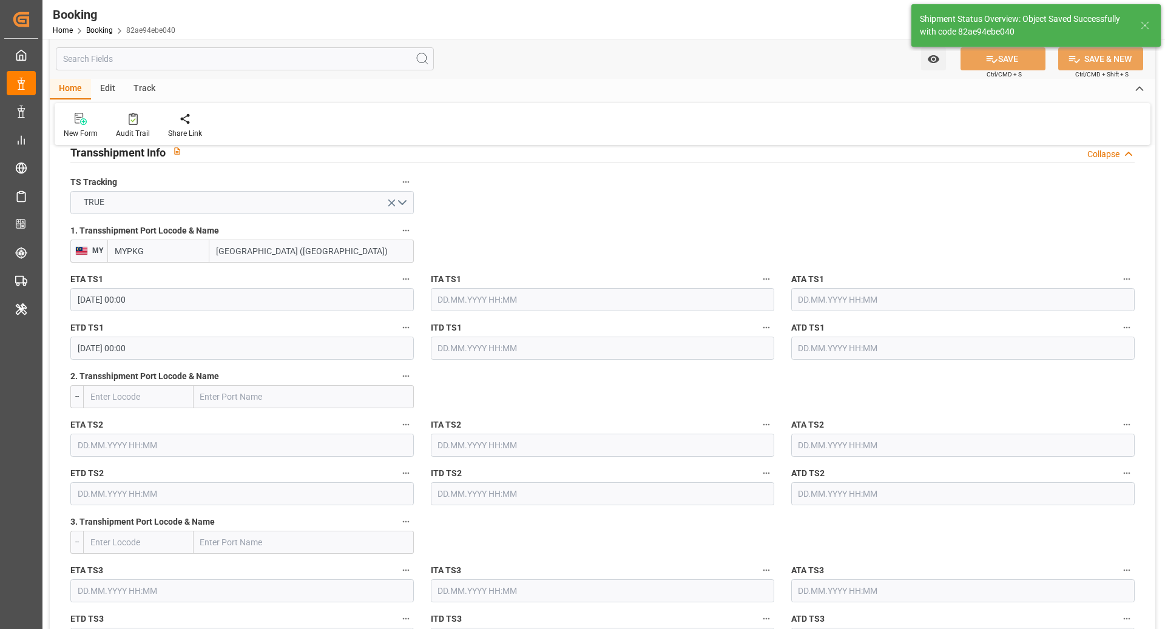
type textarea "[PERSON_NAME]"
type textarea "businessDivision-businessLine-"
type textarea "Yes"
type input "23.11.2025 00:00"
type input "26.11.2025 00:00"
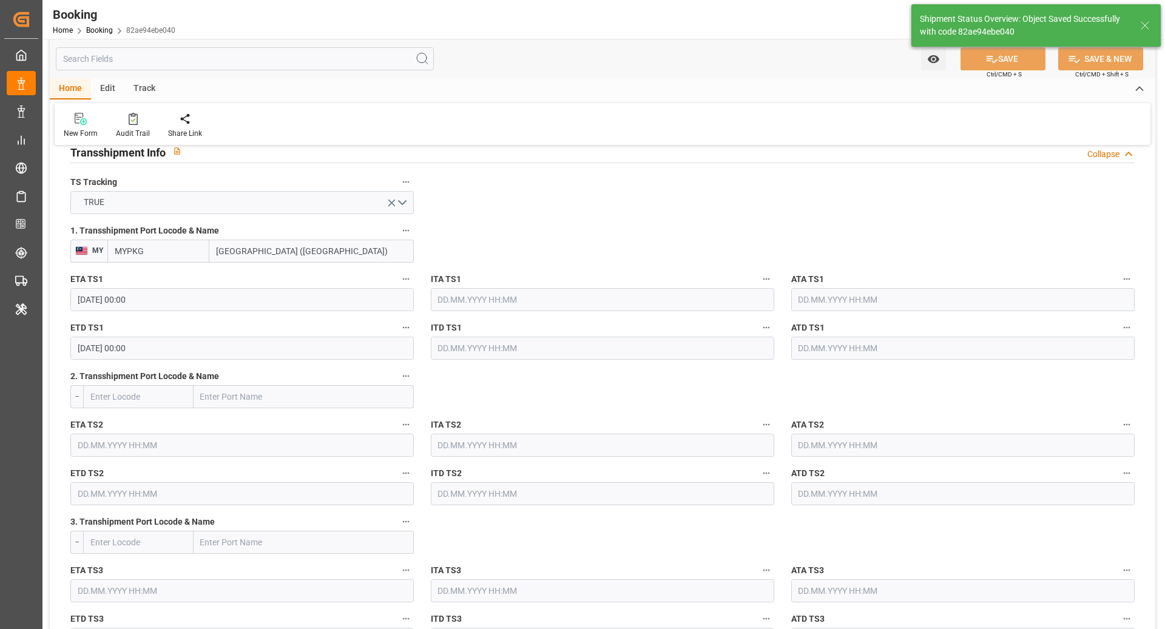
type input "14.10.2025 11:04"
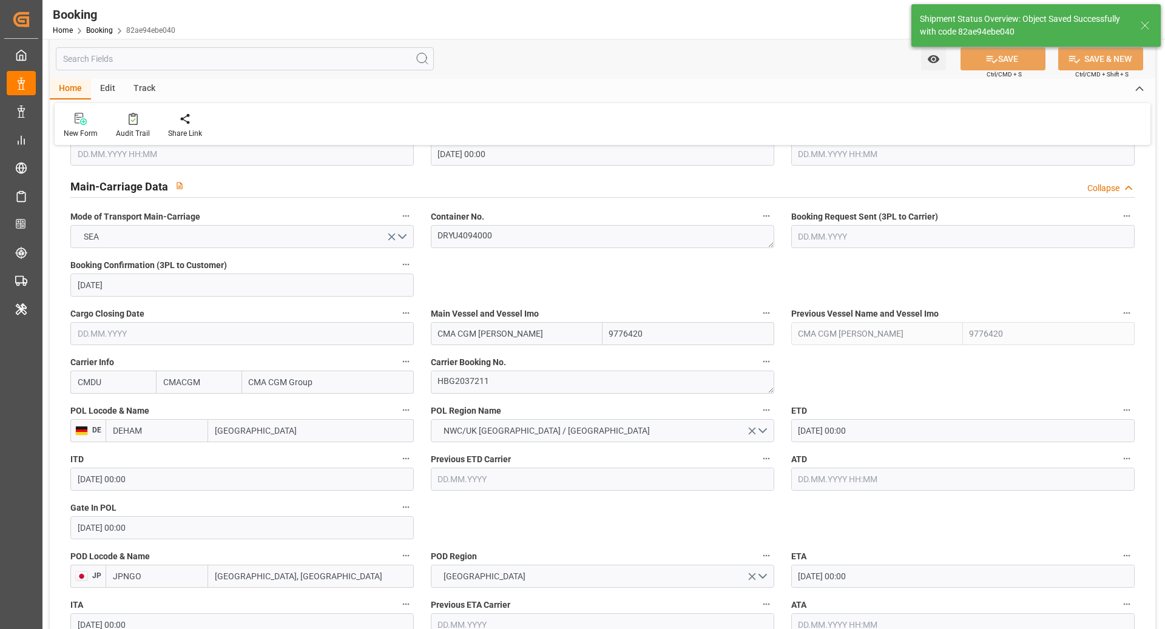
scroll to position [719, 0]
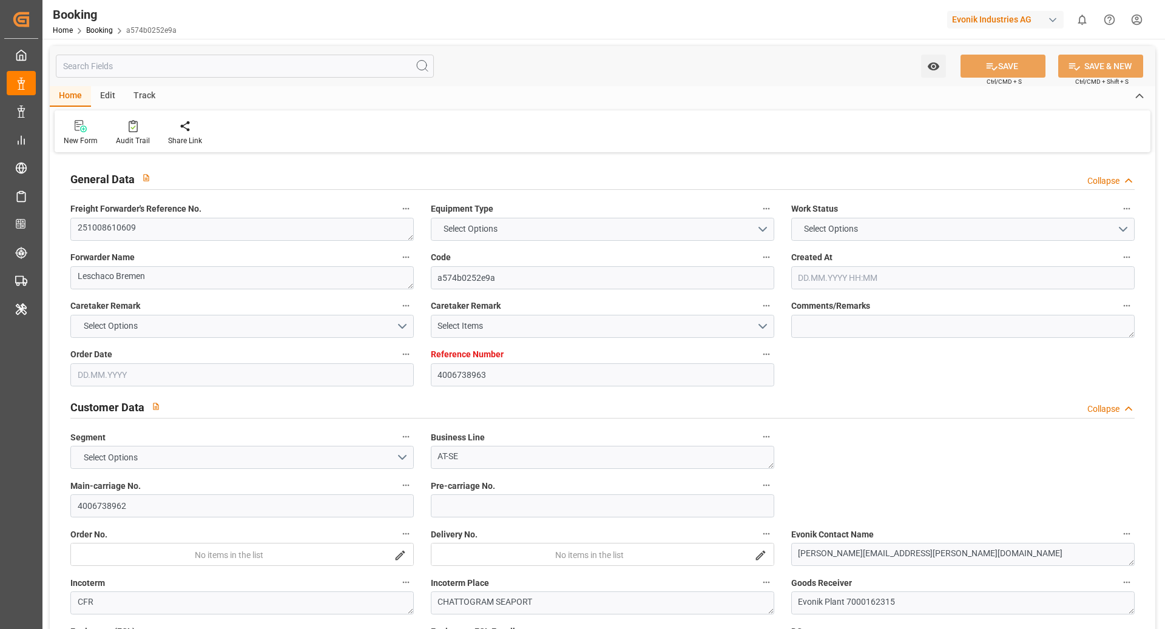
type input "4006738963"
type input "9839210"
type input "CMACGM"
type input "CMA CGM Group"
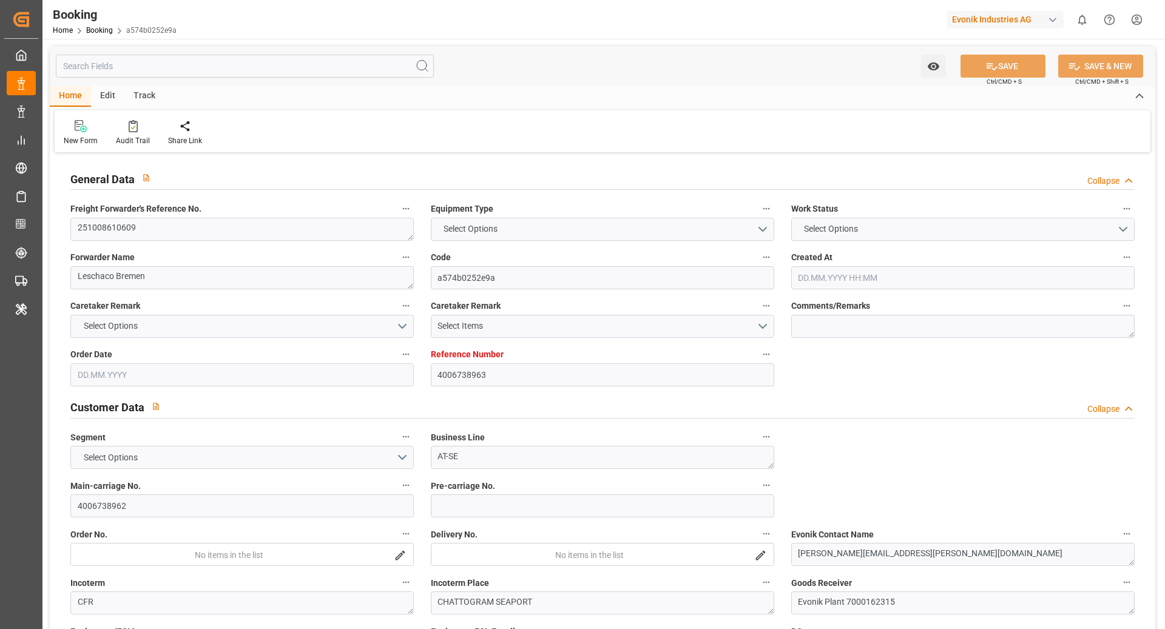
type input "DEHAM"
type input "CHATTOGRAM SEAPORT"
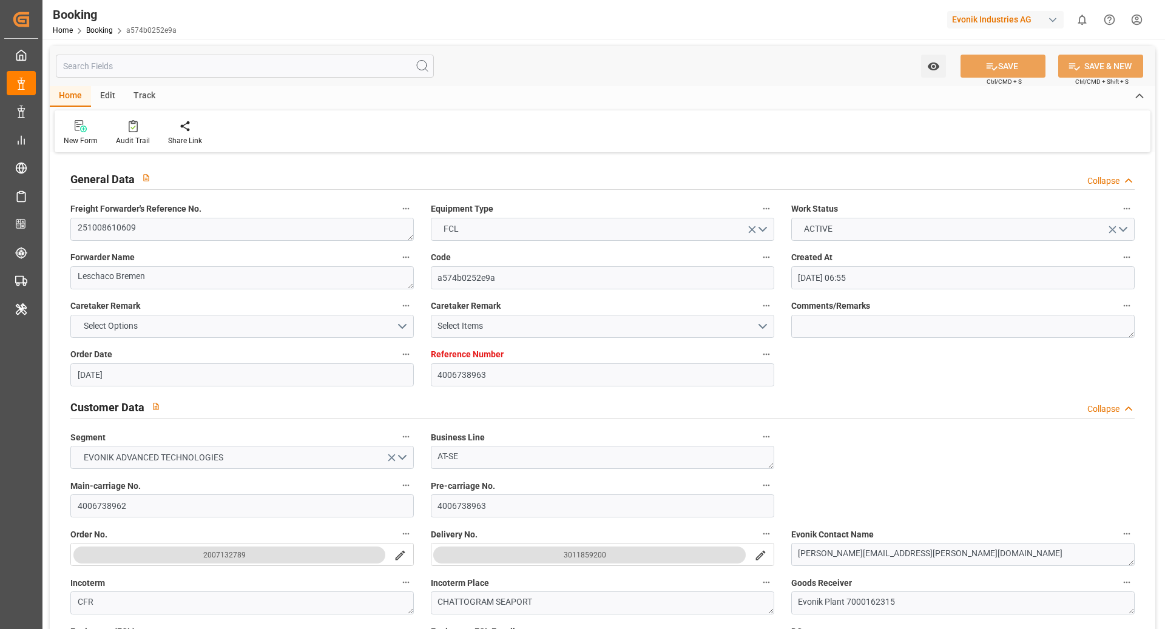
type input "26.09.2025 06:55"
type input "26.09.2025"
type input "13.12.2025"
type input "02.10.2025"
type input "02.10.2025 00:00"
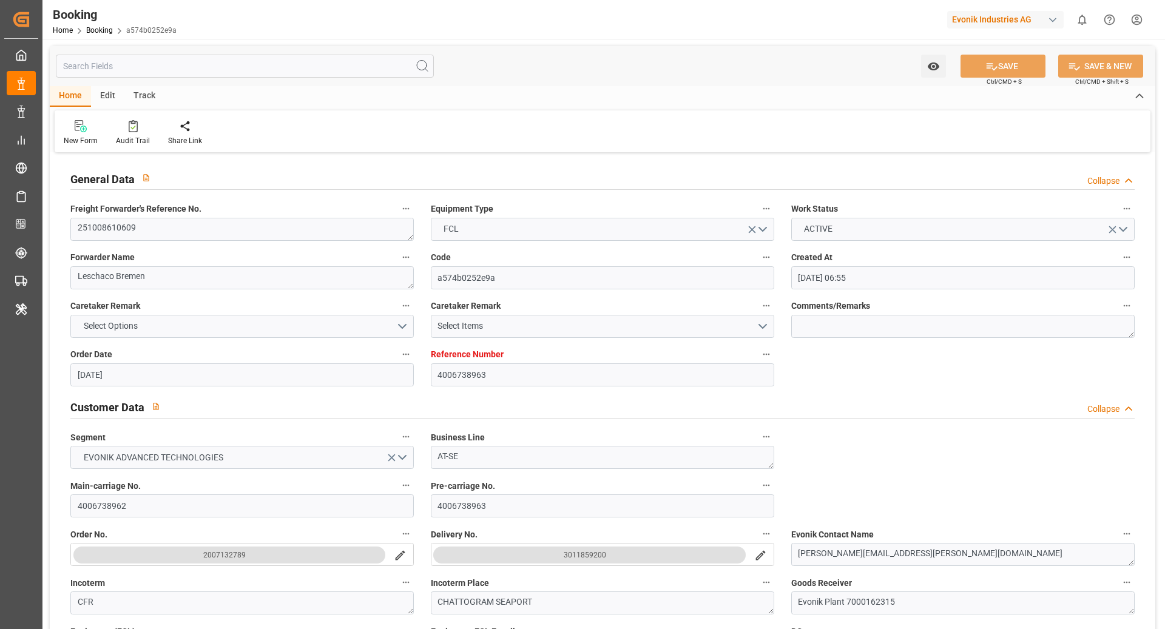
type input "14.10.2025"
type input "16.10.2025 00:00"
type input "06.12.2025 00:00"
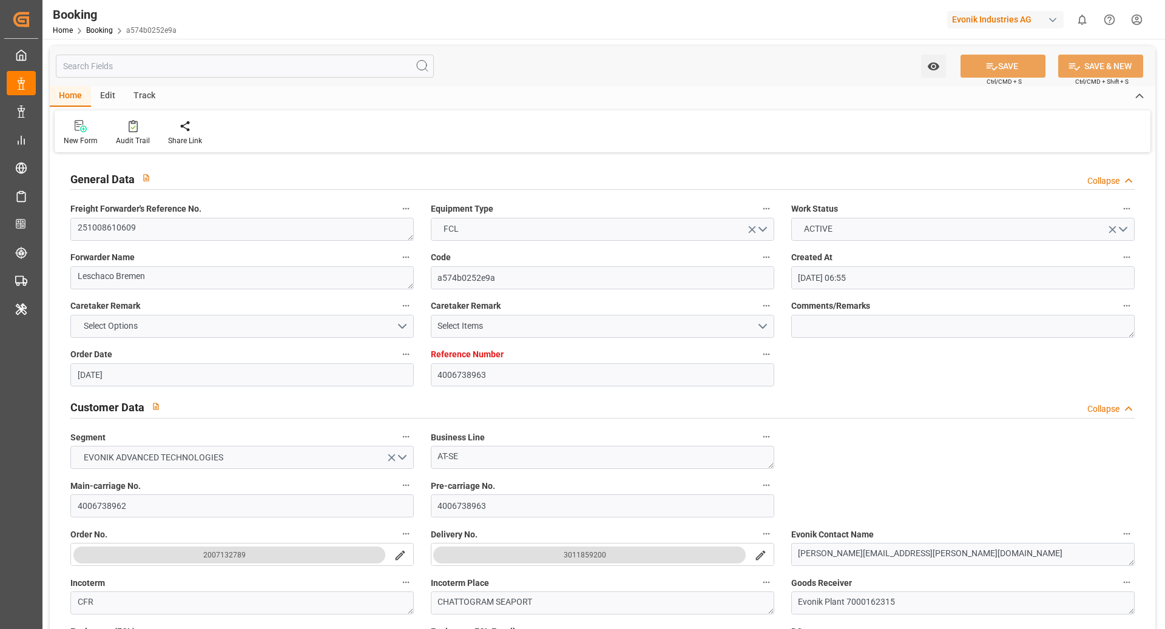
type input "14.10.2025 05:41"
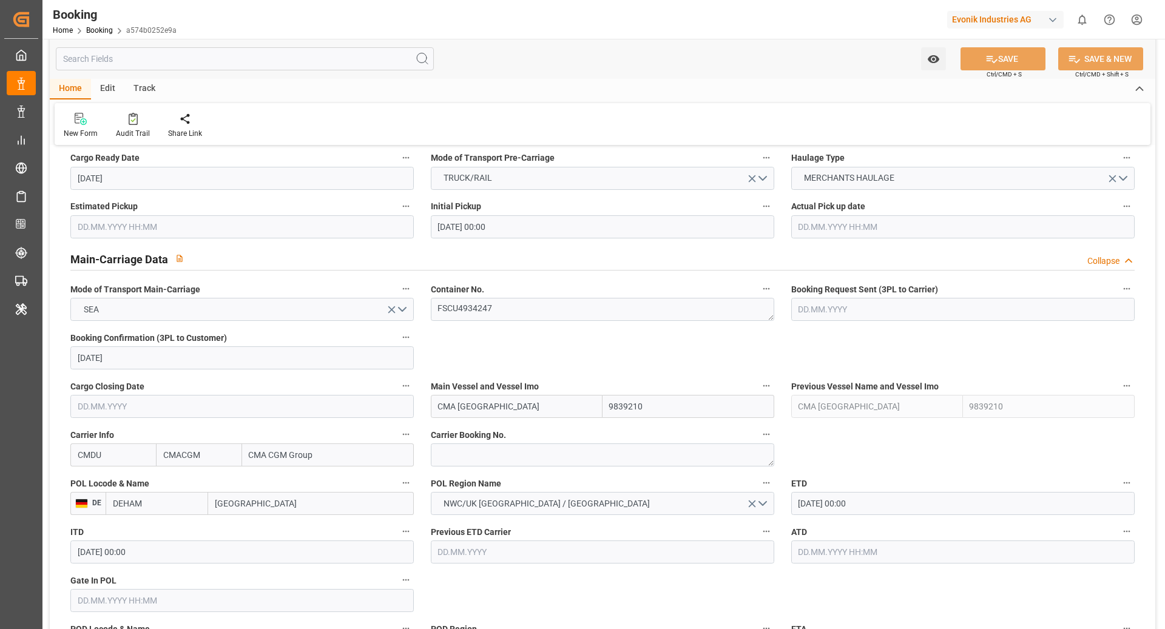
scroll to position [654, 0]
click at [497, 451] on textarea at bounding box center [602, 454] width 343 height 23
paste textarea "HBG2045278"
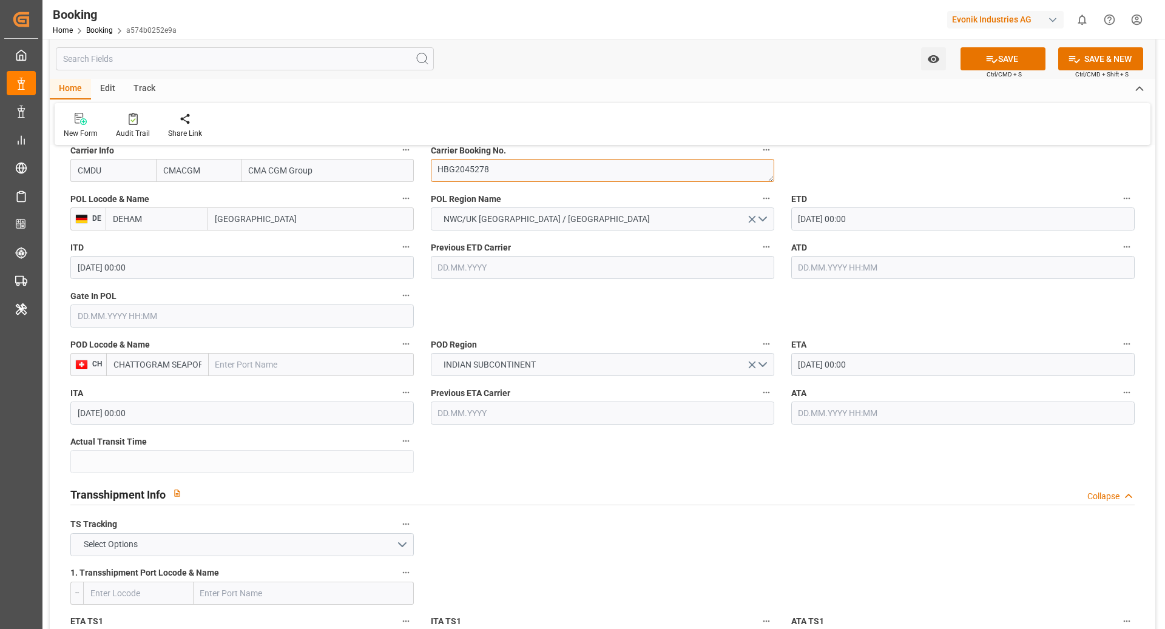
scroll to position [940, 0]
type textarea "HBG2045278"
click at [267, 308] on input "text" at bounding box center [241, 314] width 343 height 23
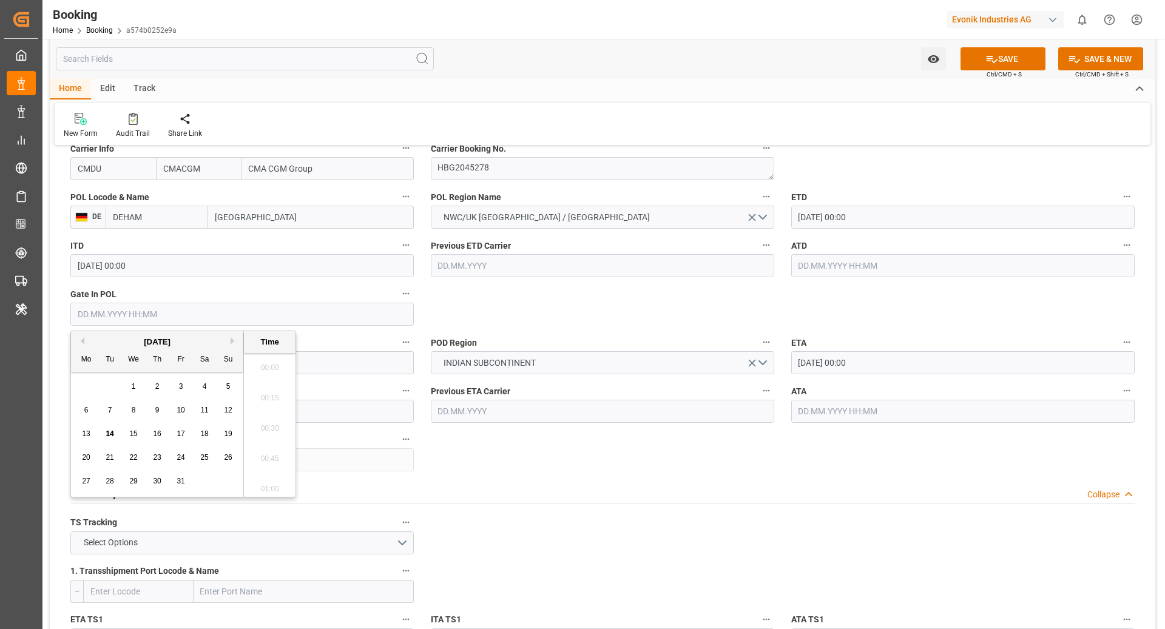
scroll to position [1945, 0]
click at [158, 410] on span "9" at bounding box center [157, 410] width 4 height 8
type input "09.10.2025 00:00"
click at [549, 494] on div "Transshipment Info Collapse" at bounding box center [602, 491] width 1064 height 23
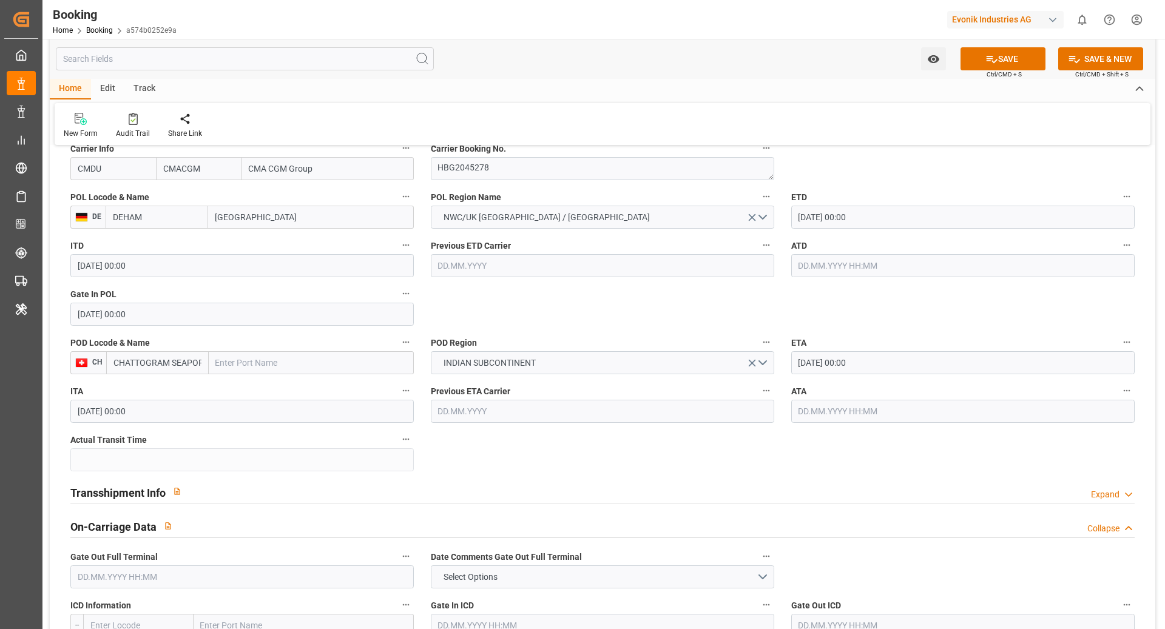
click at [278, 359] on input "text" at bounding box center [311, 362] width 205 height 23
paste input "CHITTAGONG"
type input "CHITTAGONG"
click at [277, 394] on div "Chittagong - BDCGP" at bounding box center [253, 389] width 88 height 27
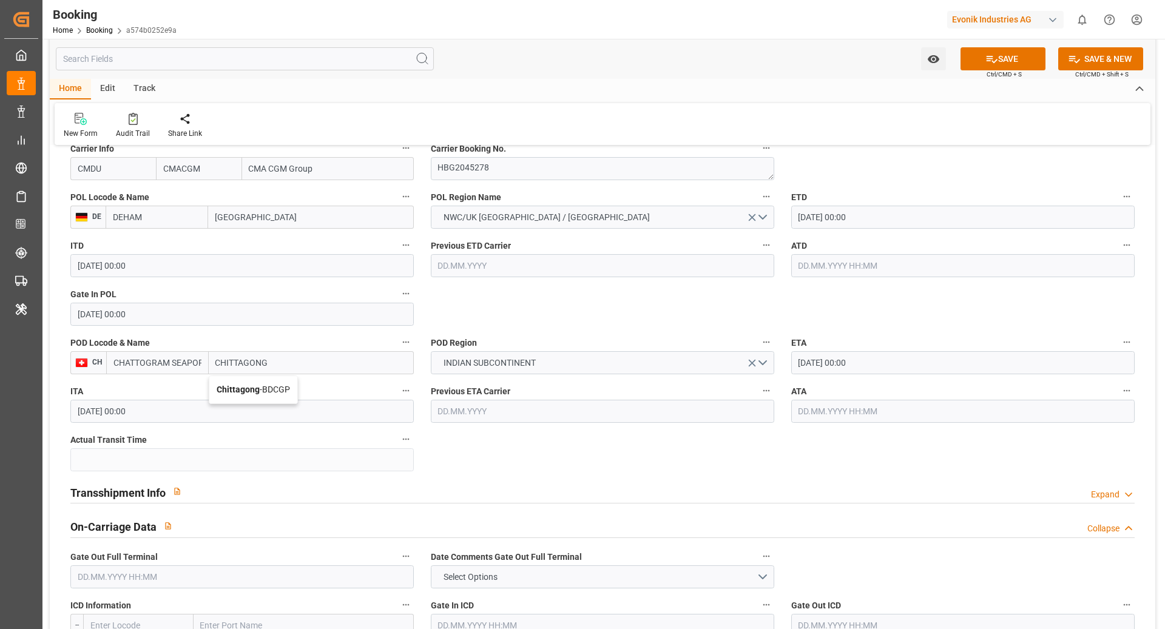
type input "BDCGP"
click at [493, 365] on span "INDIAN SUBCONTINENT" at bounding box center [489, 363] width 104 height 13
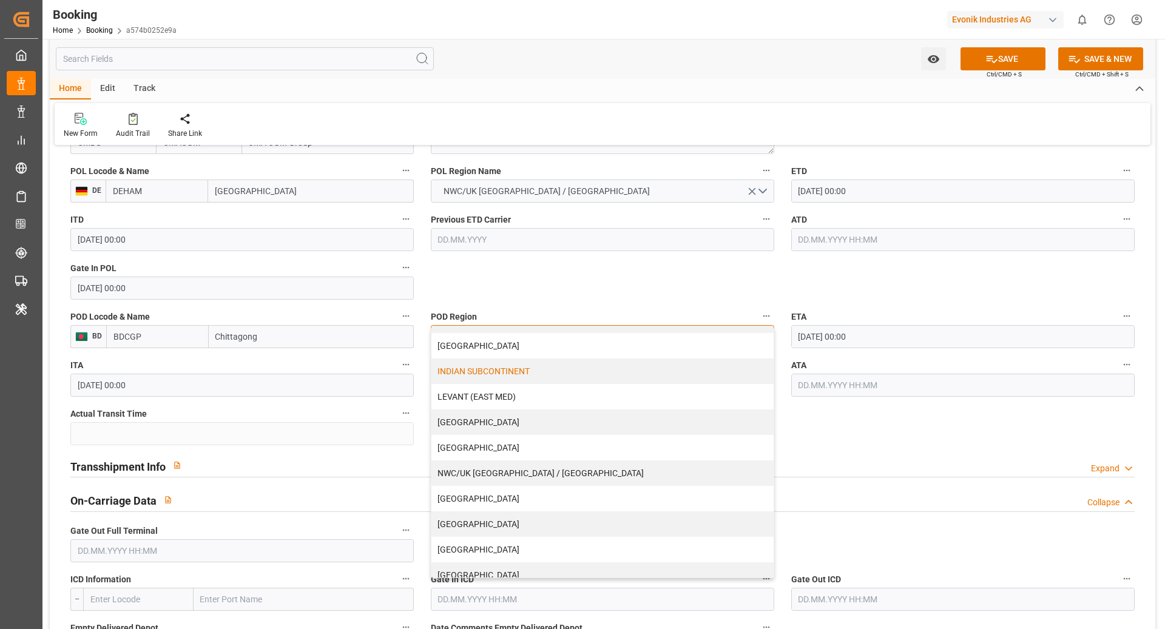
scroll to position [207, 0]
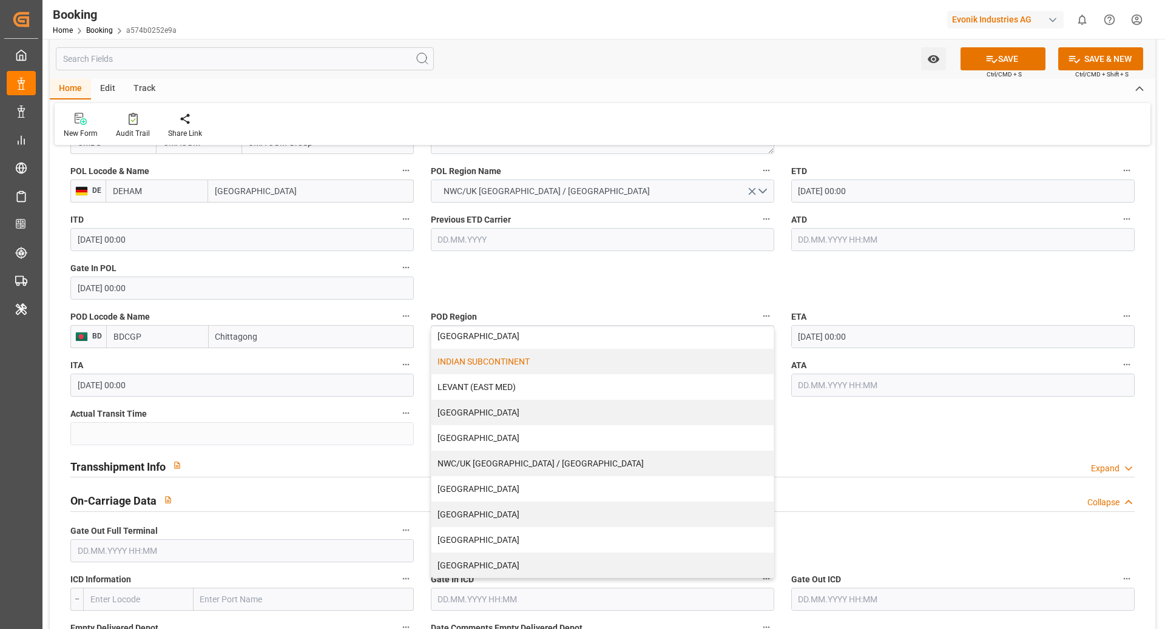
click at [826, 454] on div "Transshipment Info Expand" at bounding box center [602, 465] width 1064 height 23
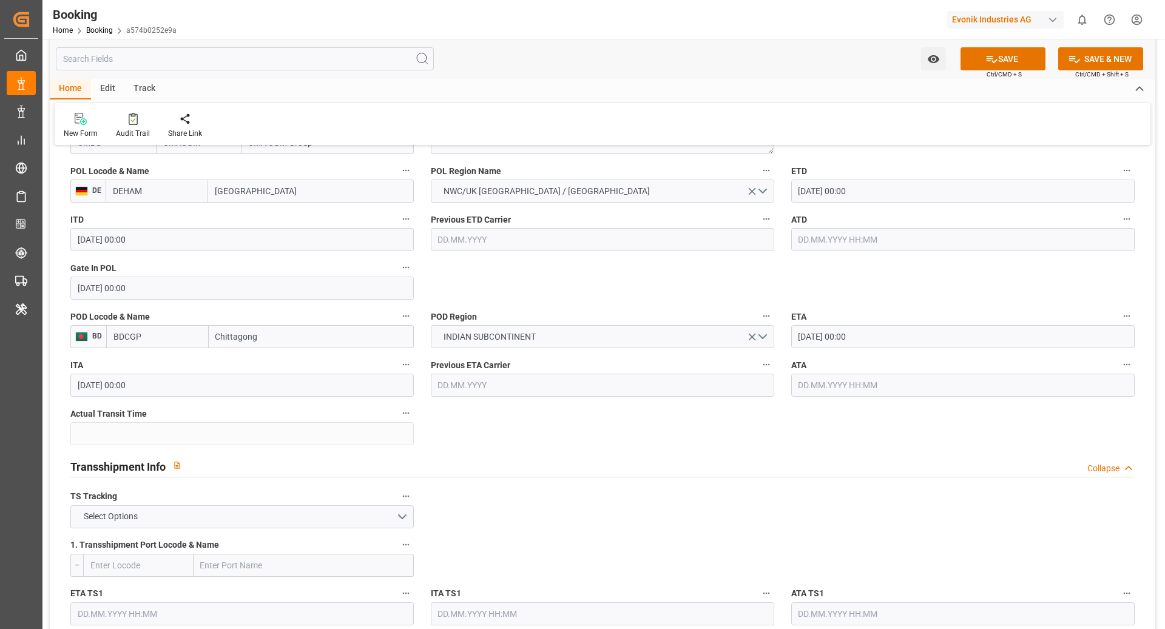
click at [332, 343] on input "Chittagong" at bounding box center [311, 336] width 205 height 23
type input "Chittagong"
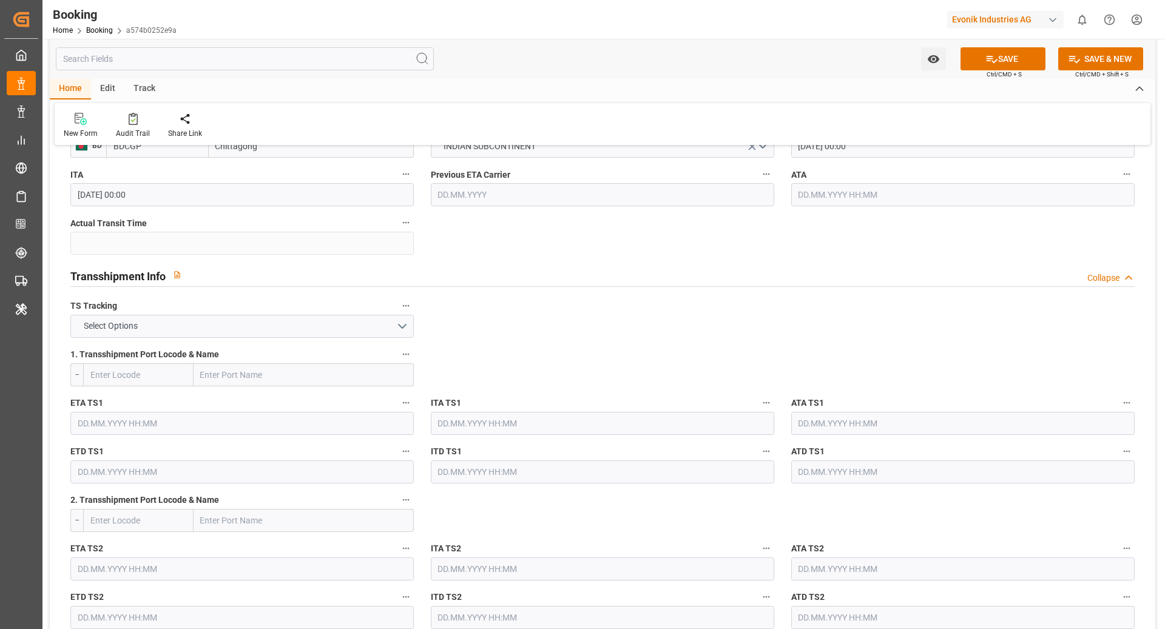
scroll to position [1159, 0]
click at [375, 331] on button "Select Options" at bounding box center [241, 323] width 343 height 23
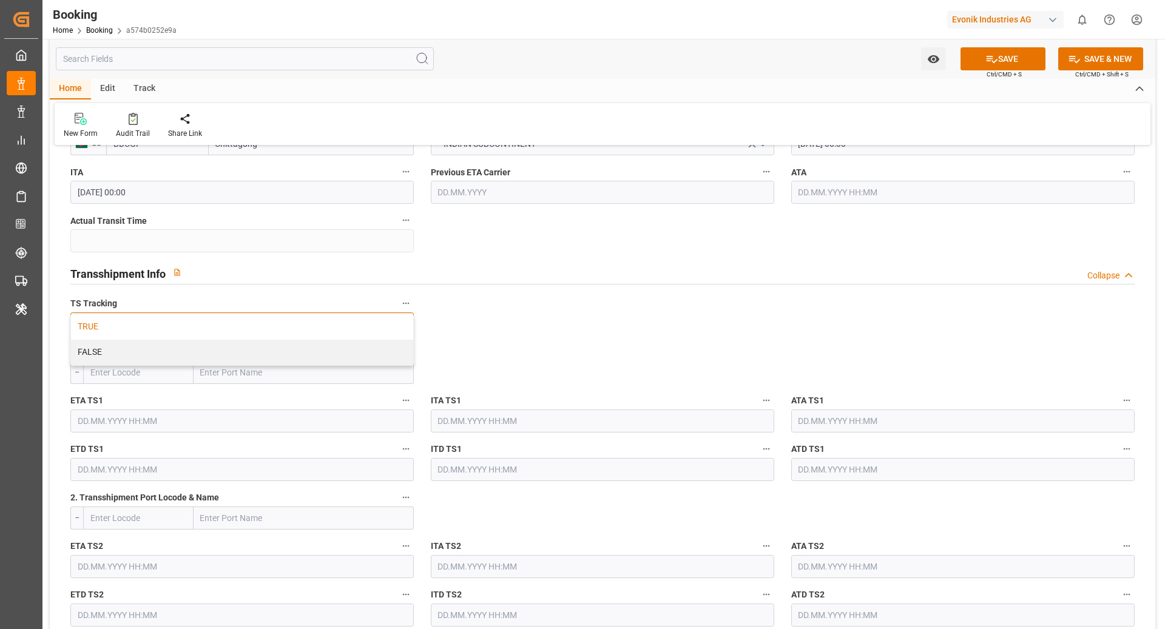
click at [337, 325] on div "TRUE" at bounding box center [242, 326] width 342 height 25
click at [269, 380] on input "text" at bounding box center [304, 372] width 220 height 23
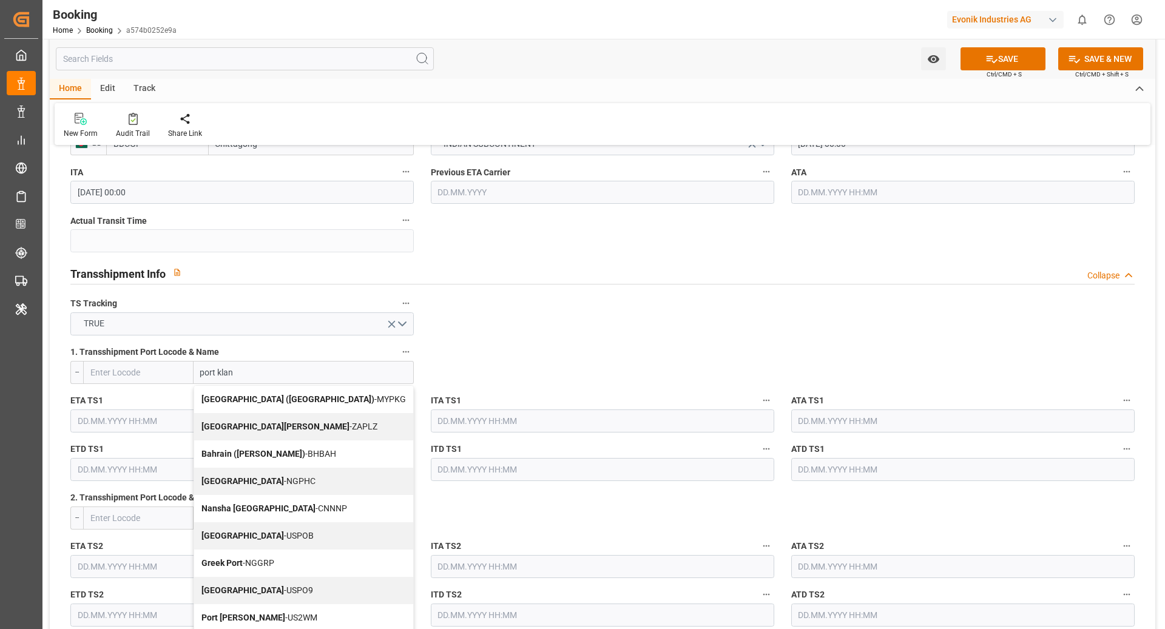
type input "port klang"
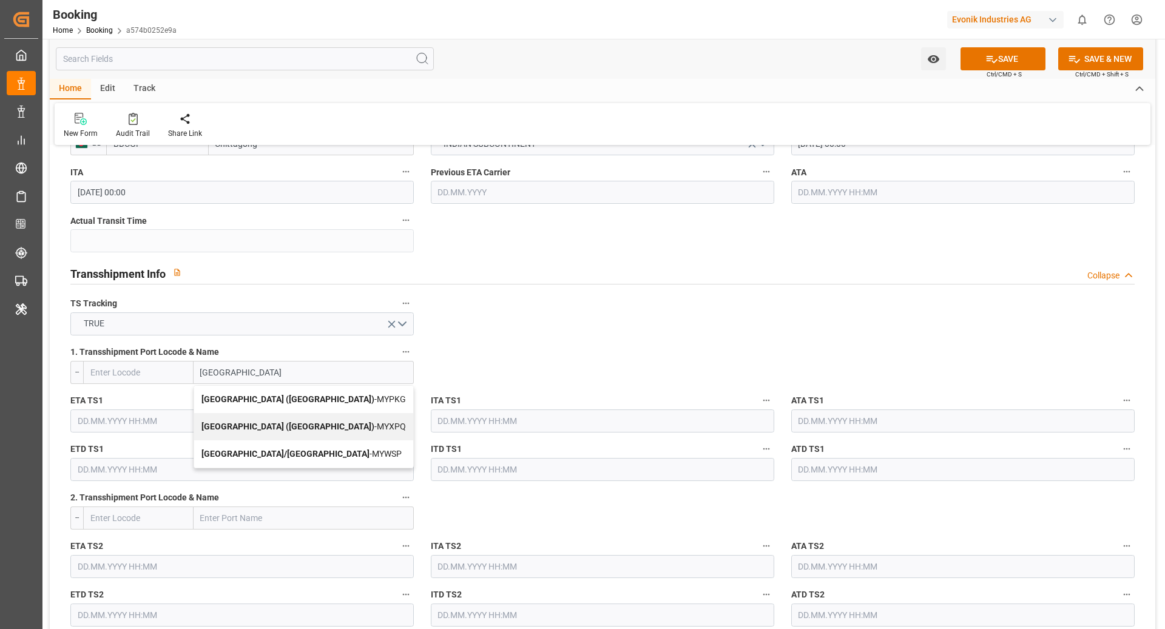
click at [276, 403] on div "Port Klang (Pelabuhan Klang) - MYPKG" at bounding box center [303, 399] width 219 height 27
type input "MYPKG"
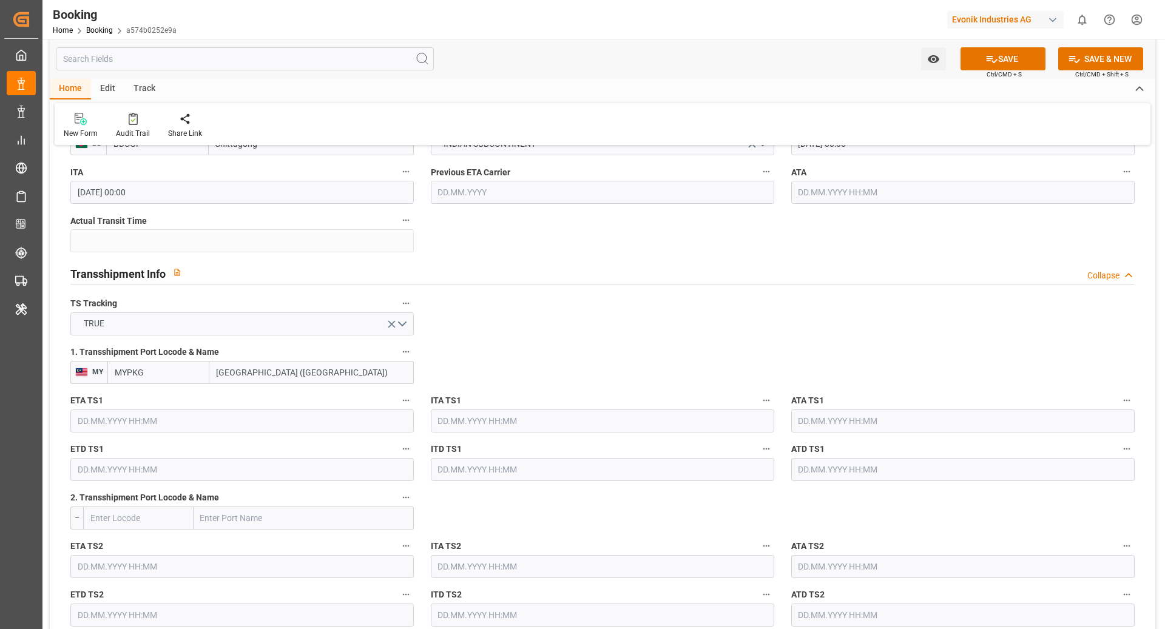
type input "Port Klang (Pelabuhan Klang)"
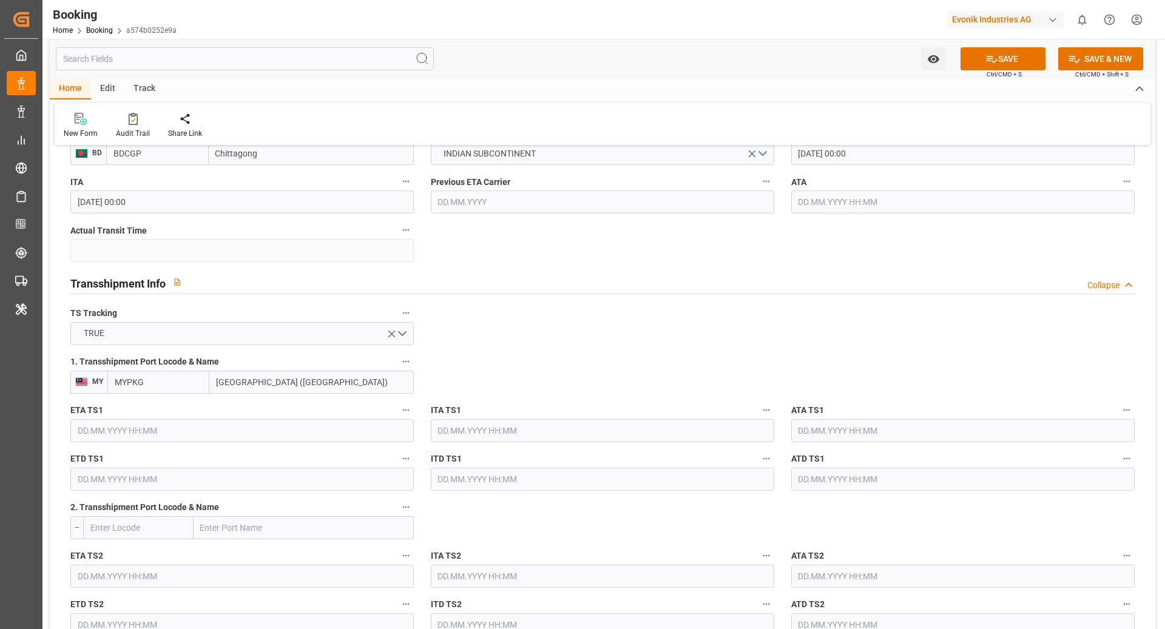
scroll to position [1296, 0]
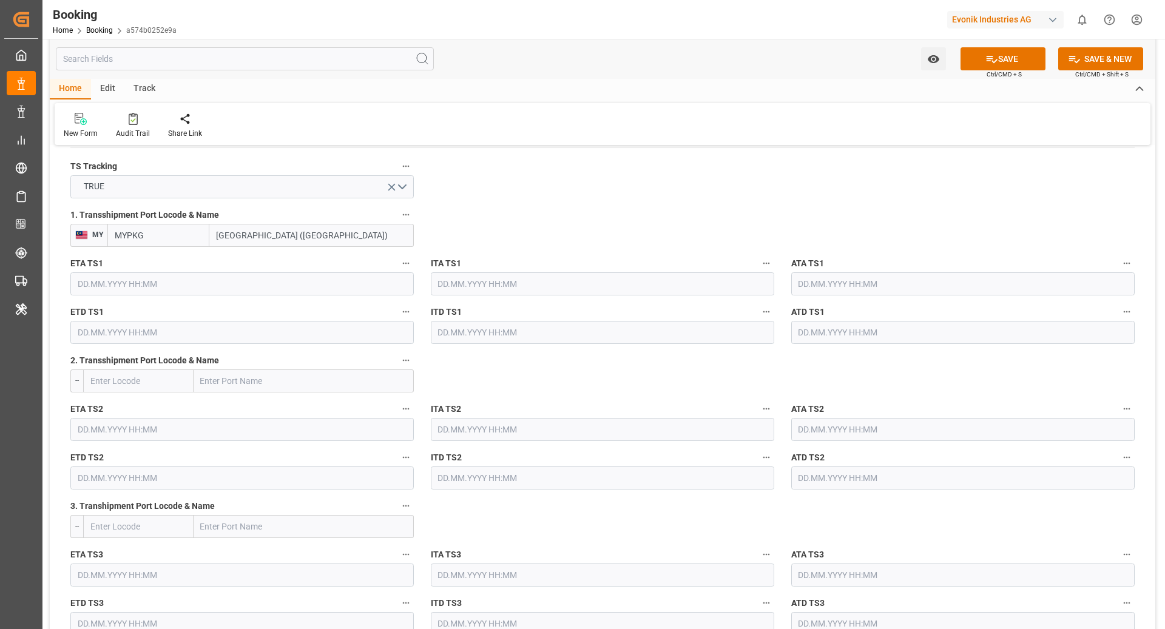
click at [244, 277] on input "text" at bounding box center [241, 283] width 343 height 23
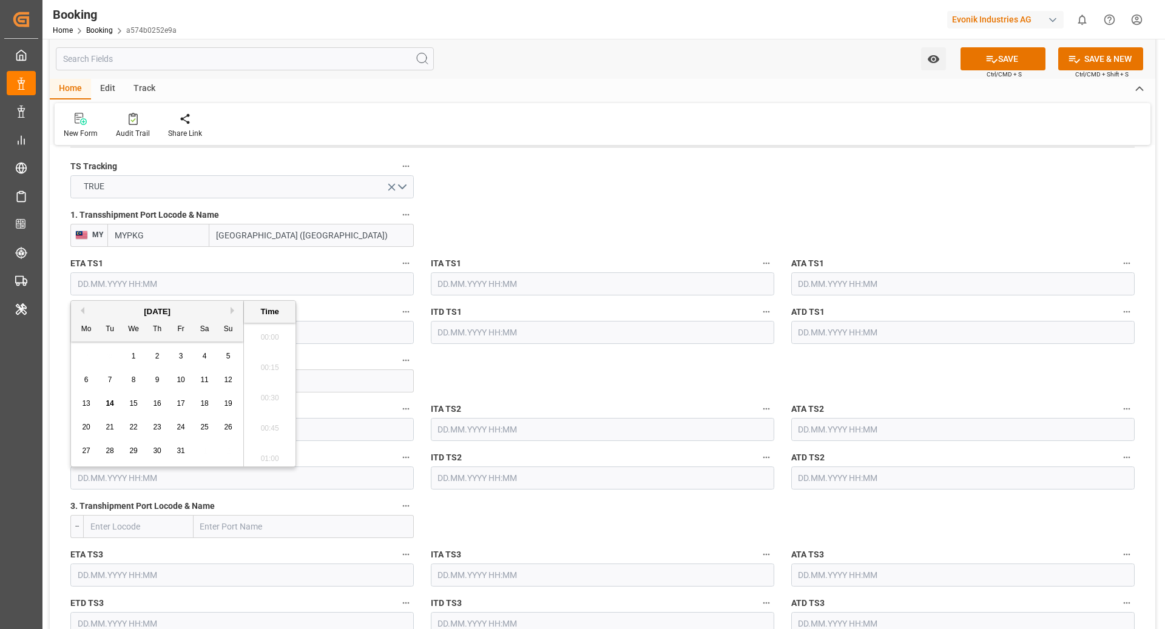
scroll to position [1945, 0]
click at [231, 310] on button "Next Month" at bounding box center [234, 310] width 7 height 7
click at [140, 450] on div "26" at bounding box center [133, 451] width 15 height 15
type input "26.11.2025 00:00"
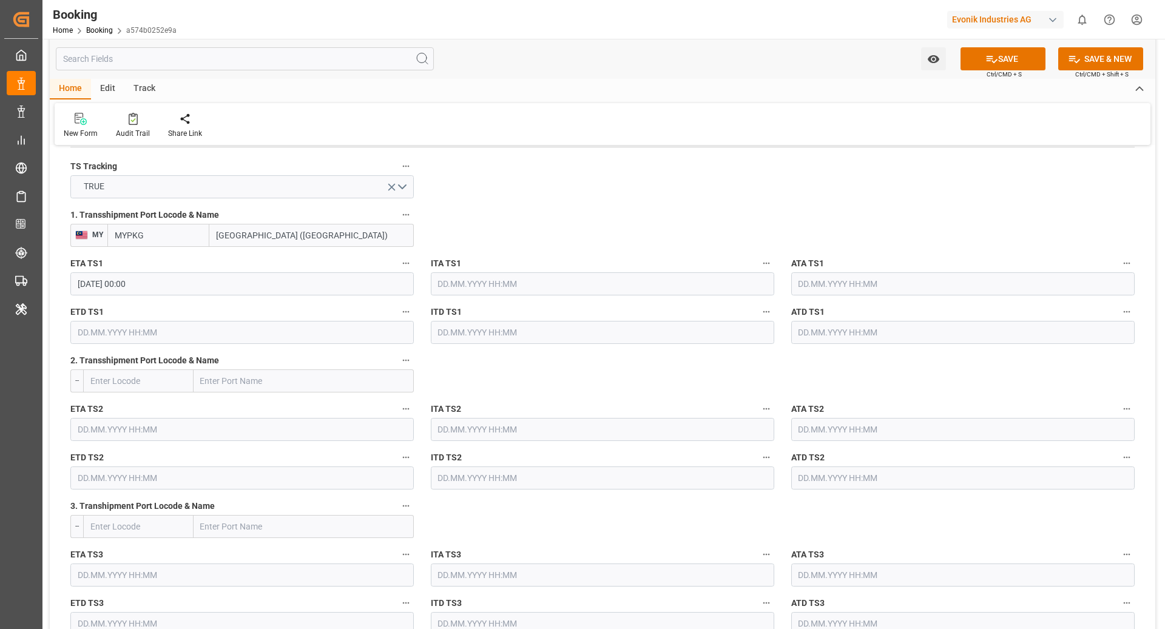
click at [227, 330] on input "text" at bounding box center [241, 332] width 343 height 23
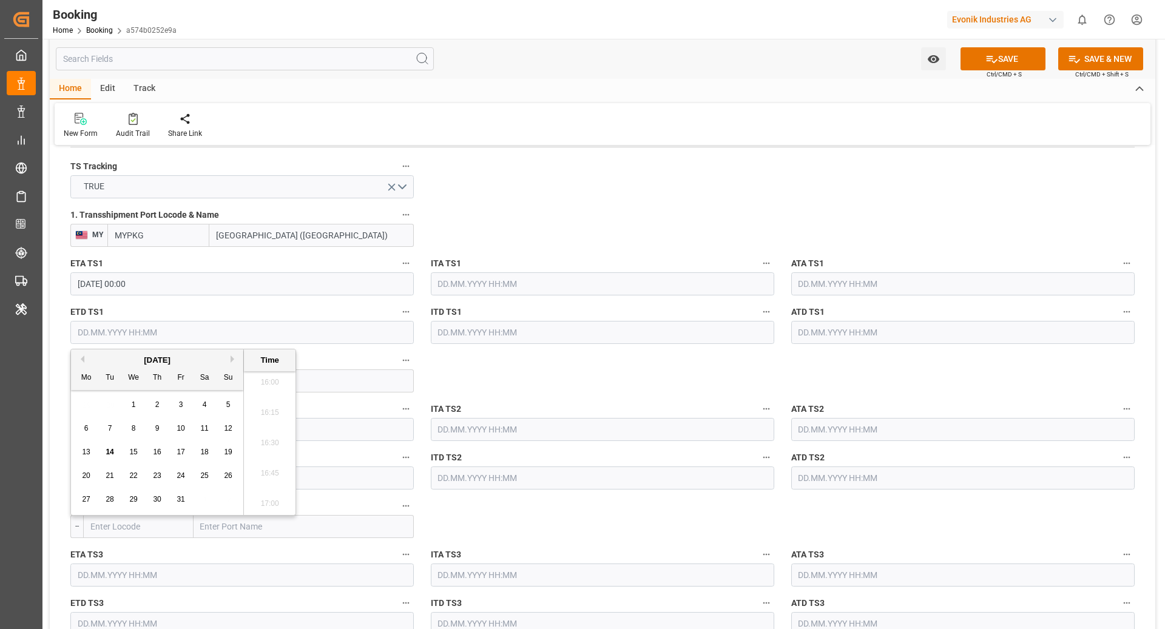
click at [231, 356] on button "Next Month" at bounding box center [234, 359] width 7 height 7
click at [107, 409] on div "2" at bounding box center [110, 405] width 15 height 15
type input "02.12.2025 00:00"
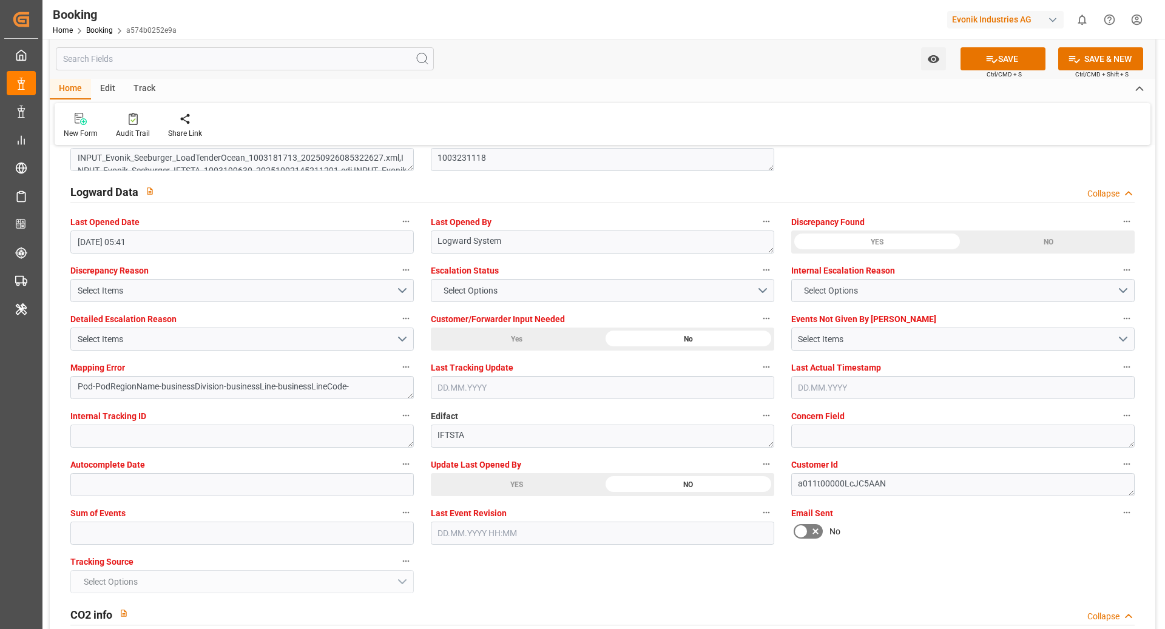
scroll to position [2192, 0]
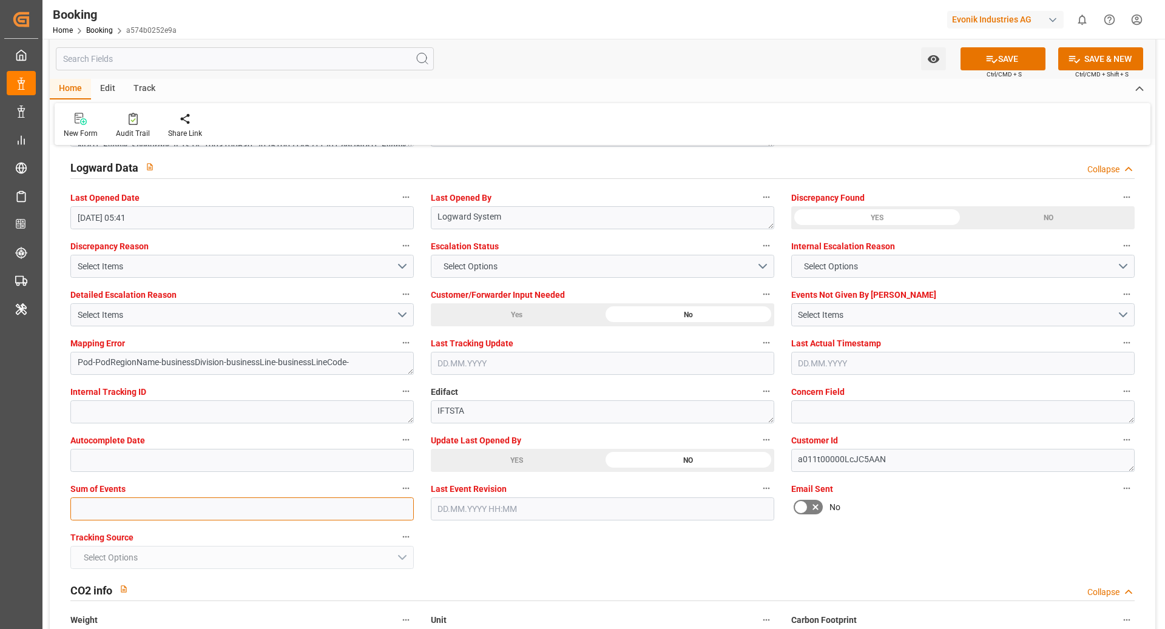
click at [299, 510] on input "text" at bounding box center [241, 508] width 343 height 23
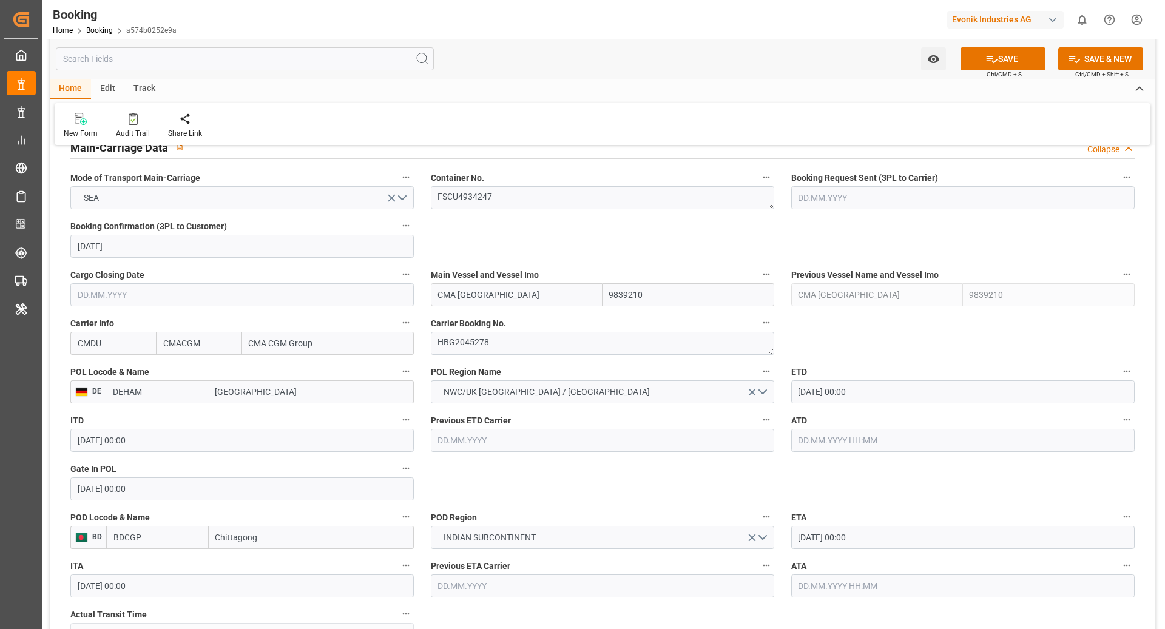
scroll to position [763, 0]
type input "0"
click at [973, 45] on div "Watch Option SAVE Ctrl/CMD + S SAVE & NEW Ctrl/CMD + Shift + S" at bounding box center [602, 59] width 1105 height 40
click at [969, 60] on button "SAVE" at bounding box center [1002, 58] width 85 height 23
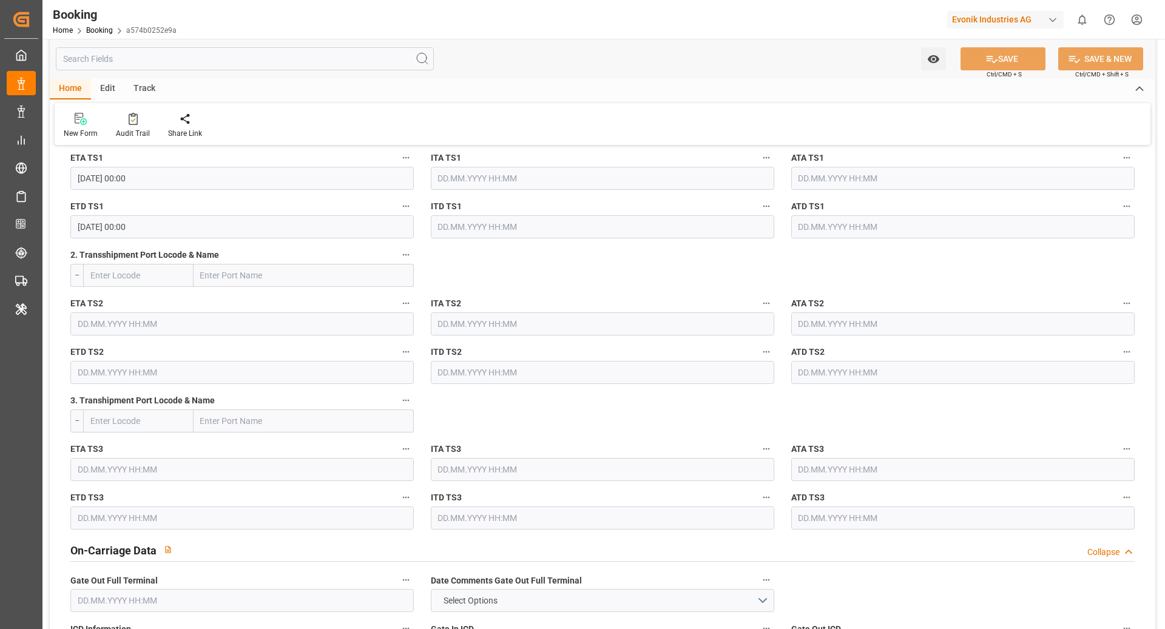
scroll to position [1495, 0]
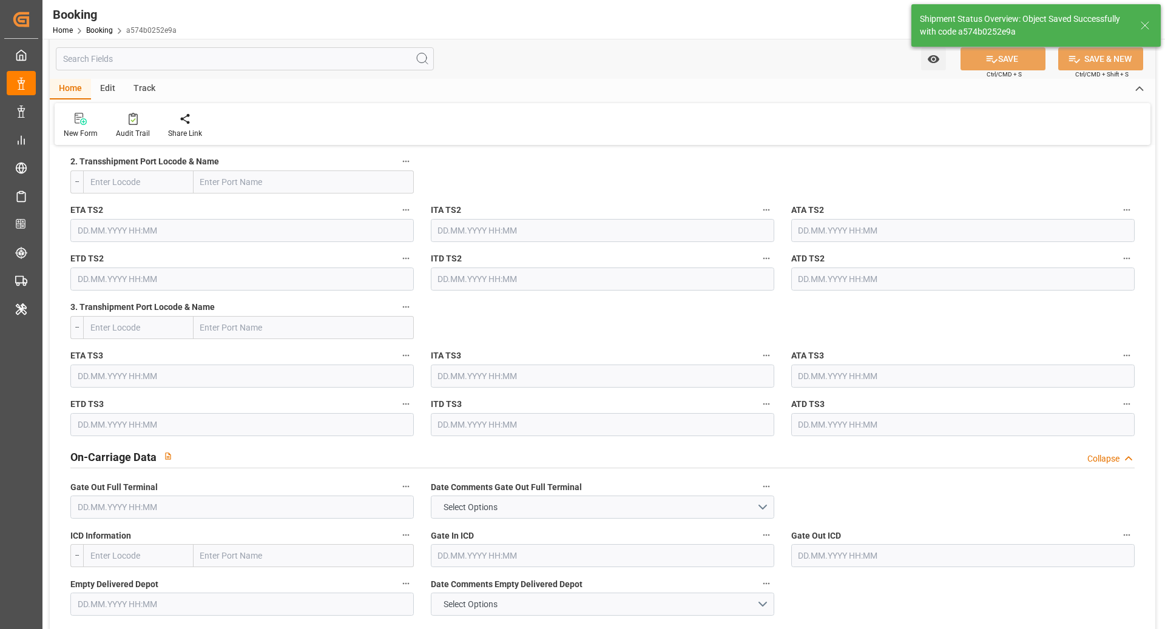
type textarea "NWC/UK North West Continent / UK_BDCGP_CMDU_AT-SE"
type textarea "[PERSON_NAME]"
type textarea "businessDivision-businessLine-"
type textarea "Yes"
type input "Chittagong"
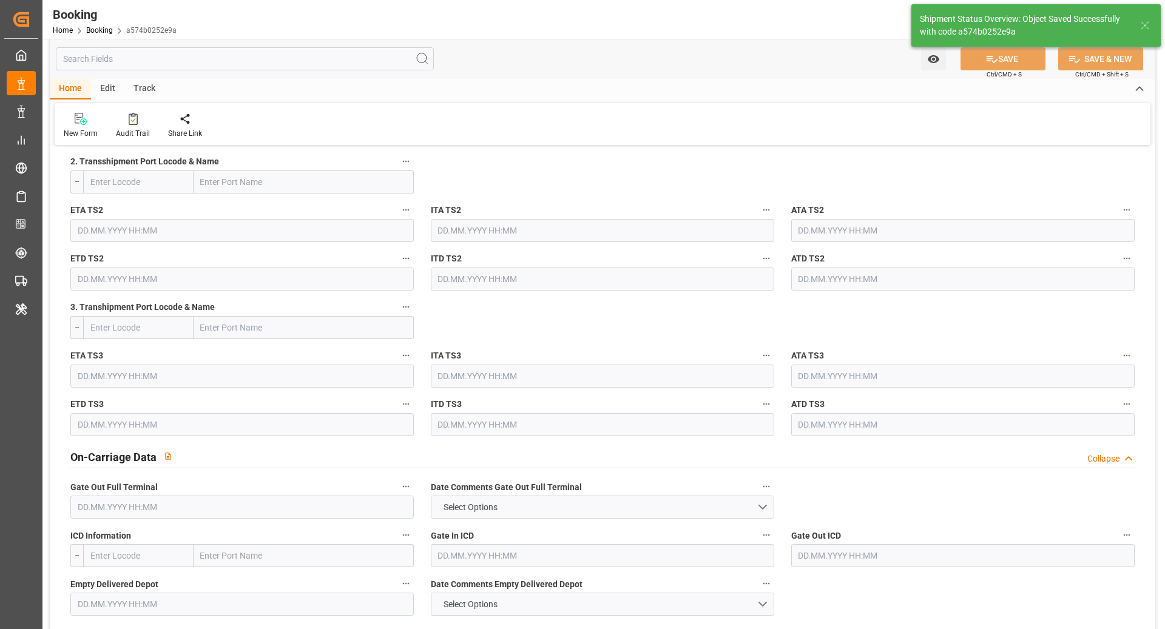
type input "26.11.2025 00:00"
type input "02.12.2025 00:00"
type input "14.10.2025 11:07"
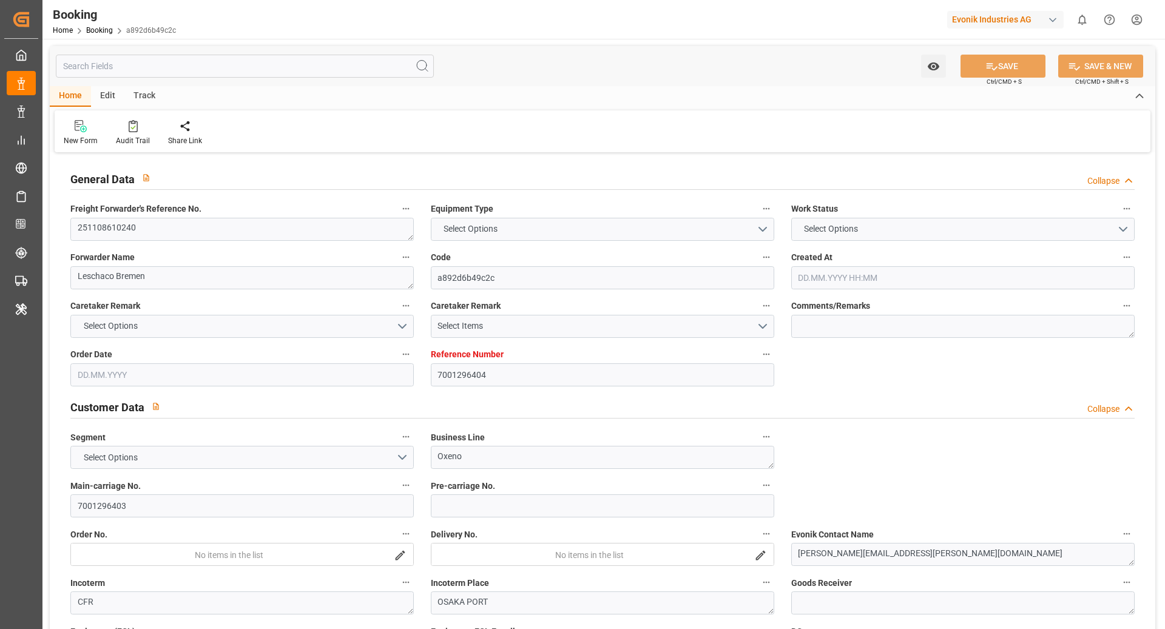
type input "7001296404"
type input "9839208"
type input "CMACGM"
type input "CMA CGM Group"
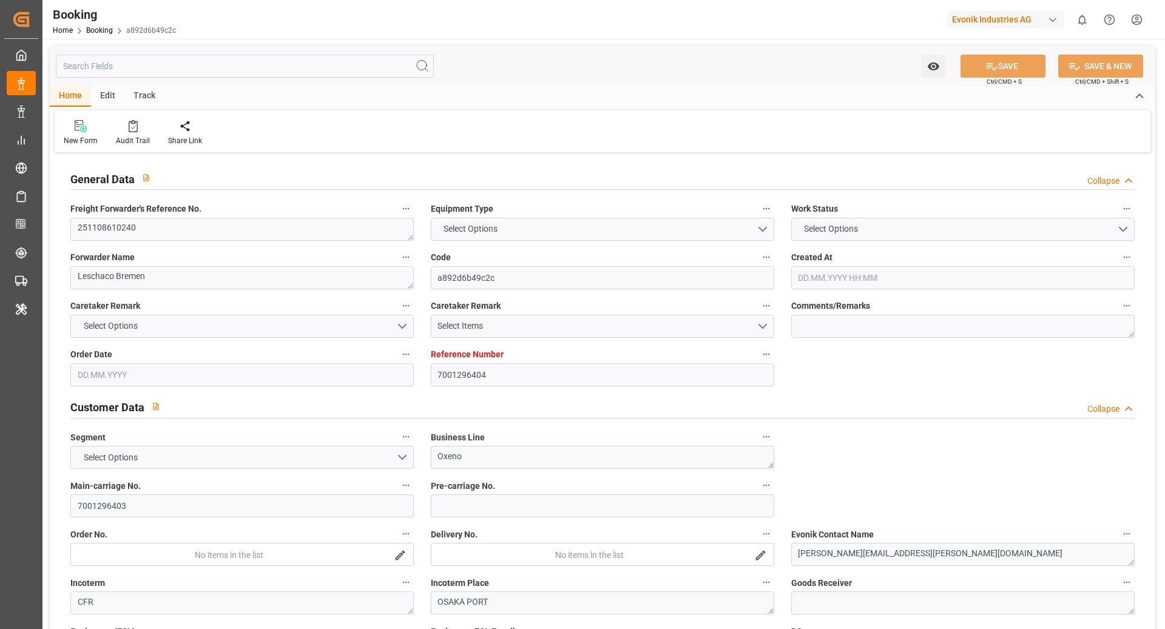
type input "EUNWC"
type input "JPOSA"
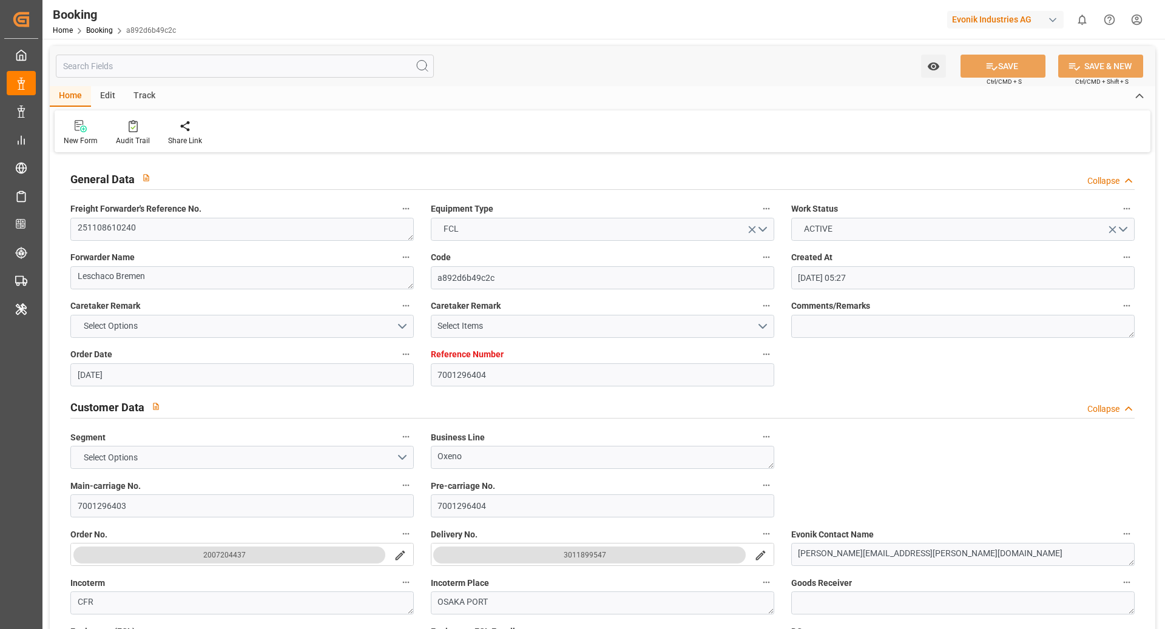
type input "[DATE] 05:27"
type input "[DATE]"
type input "[DATE] 00:00"
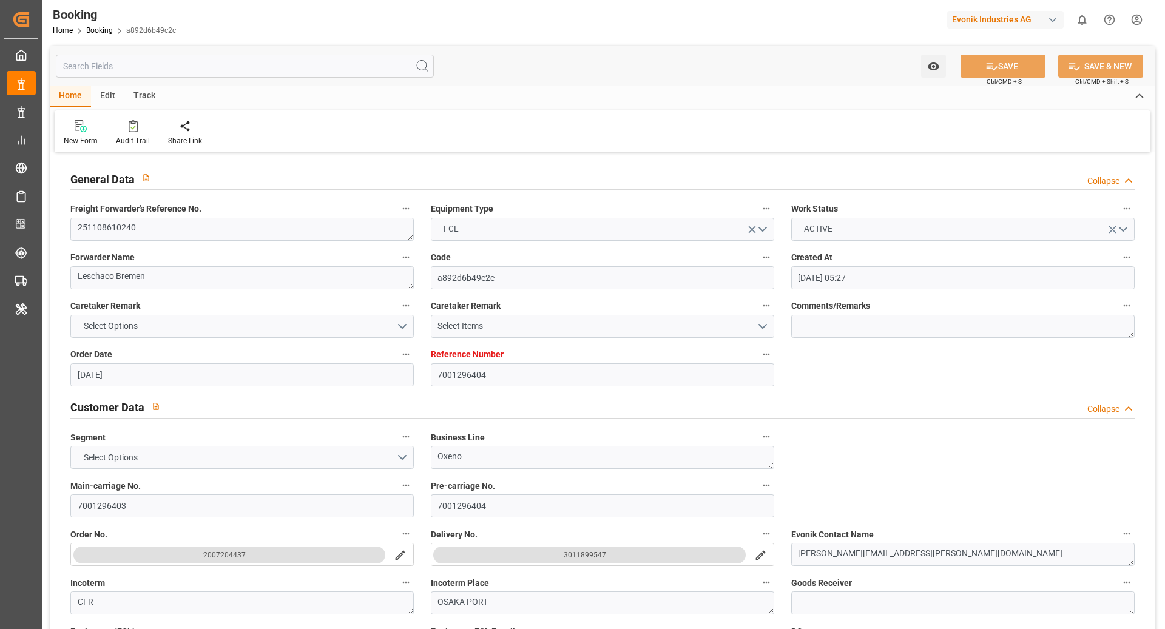
type input "[DATE] 00:00"
type input "[DATE]"
type input "[DATE] 00:00"
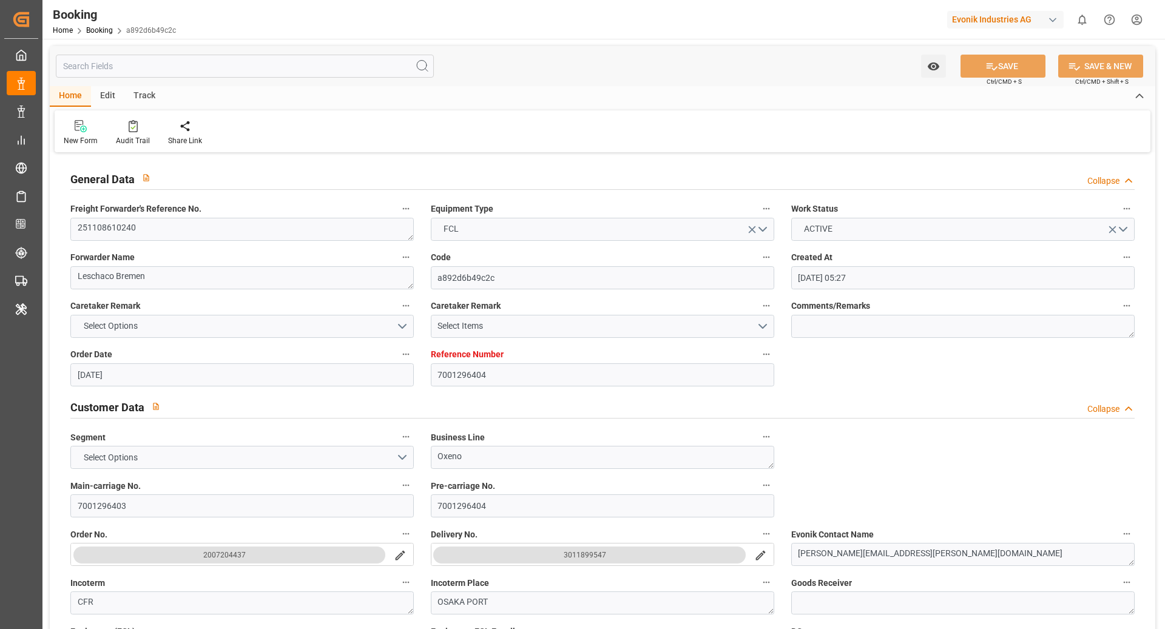
type input "[DATE] 00:00"
type input "[DATE] 11:54"
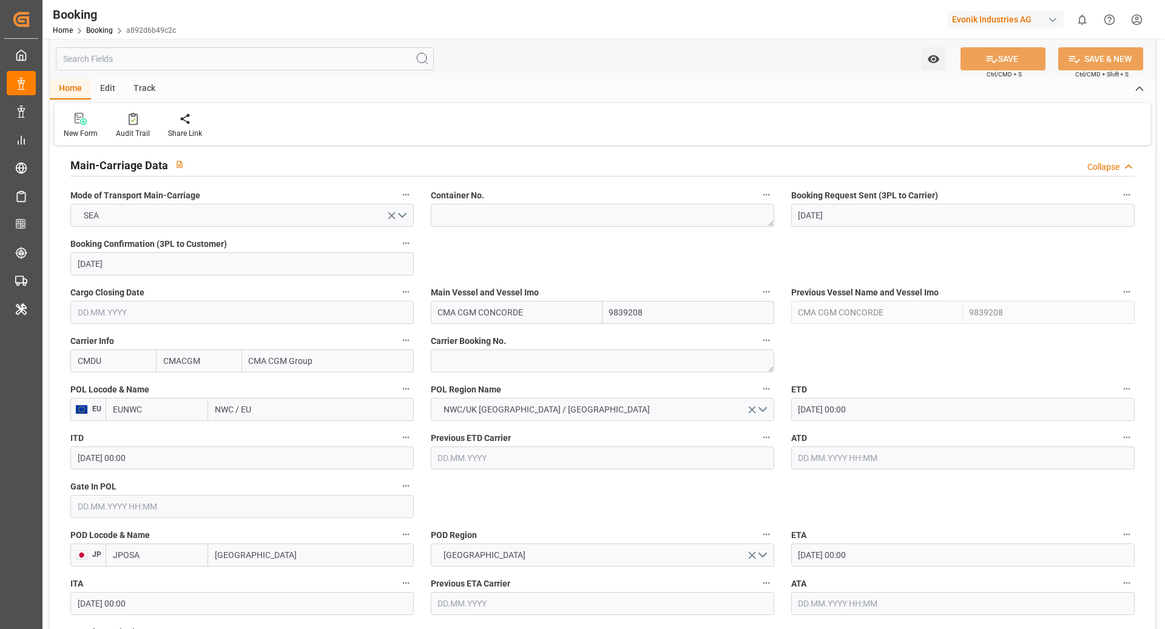
scroll to position [760, 0]
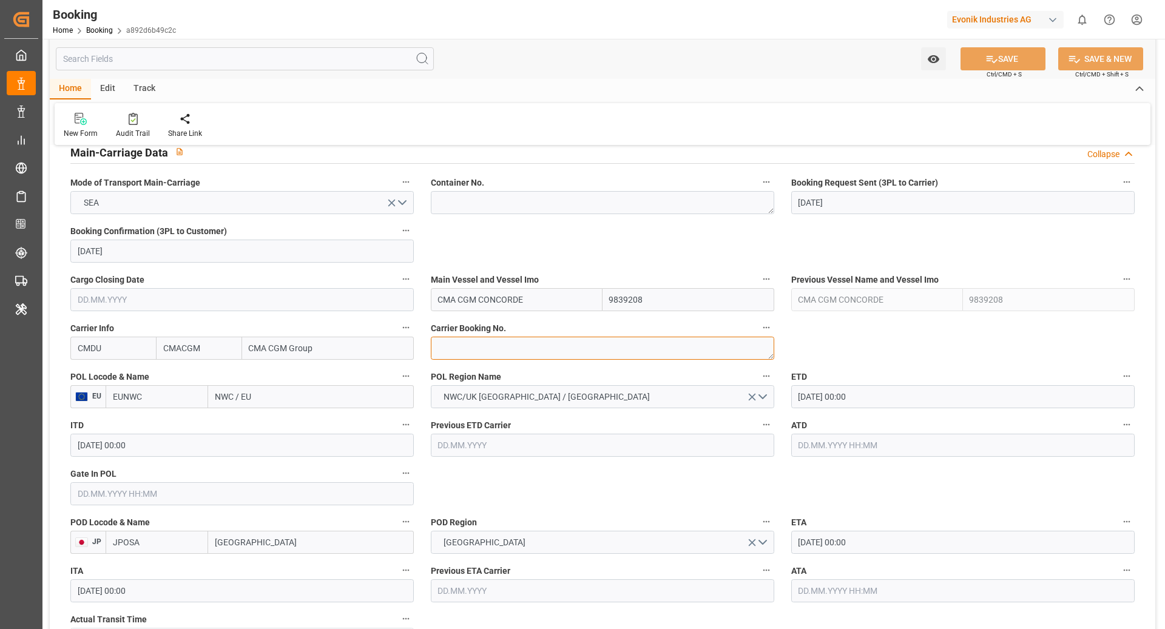
click at [459, 339] on textarea at bounding box center [602, 348] width 343 height 23
paste textarea "HBG2051602"
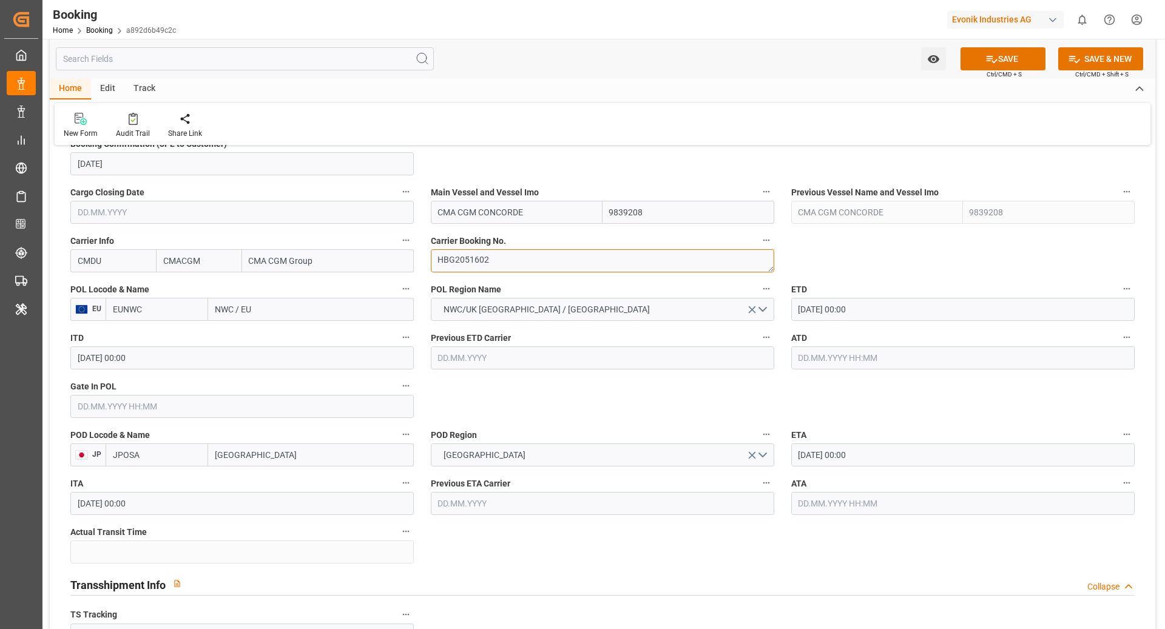
scroll to position [853, 0]
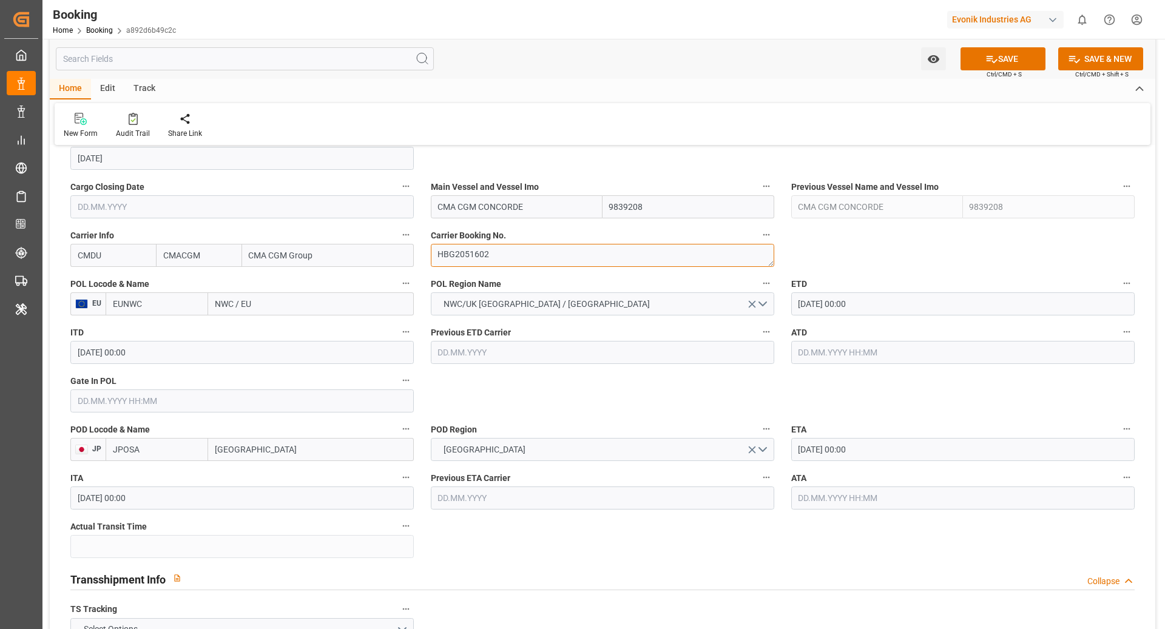
type textarea "HBG2051602"
click at [191, 305] on input "EUNWC" at bounding box center [157, 303] width 103 height 23
type input "BEANR"
click at [157, 328] on span "BEANR - Antwerp" at bounding box center [154, 337] width 82 height 22
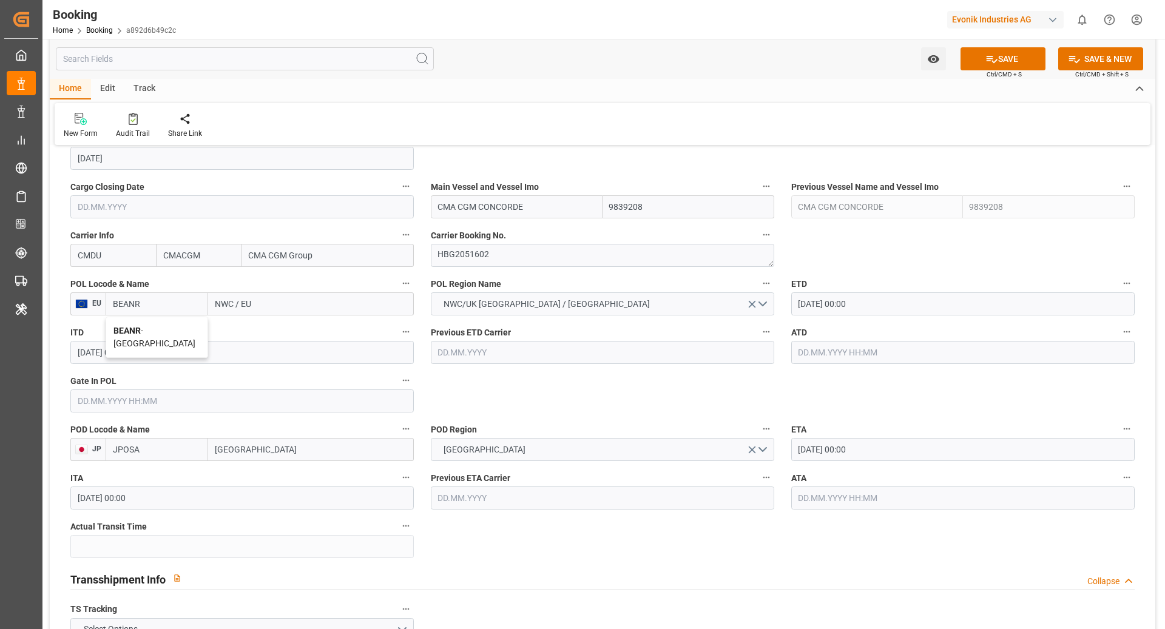
type input "[GEOGRAPHIC_DATA]"
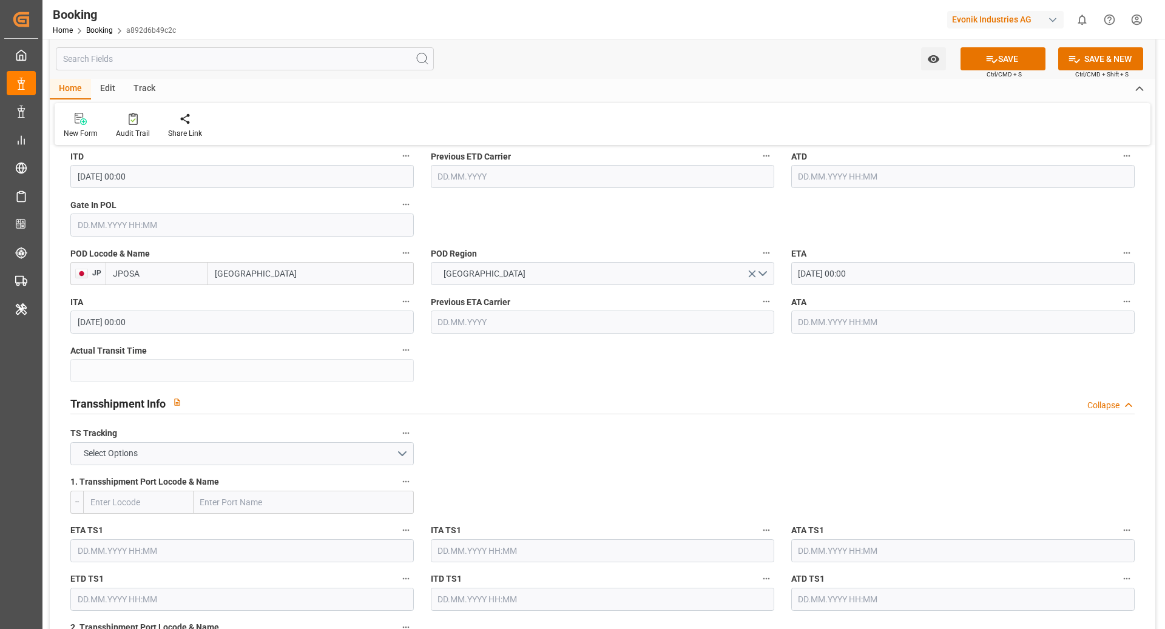
scroll to position [1042, 0]
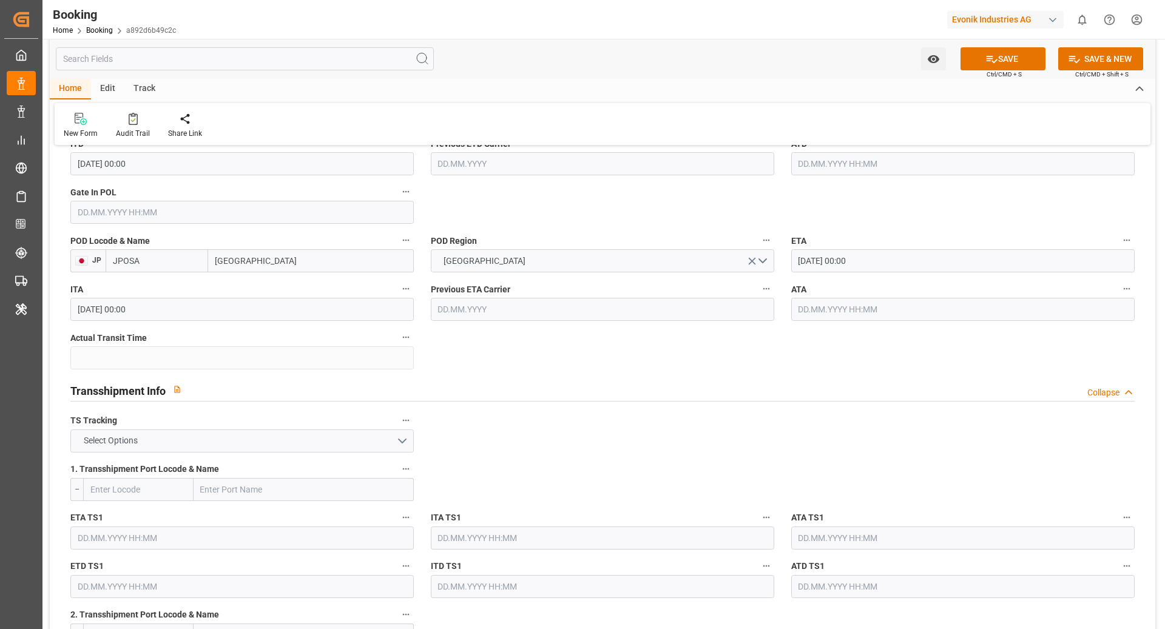
type input "BEANR"
click at [278, 441] on button "Select Options" at bounding box center [241, 441] width 343 height 23
click at [197, 433] on div "TRUE" at bounding box center [242, 443] width 342 height 25
click at [214, 493] on input "text" at bounding box center [304, 489] width 220 height 23
paste input "NINGBO"
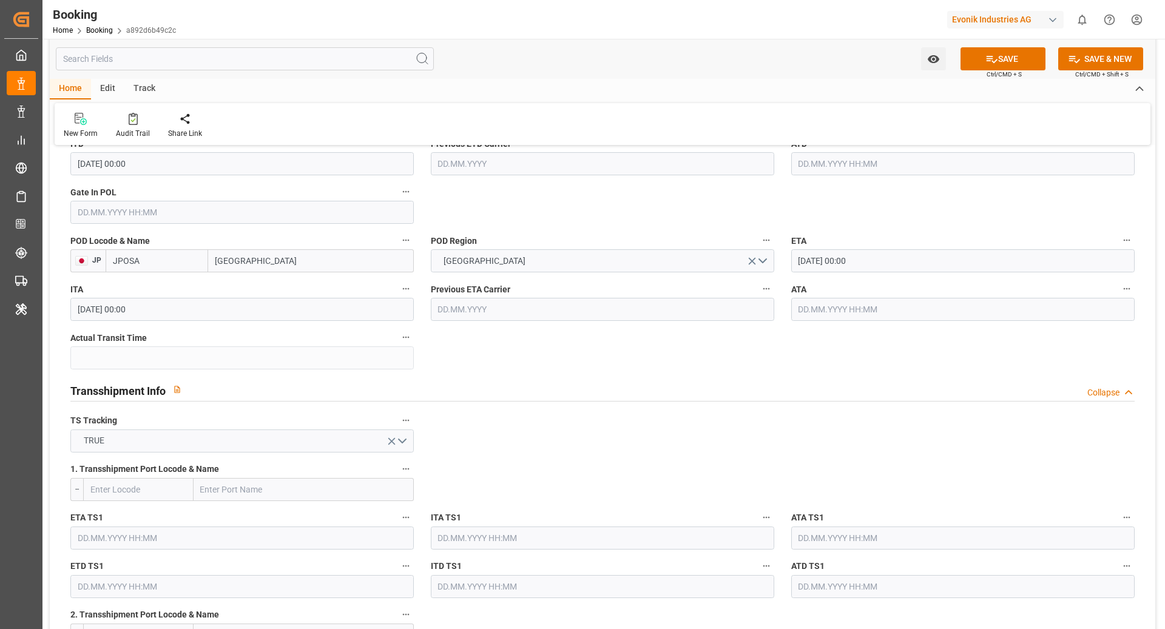
type input "NINGBO"
click at [261, 562] on div "Ningbo Pt - CNNBG" at bounding box center [276, 571] width 164 height 27
type input "CNNBG"
type input "Ningbo Pt"
click at [200, 540] on input "text" at bounding box center [241, 538] width 343 height 23
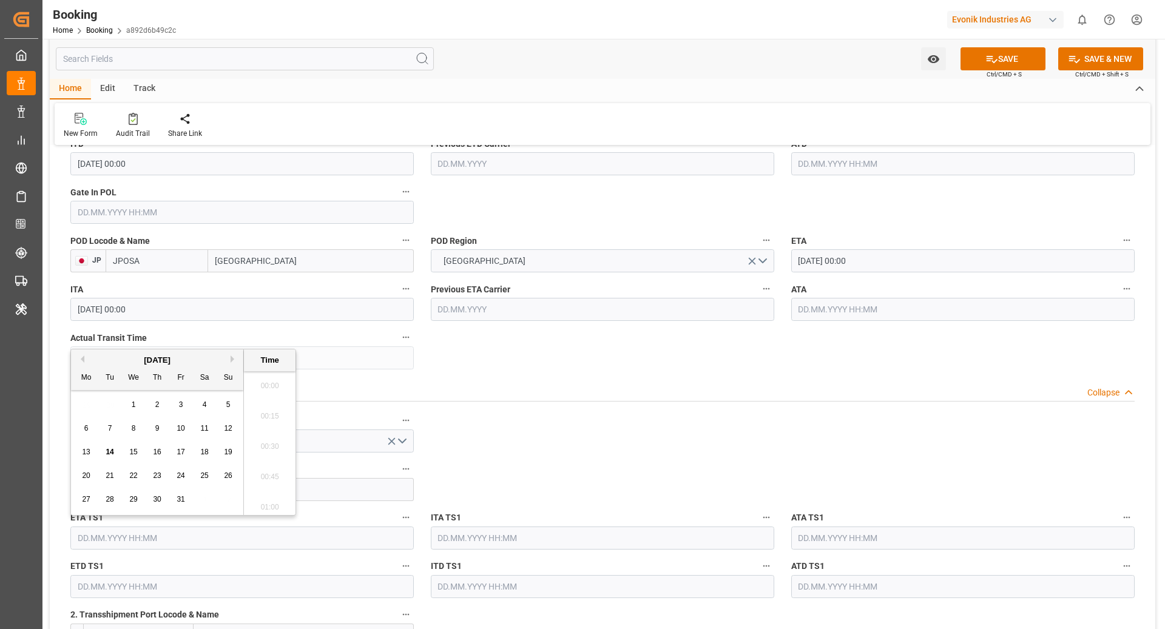
scroll to position [1945, 0]
click at [234, 357] on button "Next Month" at bounding box center [234, 359] width 7 height 7
click at [92, 429] on div "5" at bounding box center [86, 429] width 15 height 15
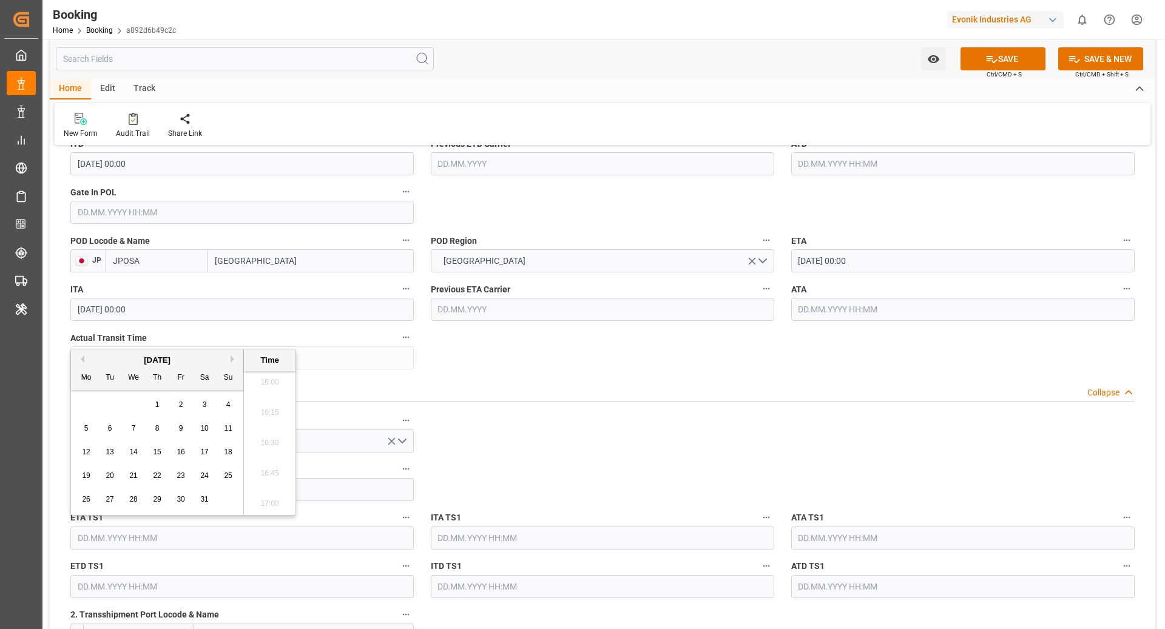
type input "[DATE] 00:00"
click at [153, 591] on input "text" at bounding box center [241, 586] width 343 height 23
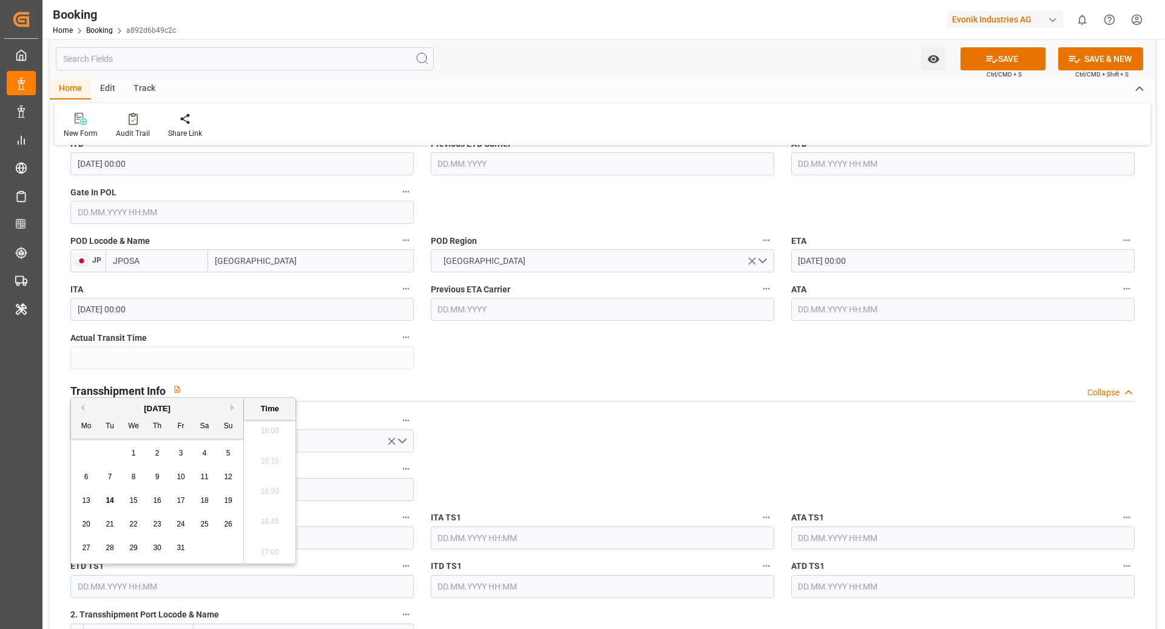
click at [231, 407] on button "Next Month" at bounding box center [234, 407] width 7 height 7
click at [175, 504] on div "16" at bounding box center [181, 501] width 15 height 15
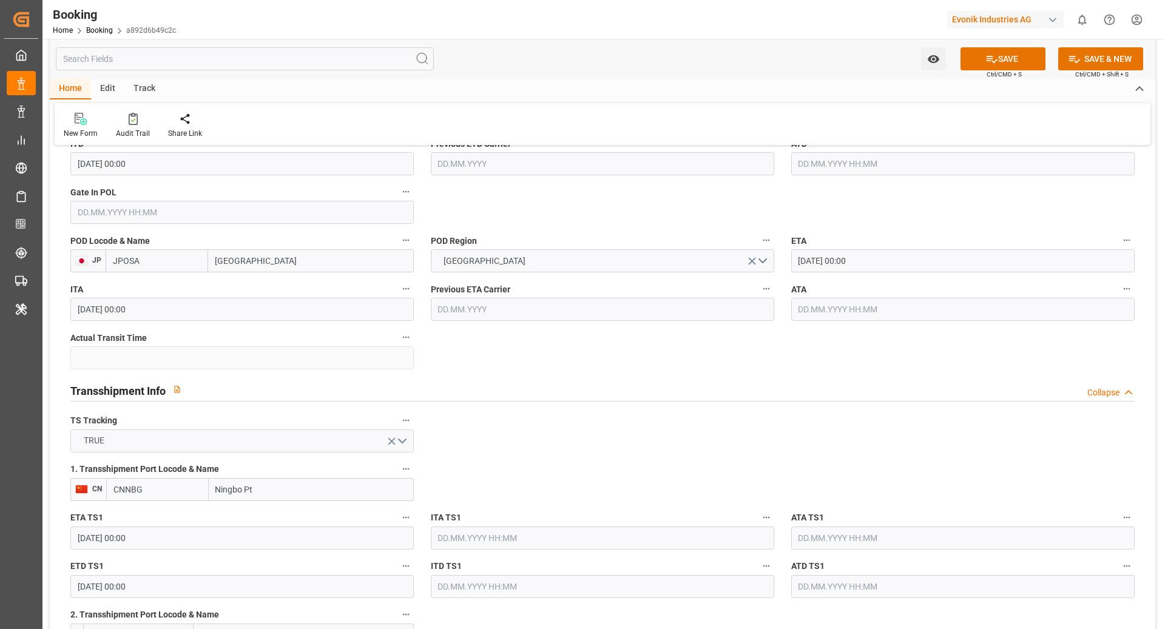
scroll to position [1151, 0]
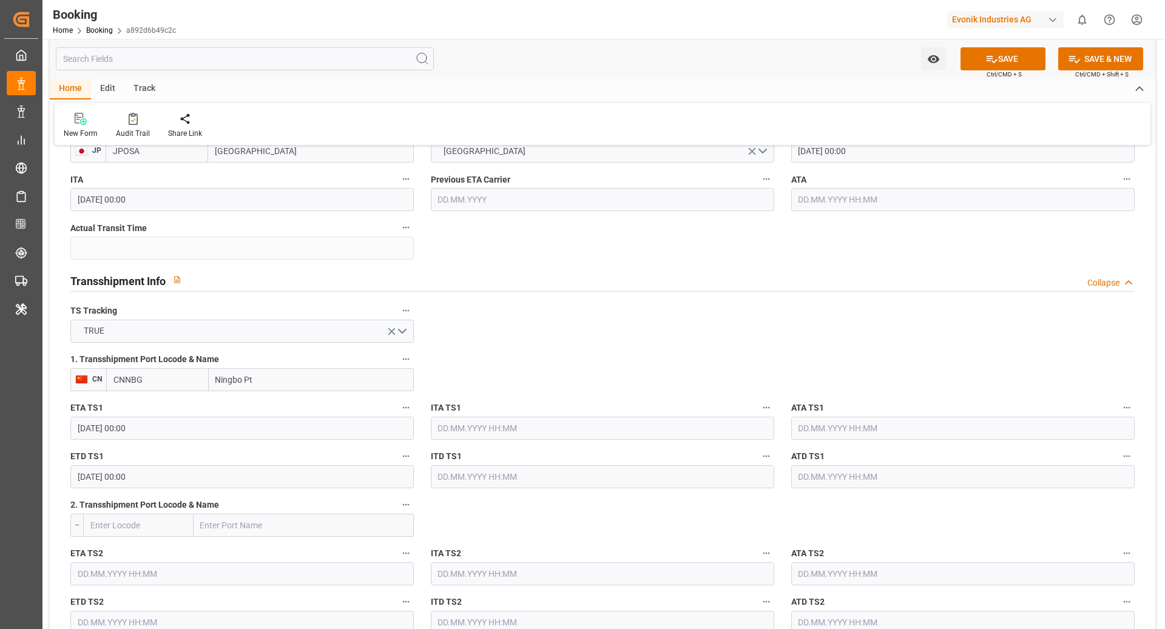
click at [184, 481] on input "16.01.2026 00:00" at bounding box center [241, 476] width 343 height 23
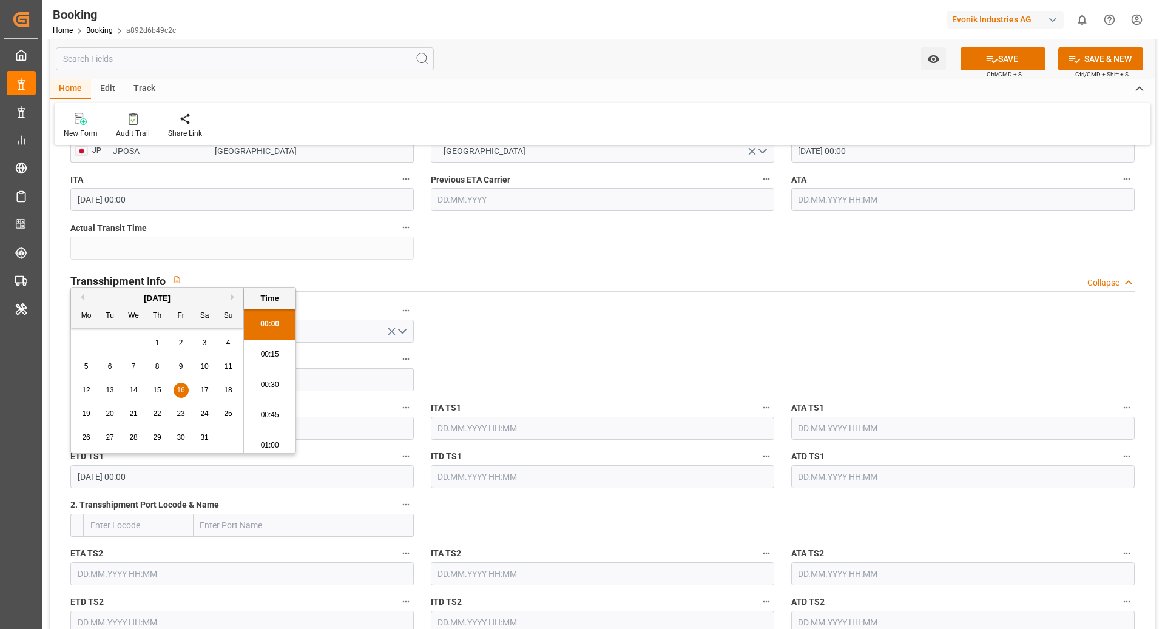
click at [184, 481] on input "16.01.2026 00:00" at bounding box center [241, 476] width 343 height 23
click at [136, 393] on span "14" at bounding box center [133, 390] width 8 height 8
type input "[DATE] 00:00"
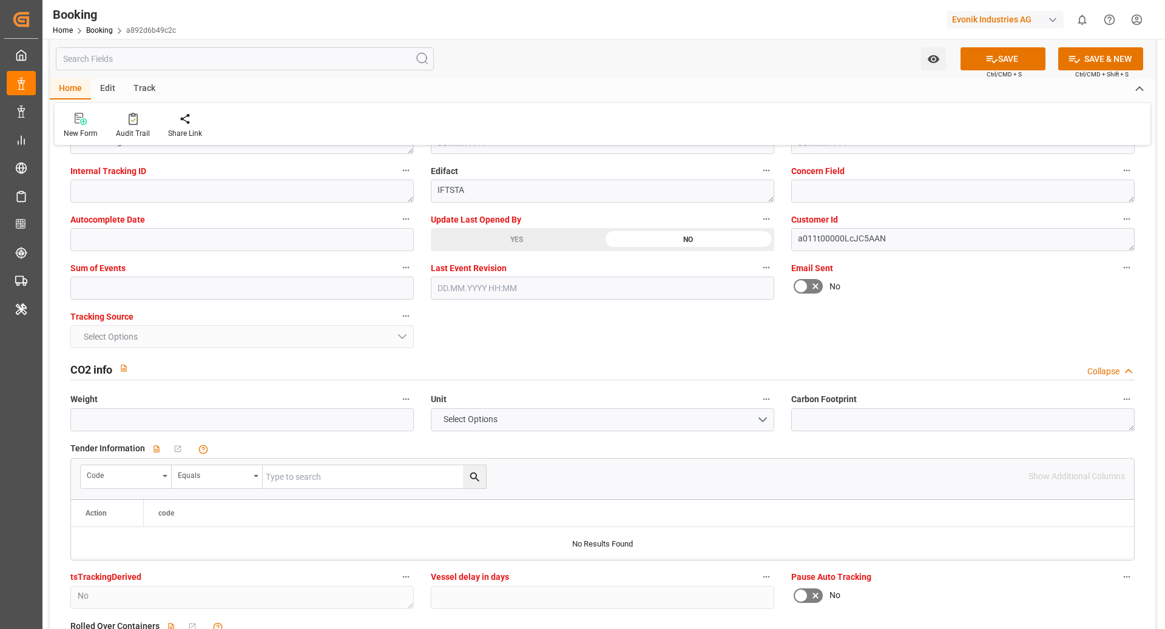
scroll to position [2451, 0]
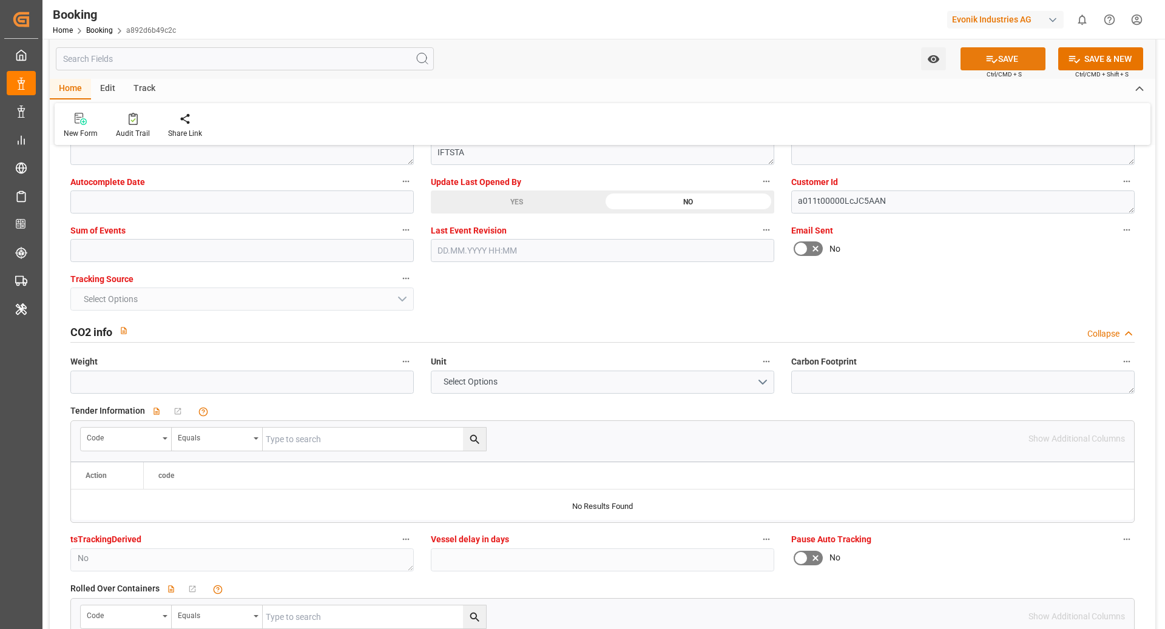
click at [971, 67] on button "SAVE" at bounding box center [1002, 58] width 85 height 23
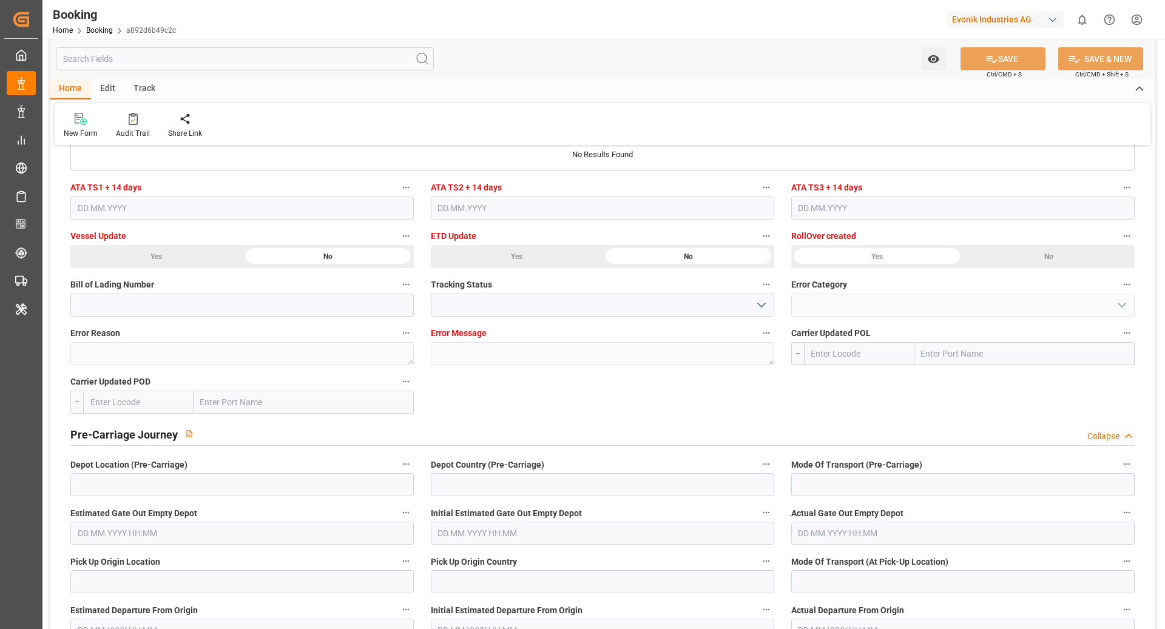
scroll to position [2995, 0]
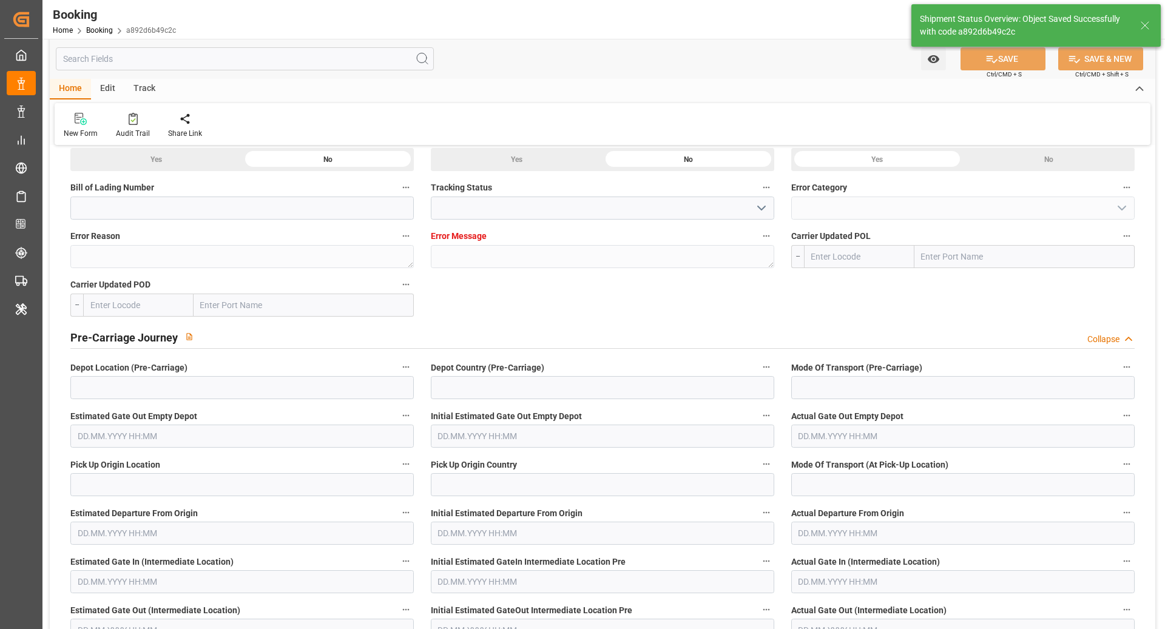
type textarea "[PERSON_NAME]"
type textarea "businessLine-"
type textarea "Yes"
type input "[DATE] 00:00"
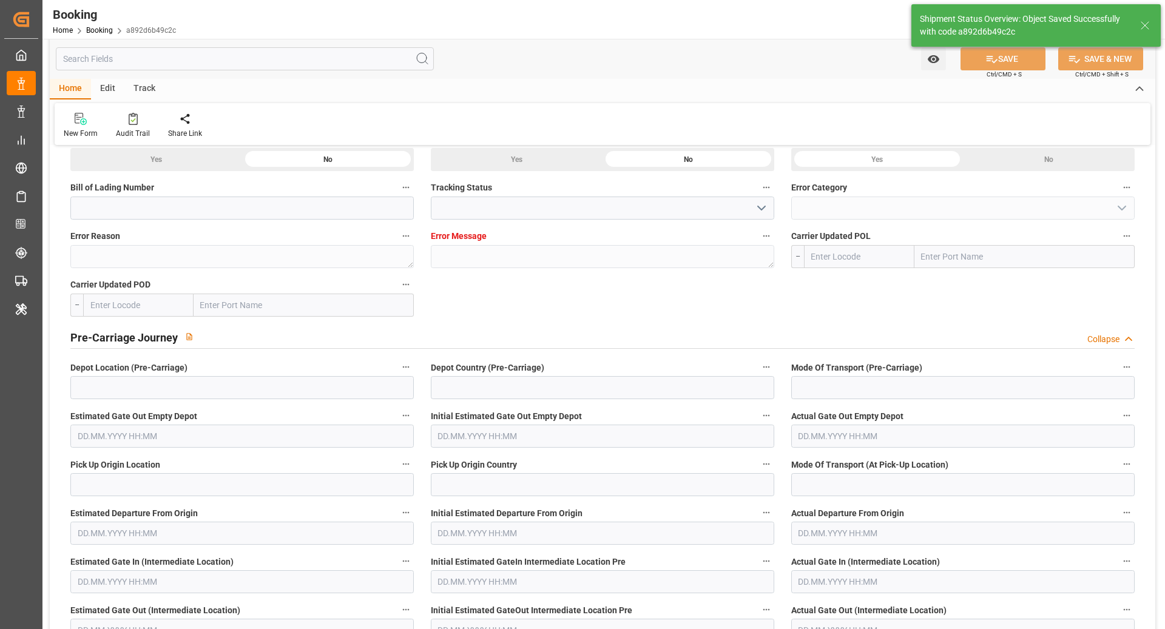
type input "[DATE] 11:08"
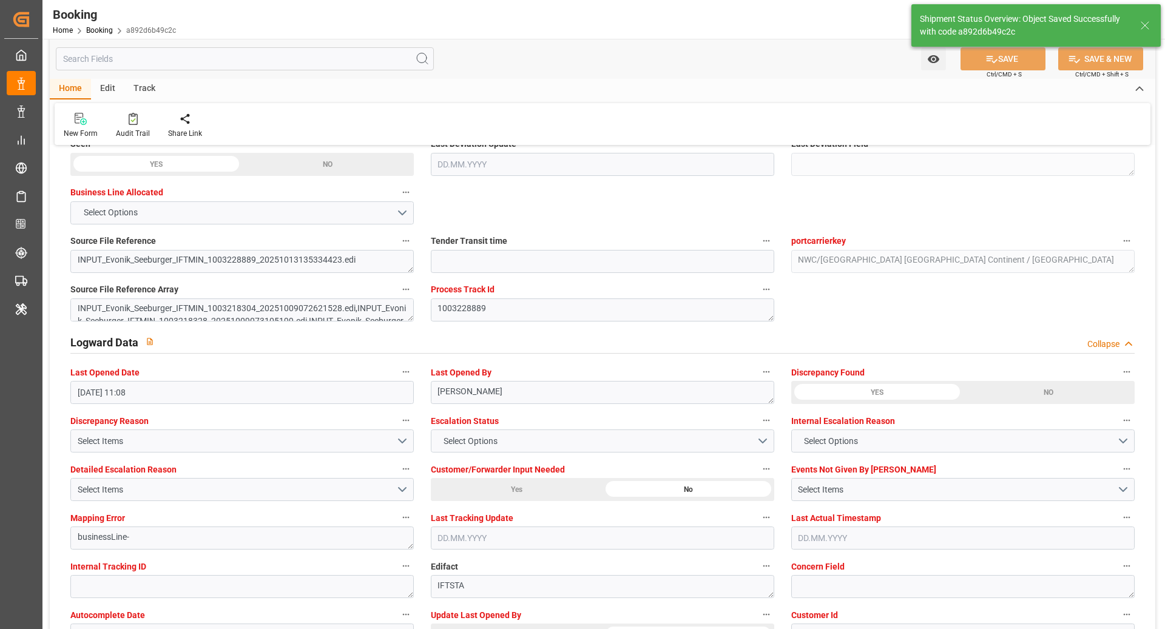
scroll to position [1929, 0]
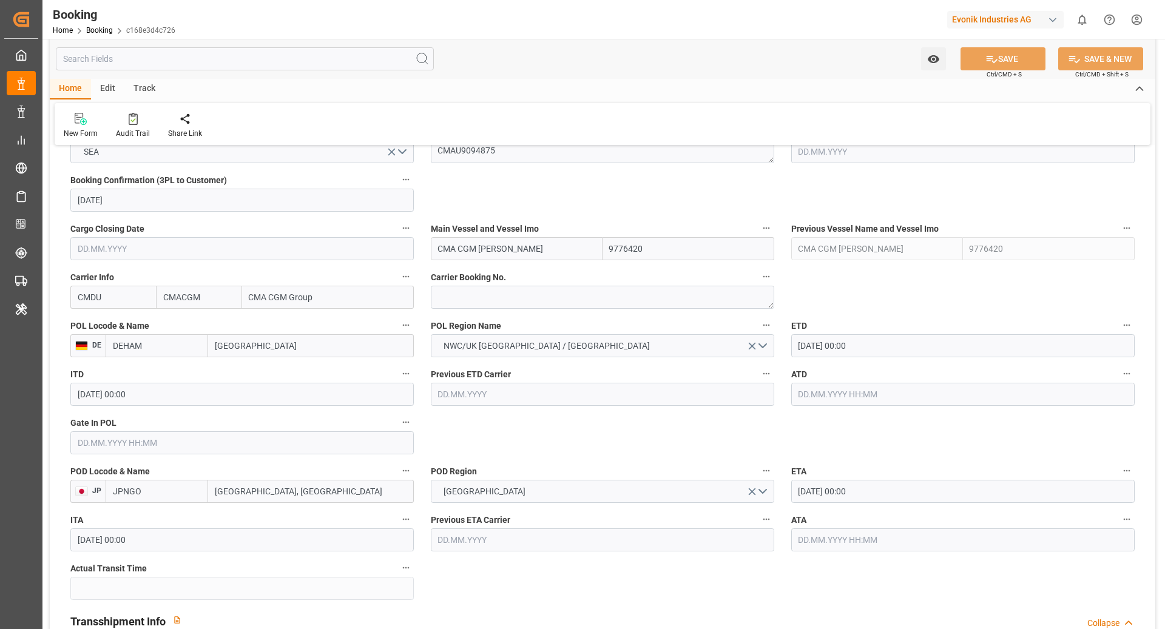
scroll to position [821, 0]
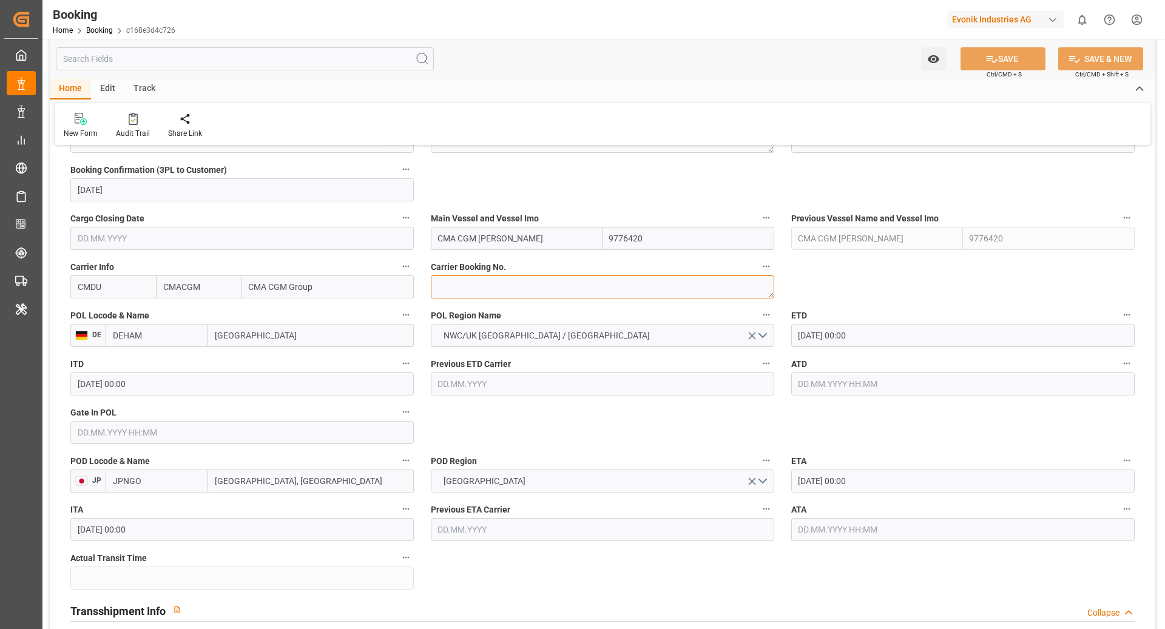
click at [530, 288] on textarea at bounding box center [602, 286] width 343 height 23
paste textarea "HBG2036935"
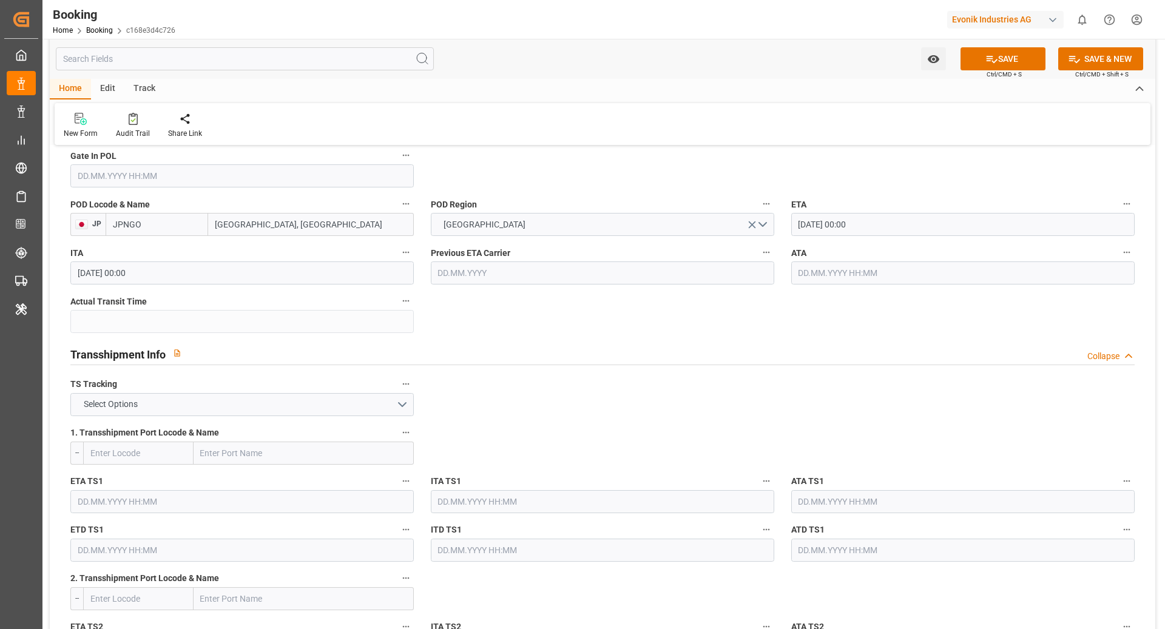
scroll to position [1078, 0]
type textarea "HBG2036935"
click at [315, 407] on button "Select Options" at bounding box center [241, 404] width 343 height 23
click at [235, 405] on div "TRUE" at bounding box center [242, 407] width 342 height 25
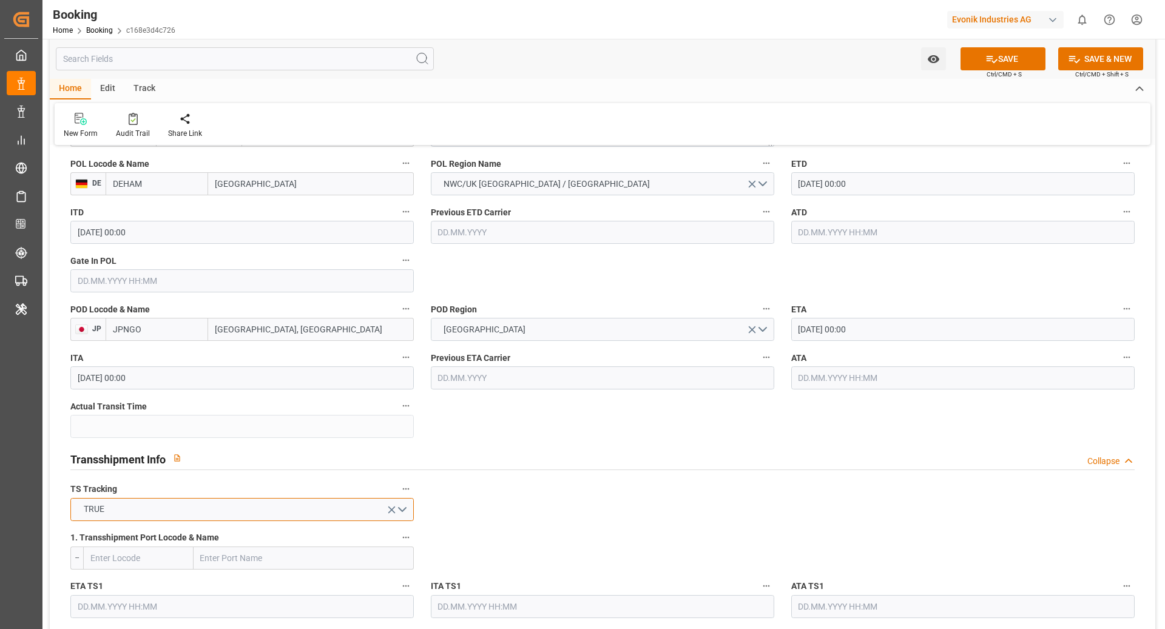
scroll to position [932, 0]
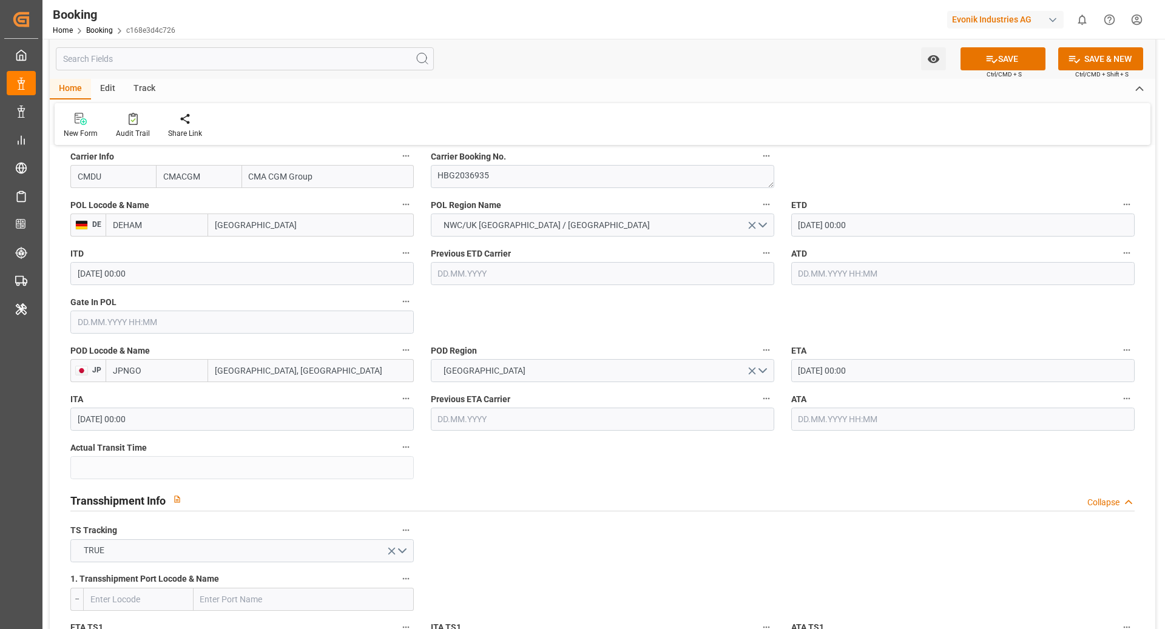
click at [222, 327] on input "text" at bounding box center [241, 322] width 343 height 23
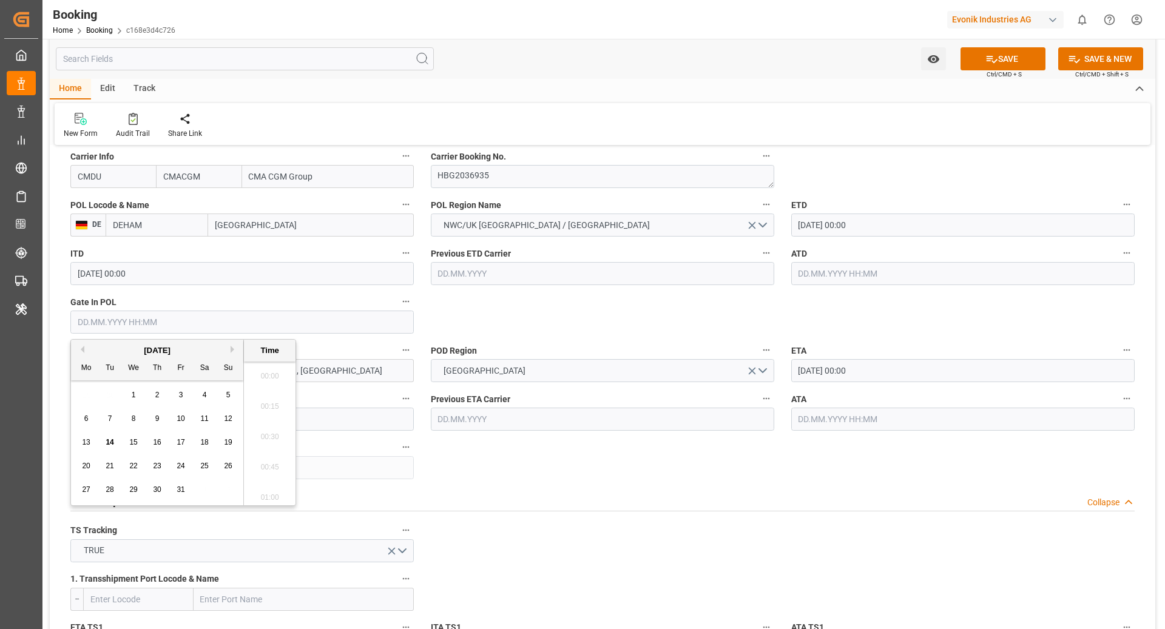
scroll to position [1945, 0]
click at [91, 442] on div "13" at bounding box center [86, 443] width 15 height 15
type input "13.10.2025 00:00"
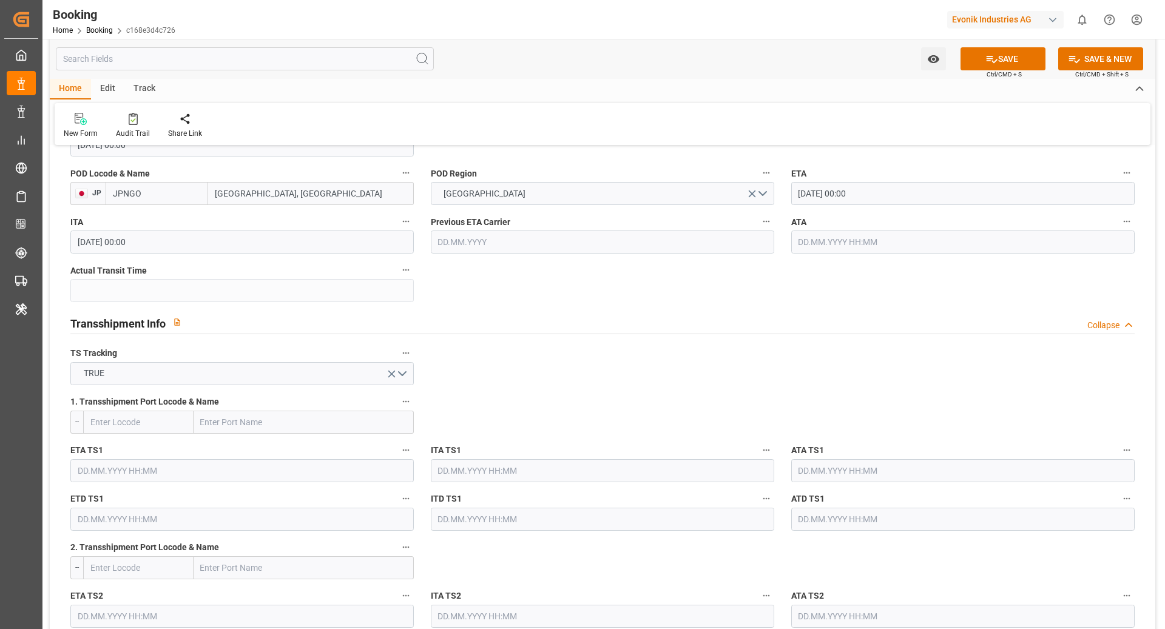
scroll to position [1112, 0]
click at [332, 419] on input "text" at bounding box center [304, 419] width 220 height 23
type input "PORT KLANG"
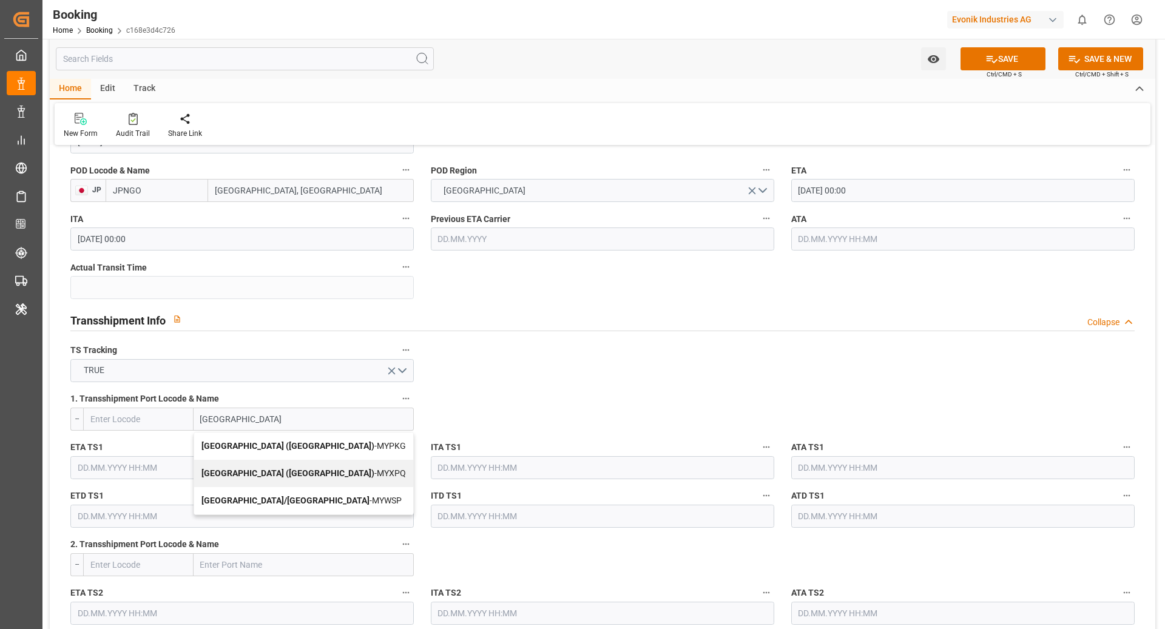
click at [308, 448] on b "Port Klang (Pelabuhan Klang)" at bounding box center [287, 446] width 173 height 10
type input "MYPKG"
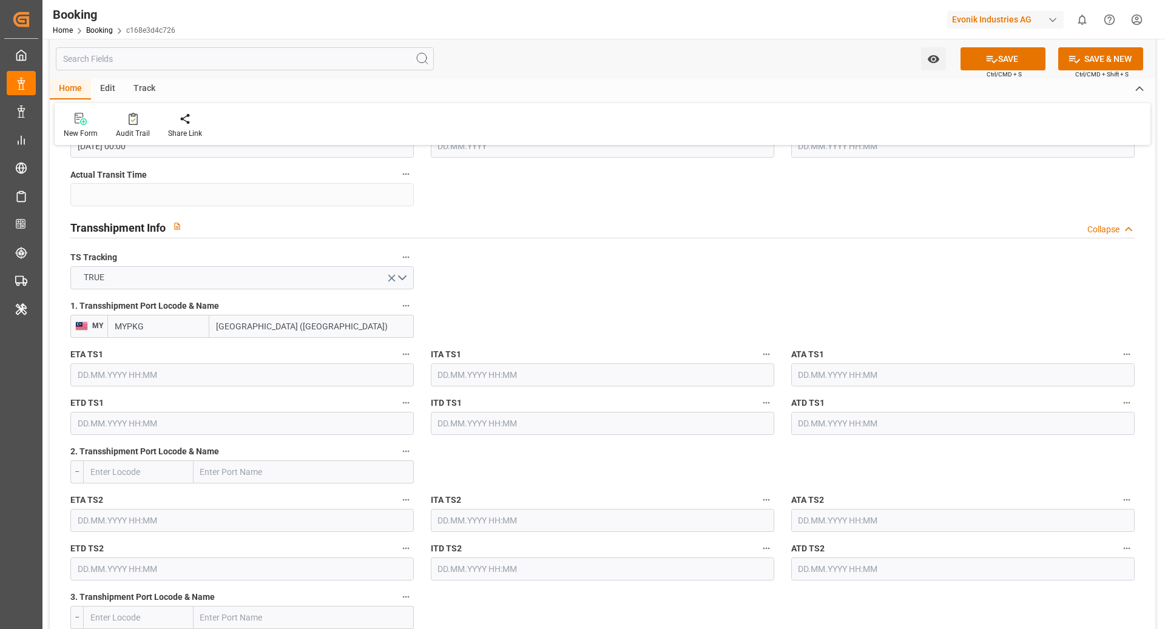
scroll to position [1206, 0]
type input "Port Klang (Pelabuhan Klang)"
click at [192, 367] on input "text" at bounding box center [241, 373] width 343 height 23
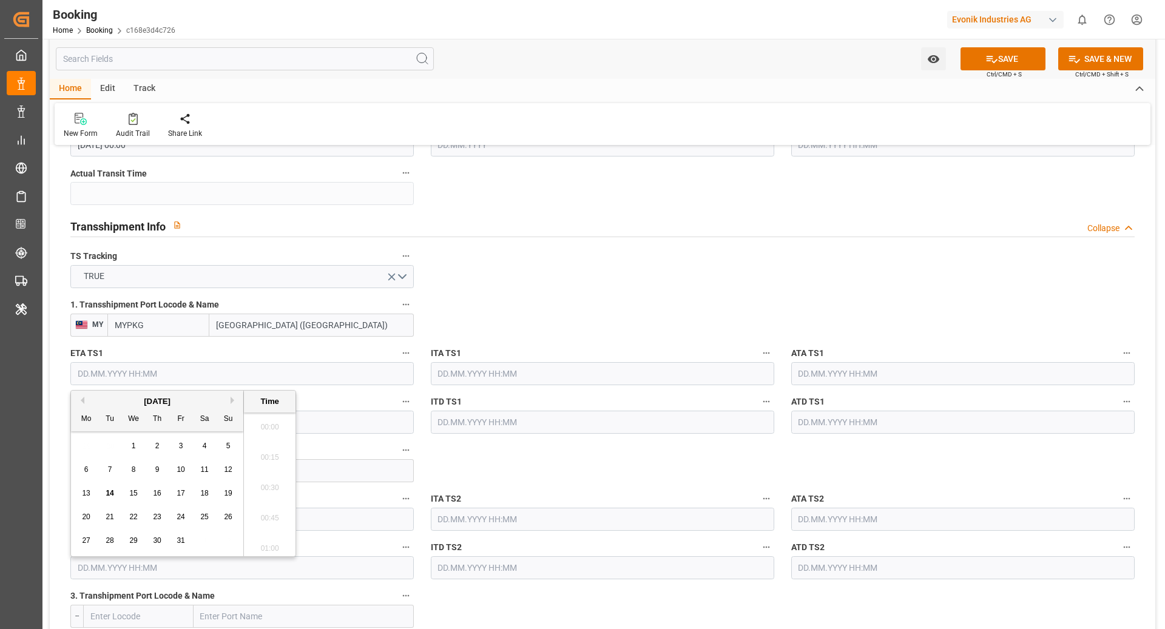
scroll to position [1945, 0]
click at [233, 397] on button "Next Month" at bounding box center [234, 400] width 7 height 7
click at [226, 516] on span "23" at bounding box center [228, 517] width 8 height 8
type input "23.11.2025 00:00"
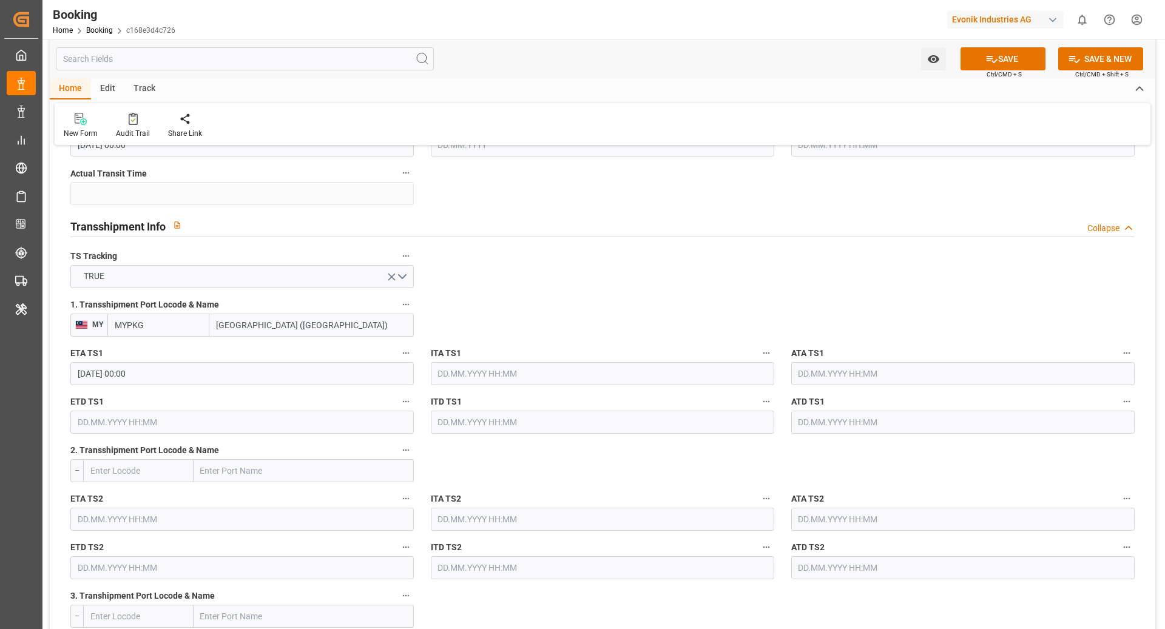
click at [339, 423] on input "text" at bounding box center [241, 422] width 343 height 23
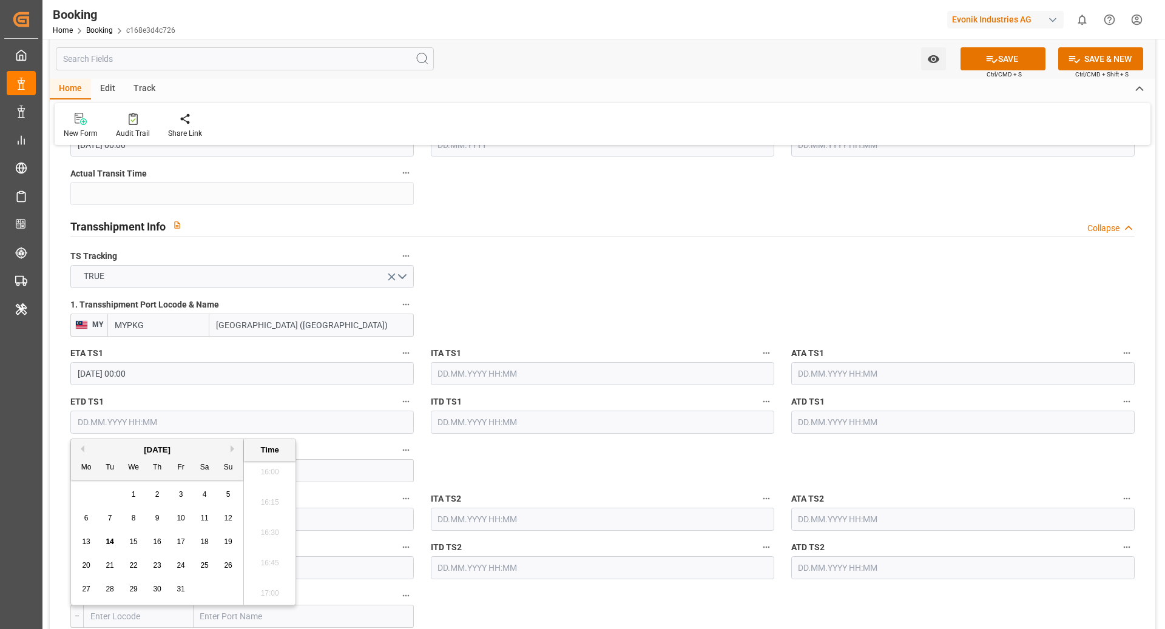
click at [234, 446] on button "Next Month" at bounding box center [234, 448] width 7 height 7
click at [134, 589] on span "26" at bounding box center [133, 589] width 8 height 8
type input "26.11.2025 00:00"
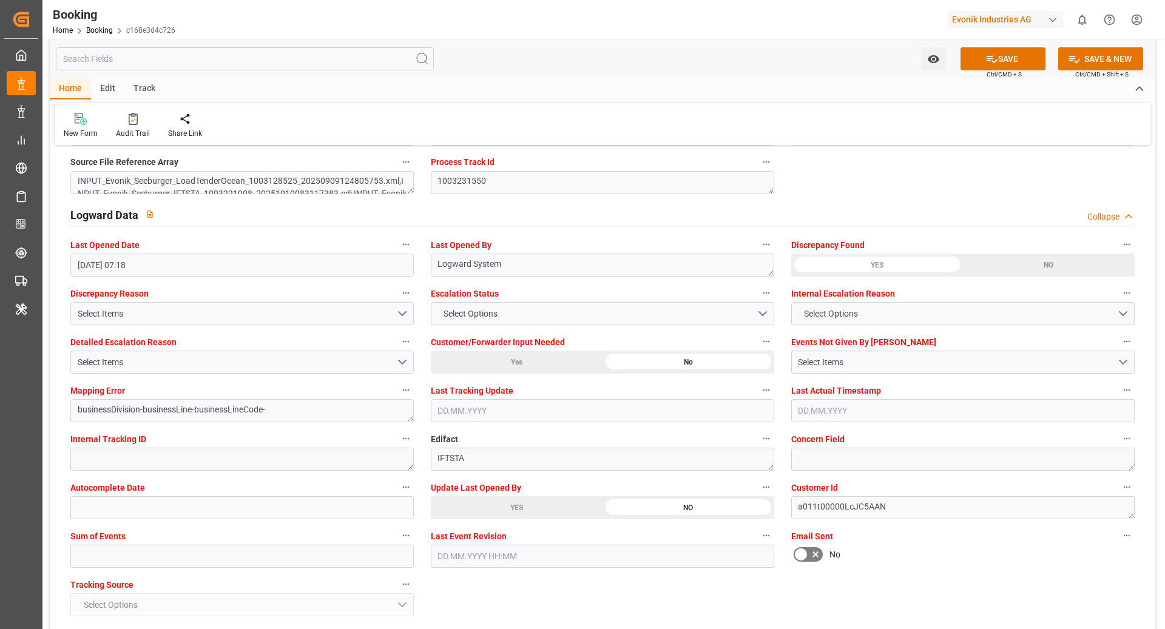
scroll to position [2160, 0]
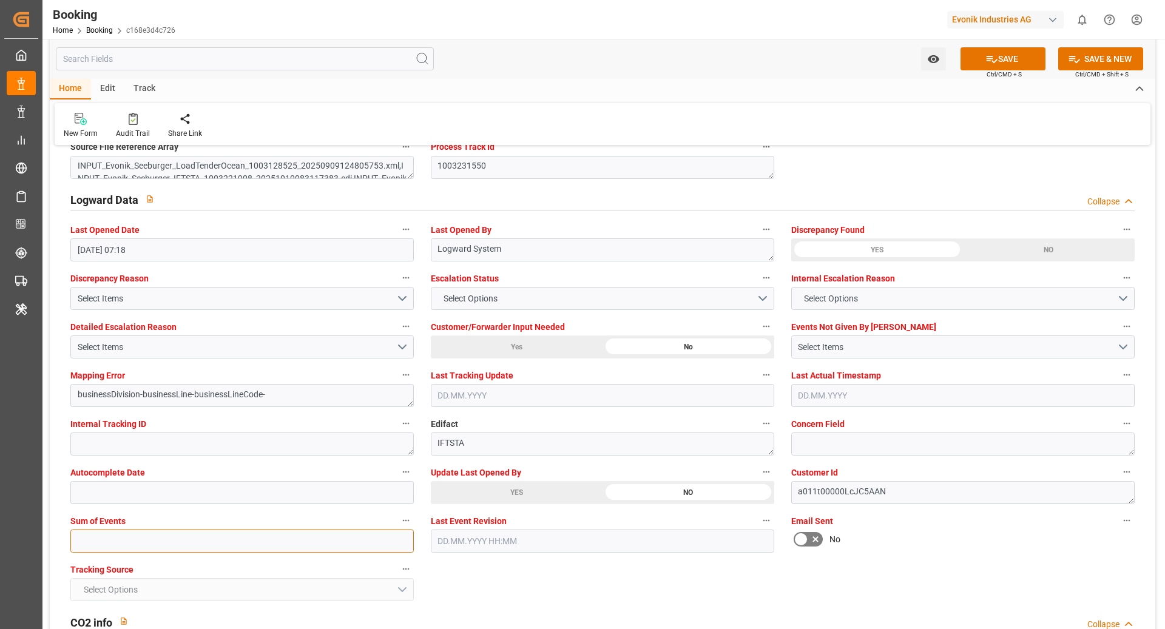
click at [192, 547] on input "text" at bounding box center [241, 541] width 343 height 23
type input "0"
click at [1011, 67] on button "SAVE" at bounding box center [1002, 58] width 85 height 23
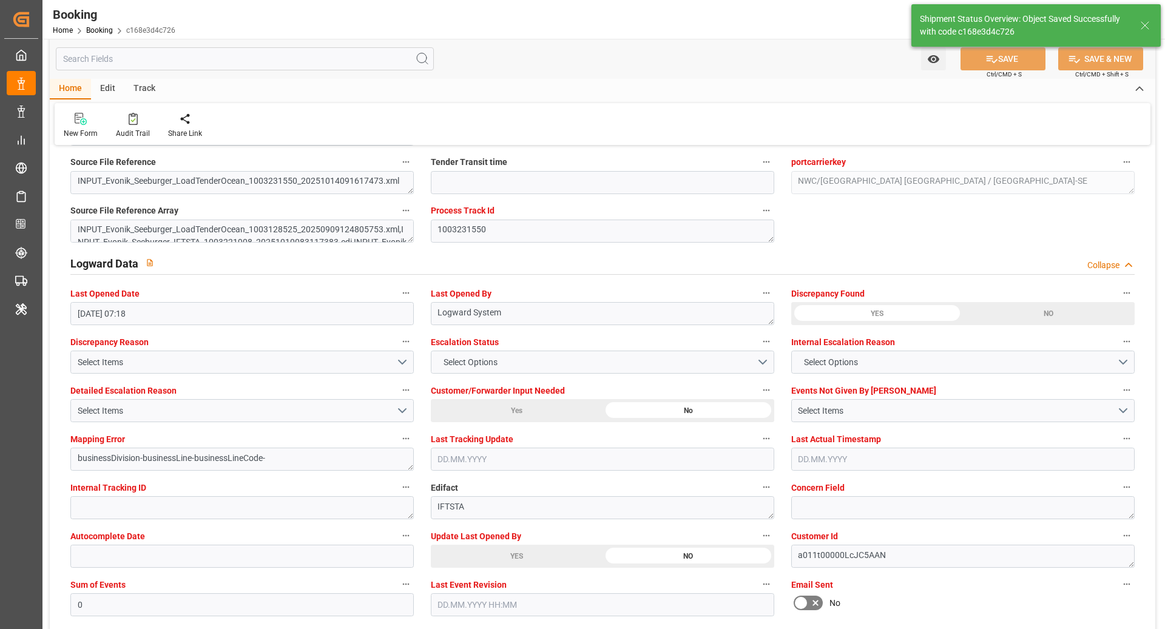
type textarea "[PERSON_NAME]"
type textarea "businessDivision-businessLine-"
type textarea "Yes"
type input "23.11.2025 00:00"
type input "26.11.2025 00:00"
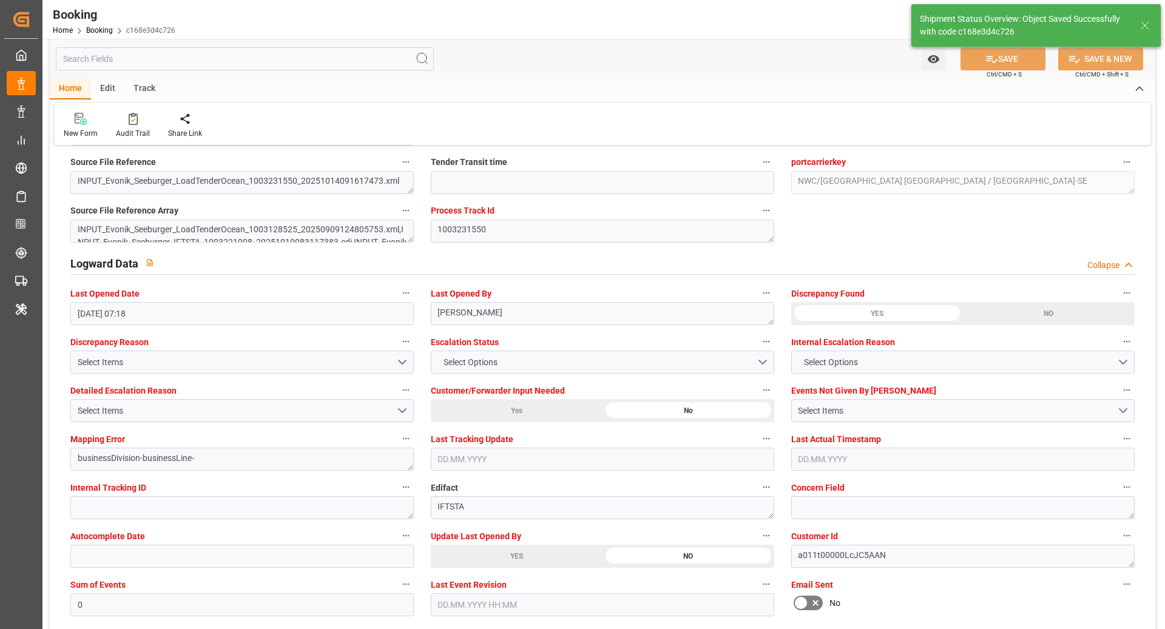
type input "14.10.2025 11:10"
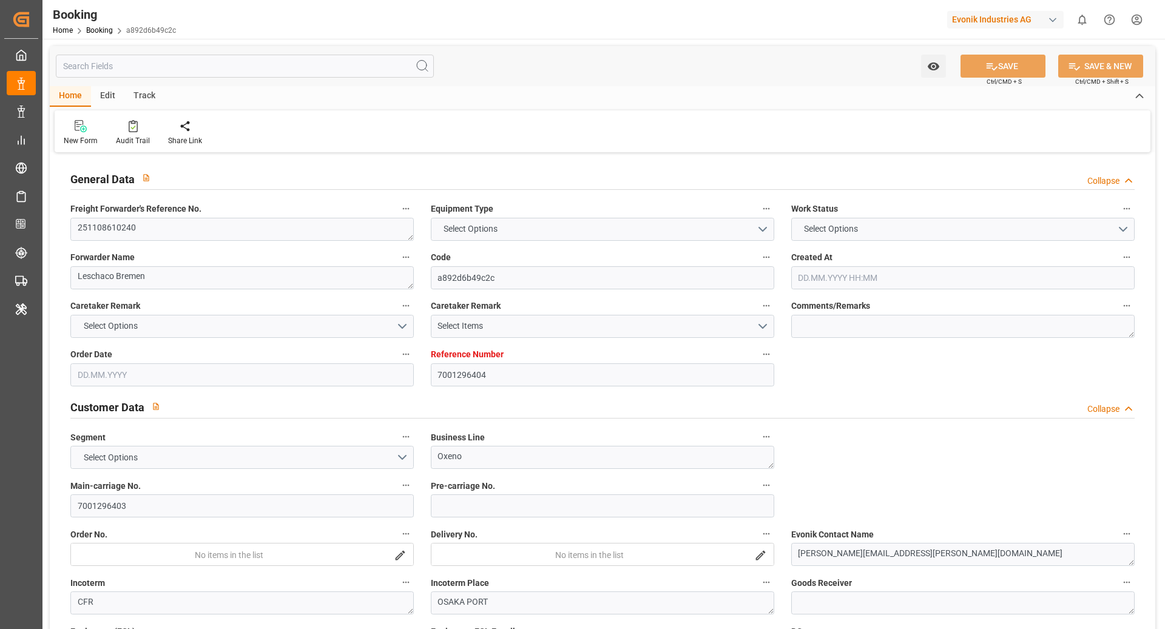
type input "7001296404"
type input "9839208"
type input "CMACGM"
type input "CMA CGM Group"
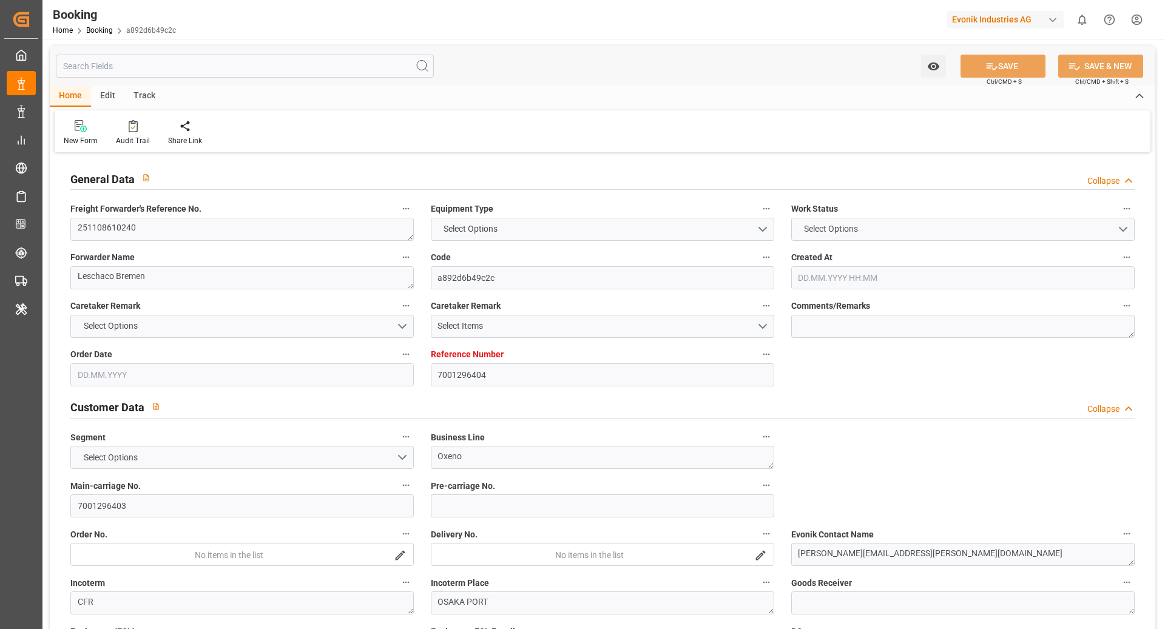
type input "BEANR"
type input "JPOSA"
type input "CNNBG"
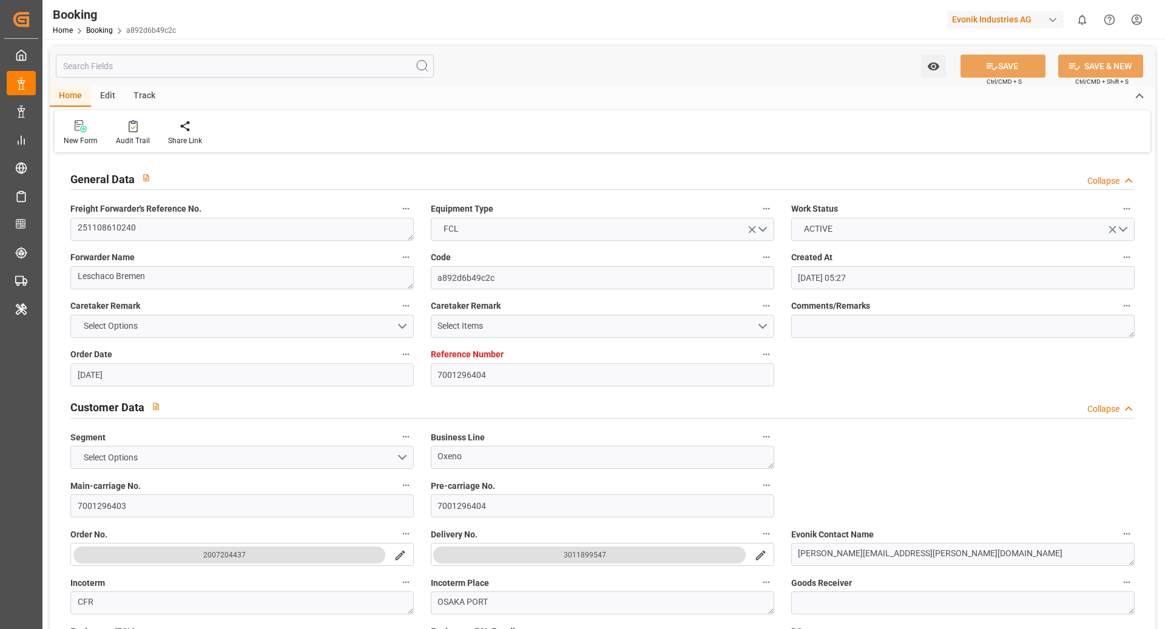
type input "[DATE] 05:27"
type input "[DATE]"
type input "[DATE] 00:00"
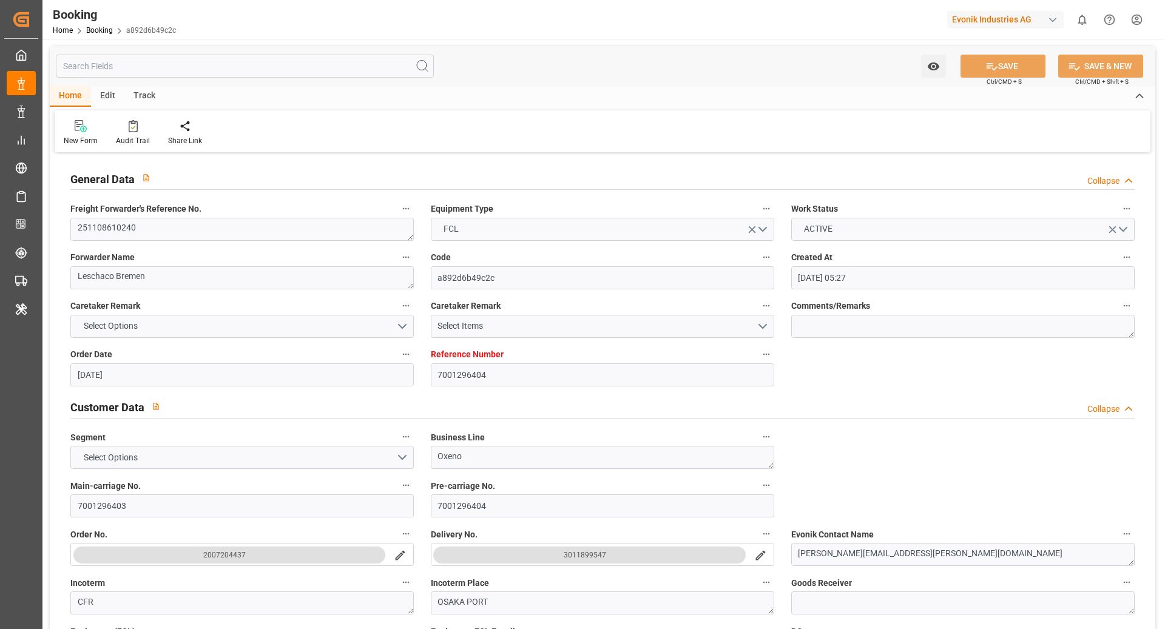
type input "[DATE] 00:00"
type input "[DATE]"
type input "[DATE] 00:00"
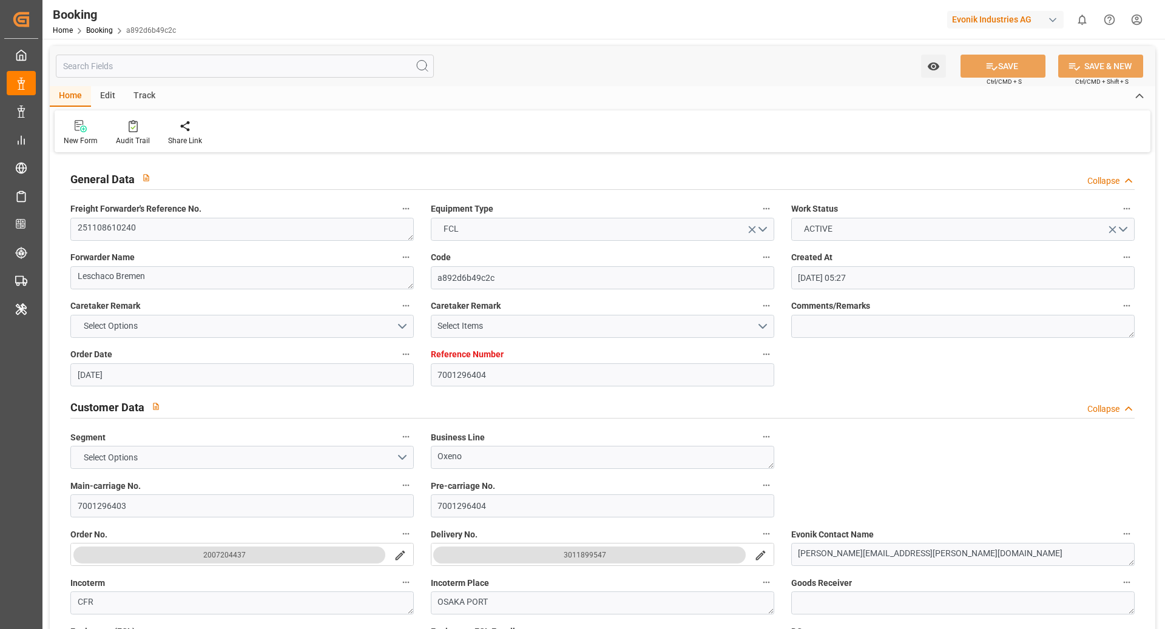
type input "[DATE] 00:00"
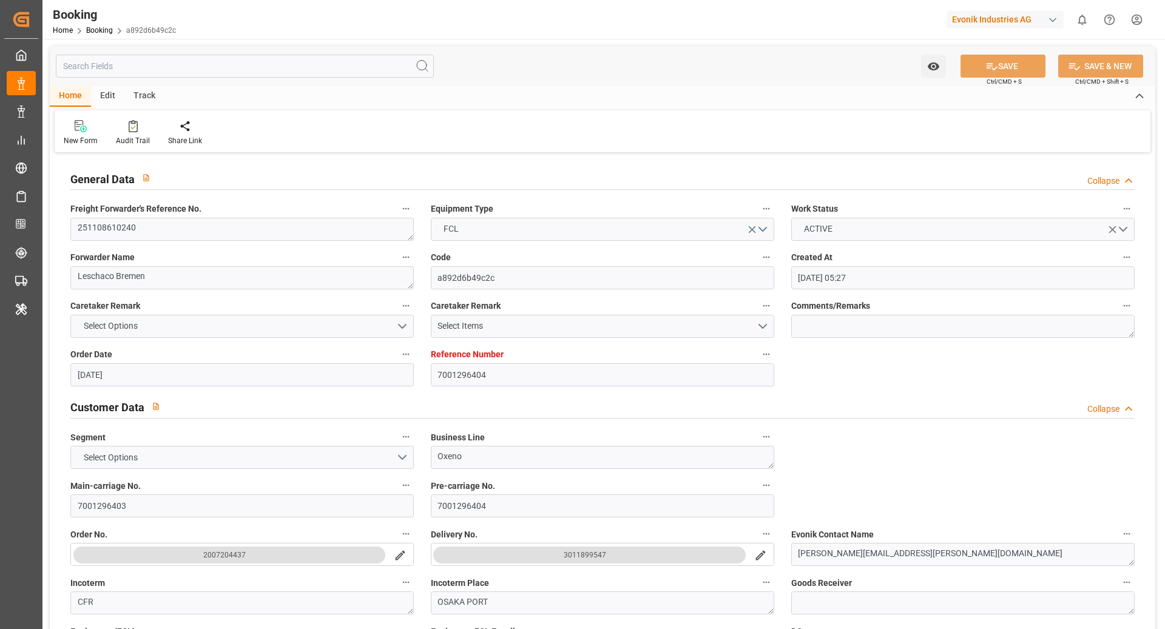
type input "[DATE] 00:00"
type input "[DATE] 11:08"
